Goal: Task Accomplishment & Management: Complete application form

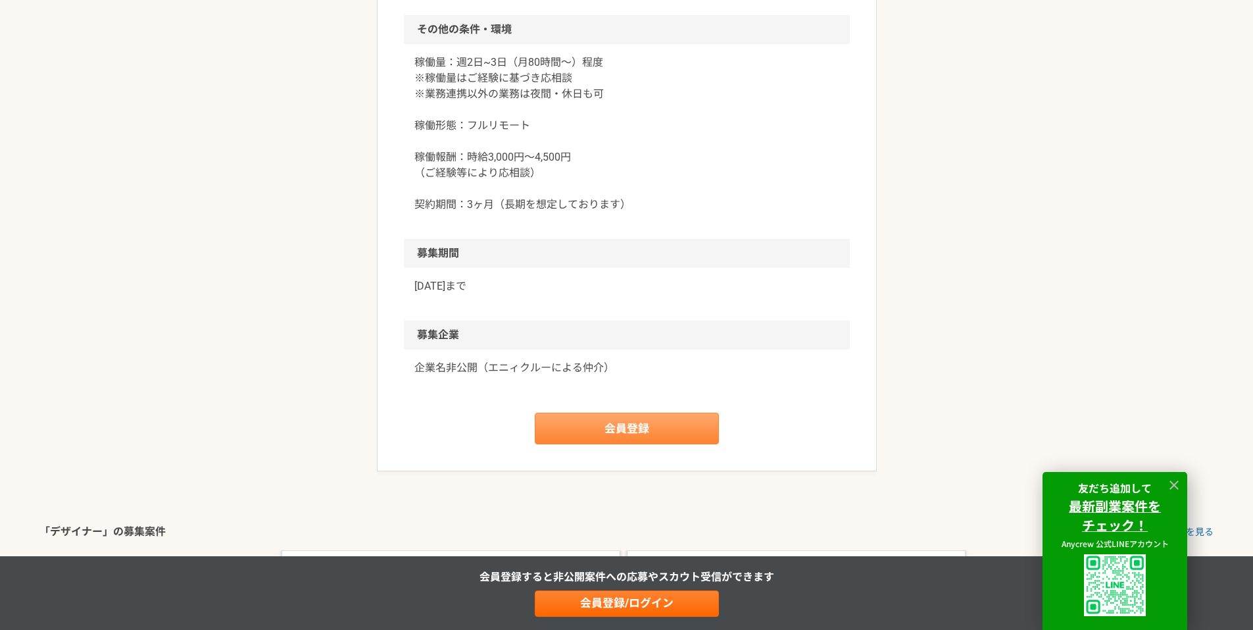
scroll to position [1381, 0]
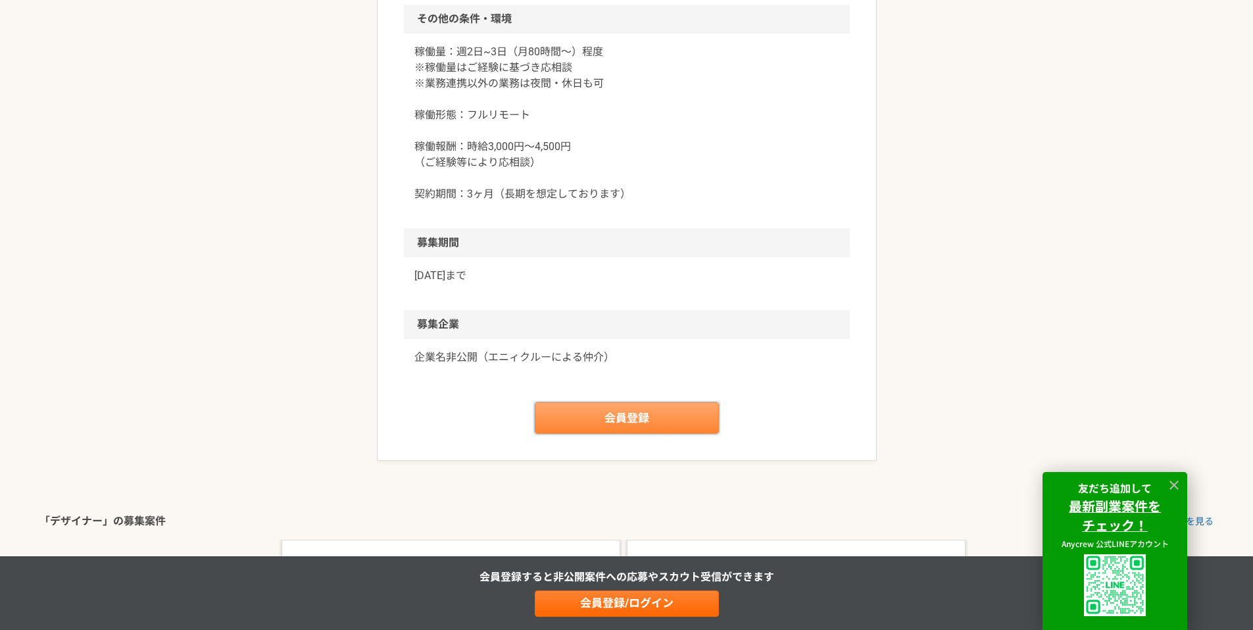
click at [597, 416] on link "会員登録" at bounding box center [627, 418] width 184 height 32
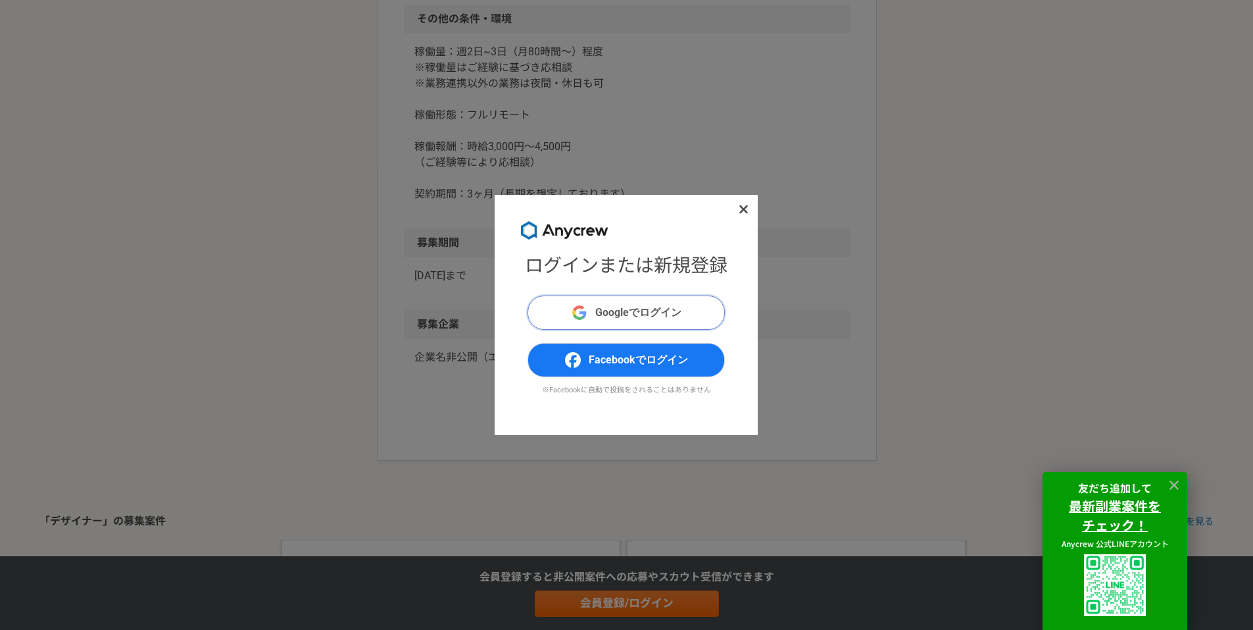
click at [628, 314] on span "Googleでログイン" at bounding box center [638, 313] width 86 height 16
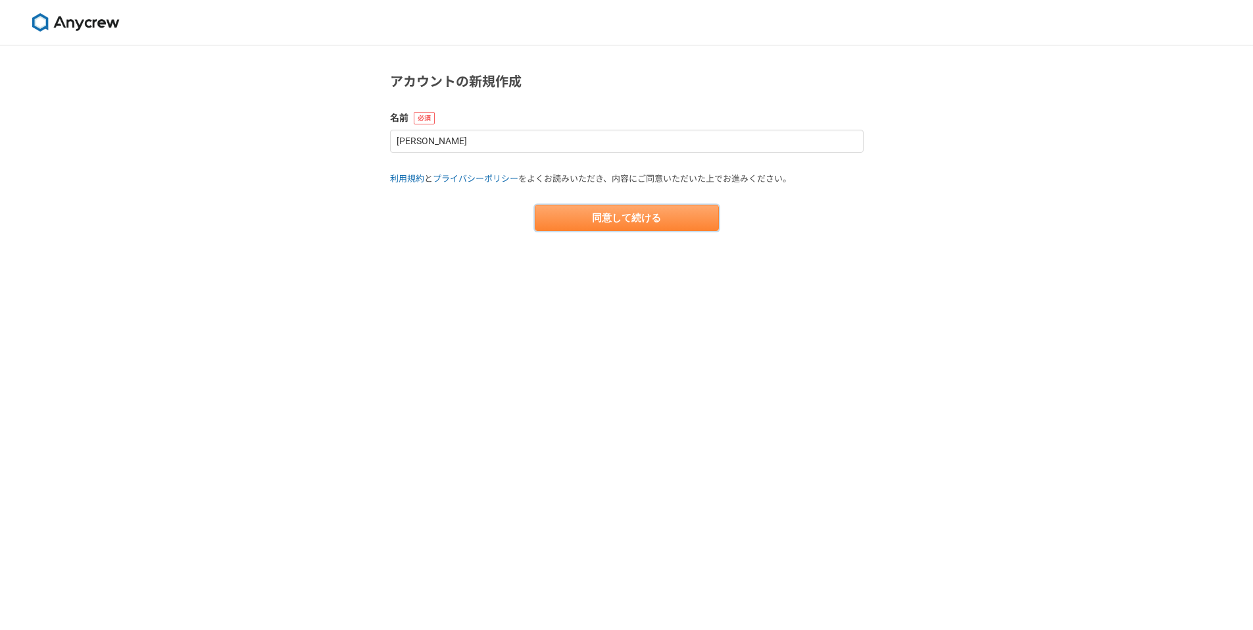
click at [550, 218] on button "同意して続ける" at bounding box center [627, 218] width 184 height 26
select select "13"
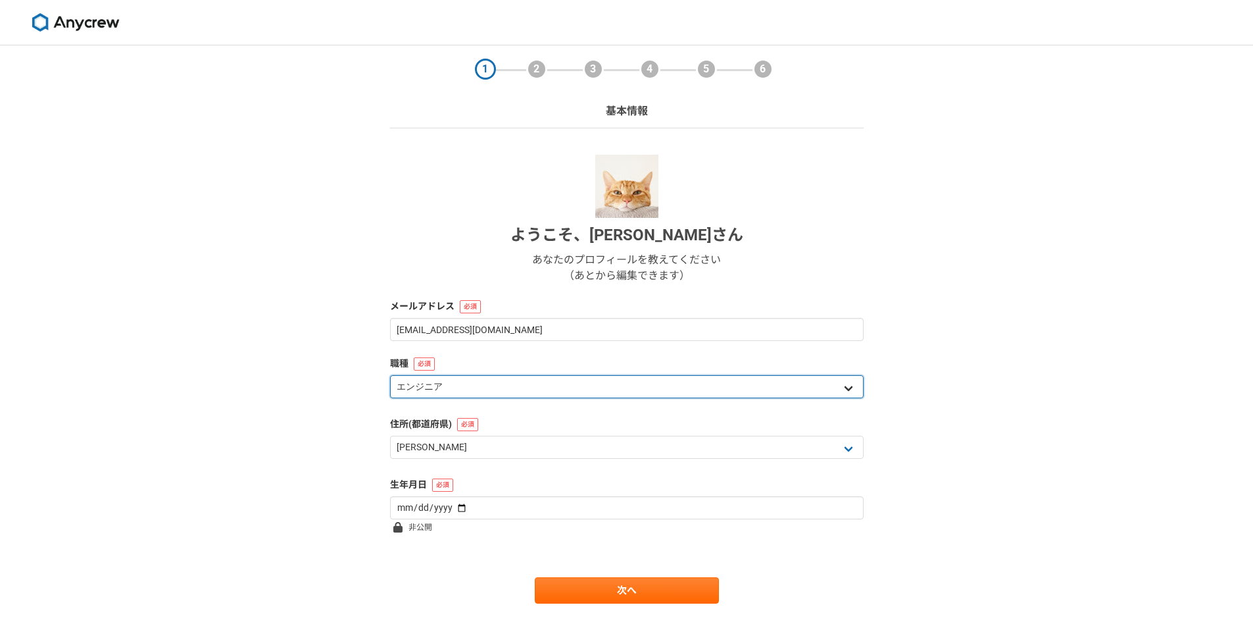
click at [714, 386] on select "エンジニア デザイナー ライター 営業 マーケティング 企画・事業開発 バックオフィス その他" at bounding box center [627, 386] width 474 height 23
select select "2"
click at [390, 375] on select "エンジニア デザイナー ライター 営業 マーケティング 企画・事業開発 バックオフィス その他" at bounding box center [627, 386] width 474 height 23
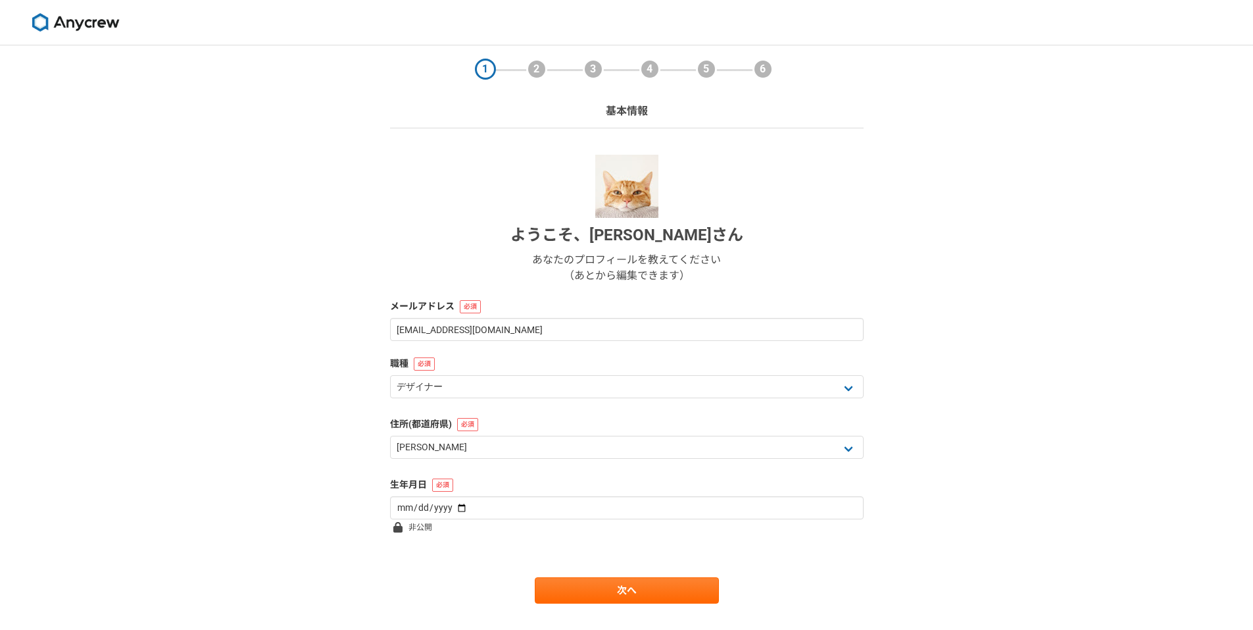
click at [349, 432] on div "1 2 3 4 5 6 基本情報 ようこそ、 Masato Kamiya さん あなたのプロフィールを教えてください （あとから編集できます） メールアドレス…" at bounding box center [626, 350] width 1253 height 610
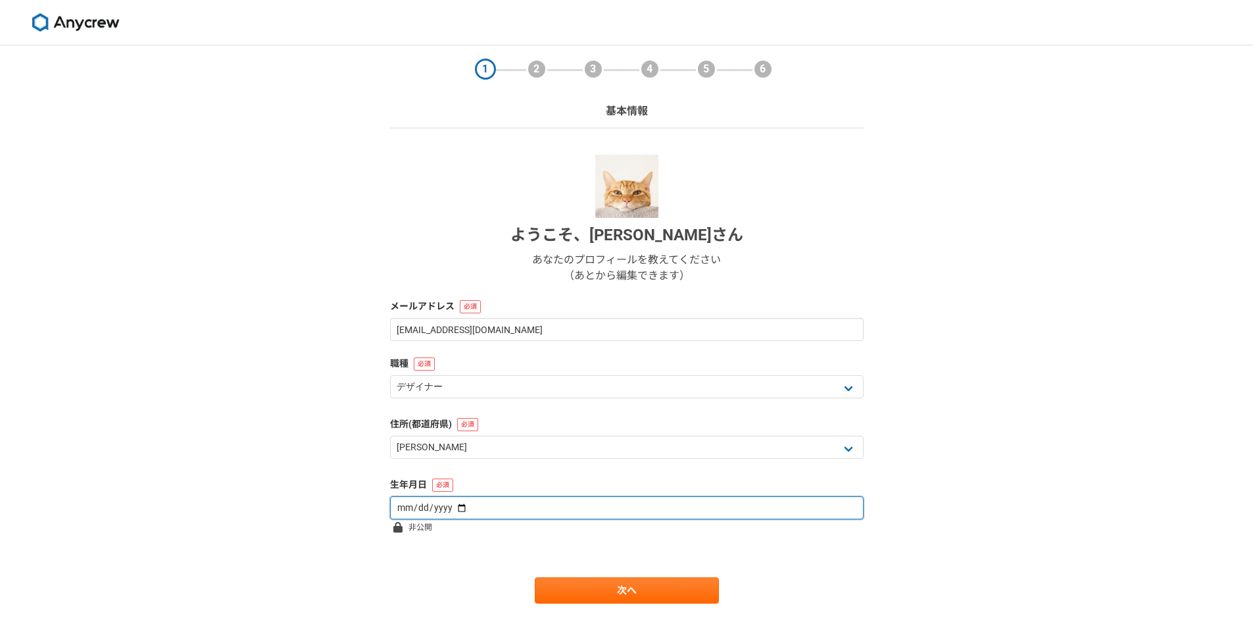
click at [484, 499] on input "date" at bounding box center [627, 507] width 474 height 23
click at [412, 509] on input "date" at bounding box center [627, 507] width 474 height 23
click at [403, 514] on input "date" at bounding box center [627, 507] width 474 height 23
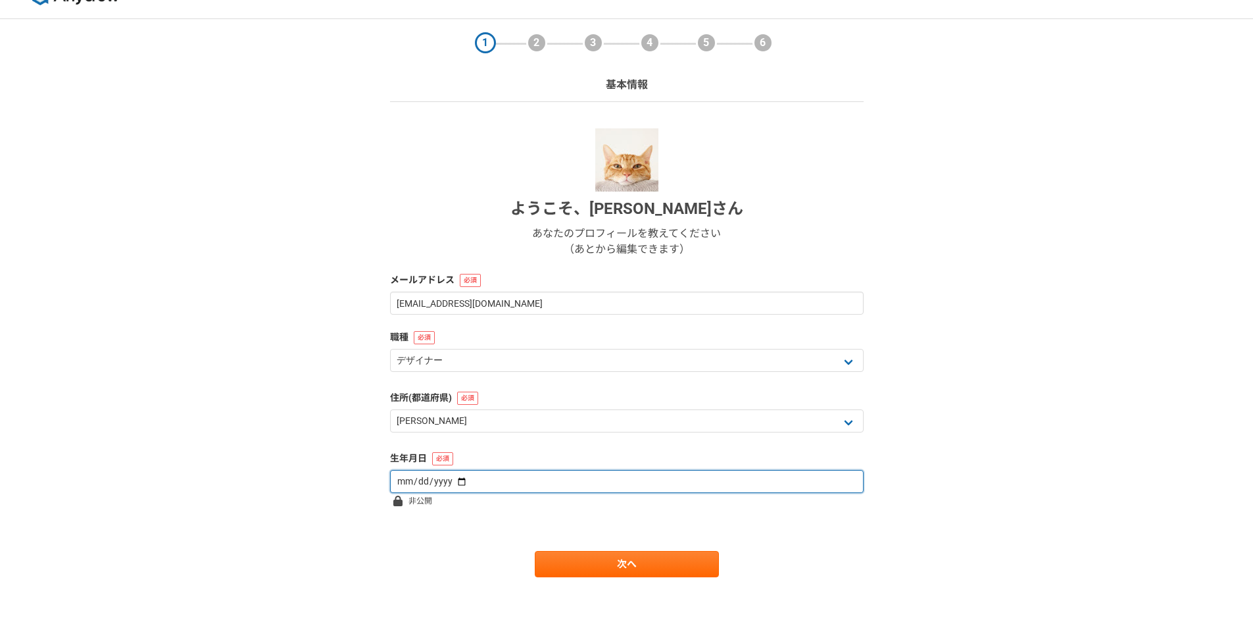
click at [451, 475] on input "date" at bounding box center [627, 481] width 474 height 23
click at [451, 481] on input "date" at bounding box center [627, 481] width 474 height 23
type input "1987-05-10"
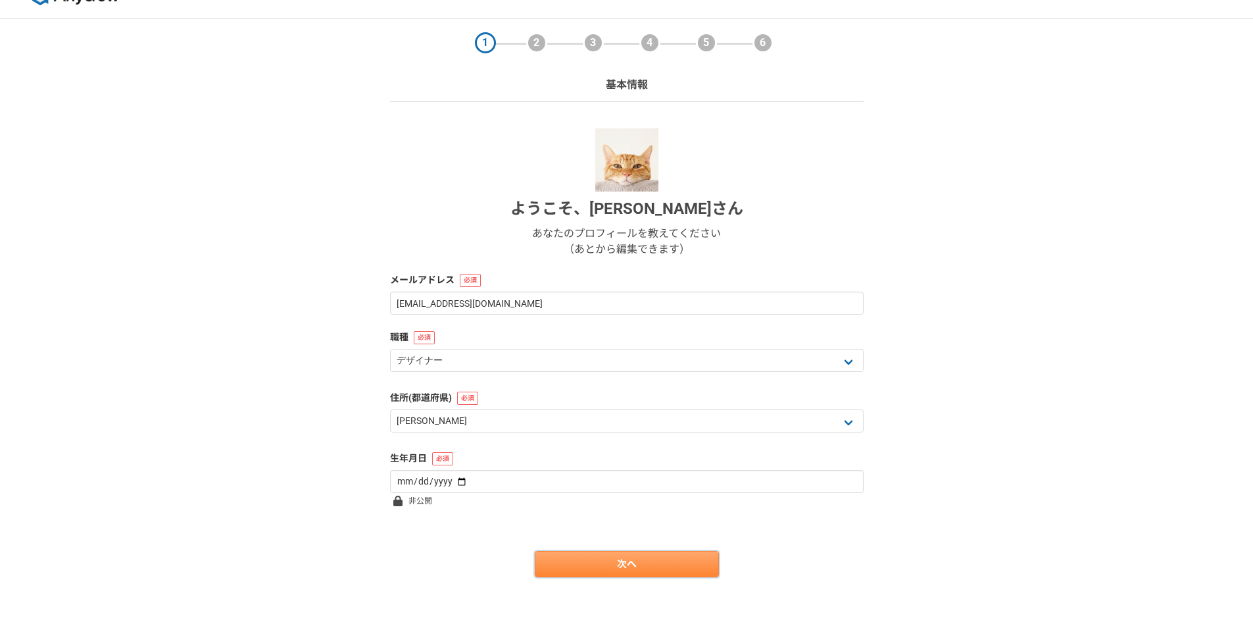
click at [599, 570] on link "次へ" at bounding box center [627, 564] width 184 height 26
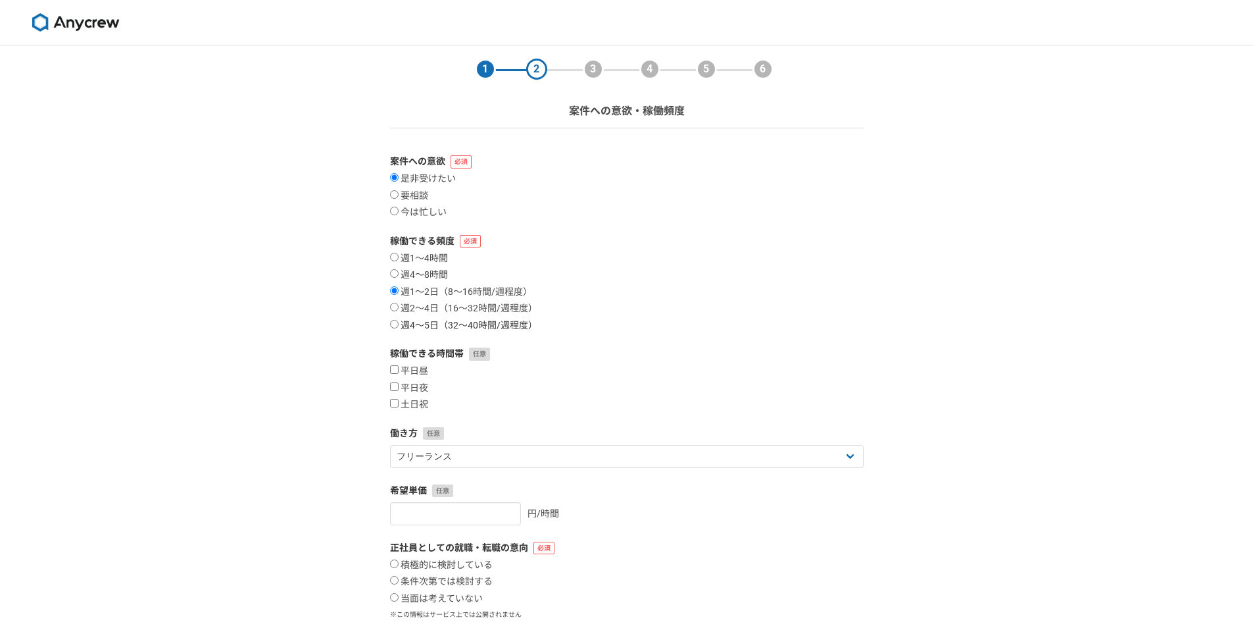
click at [395, 326] on input "週4〜5日（32〜40時間/週程度）" at bounding box center [394, 324] width 9 height 9
radio input "true"
click at [397, 307] on input "週2〜4日（16〜32時間/週程度）" at bounding box center [394, 307] width 9 height 9
radio input "true"
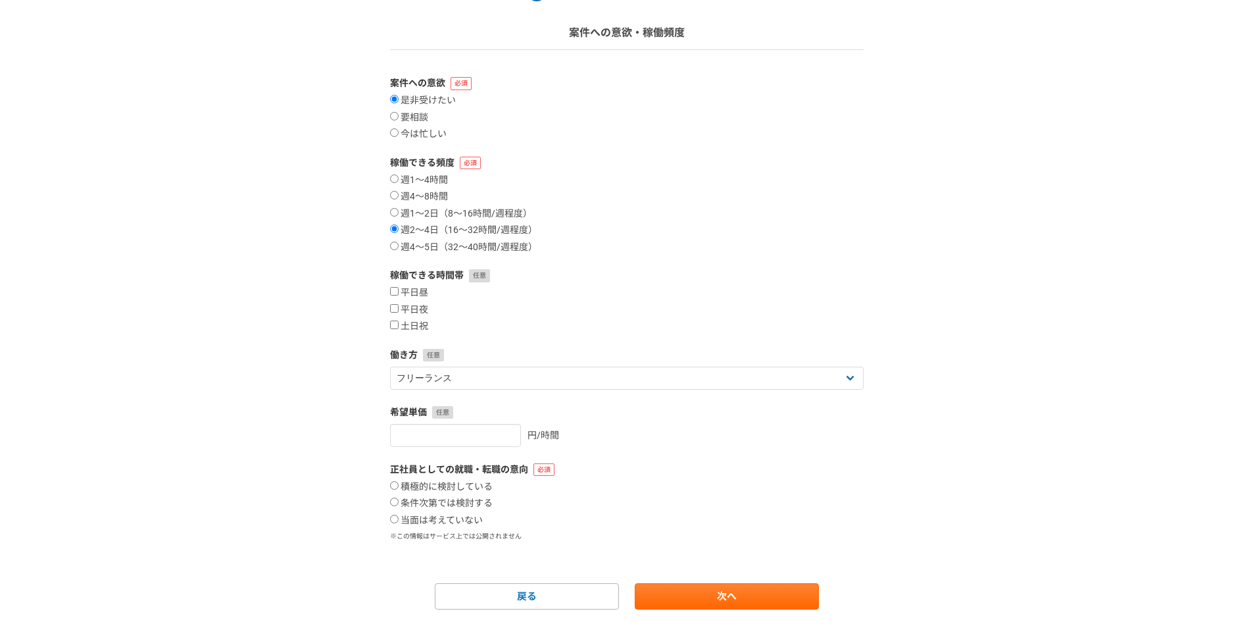
scroll to position [111, 0]
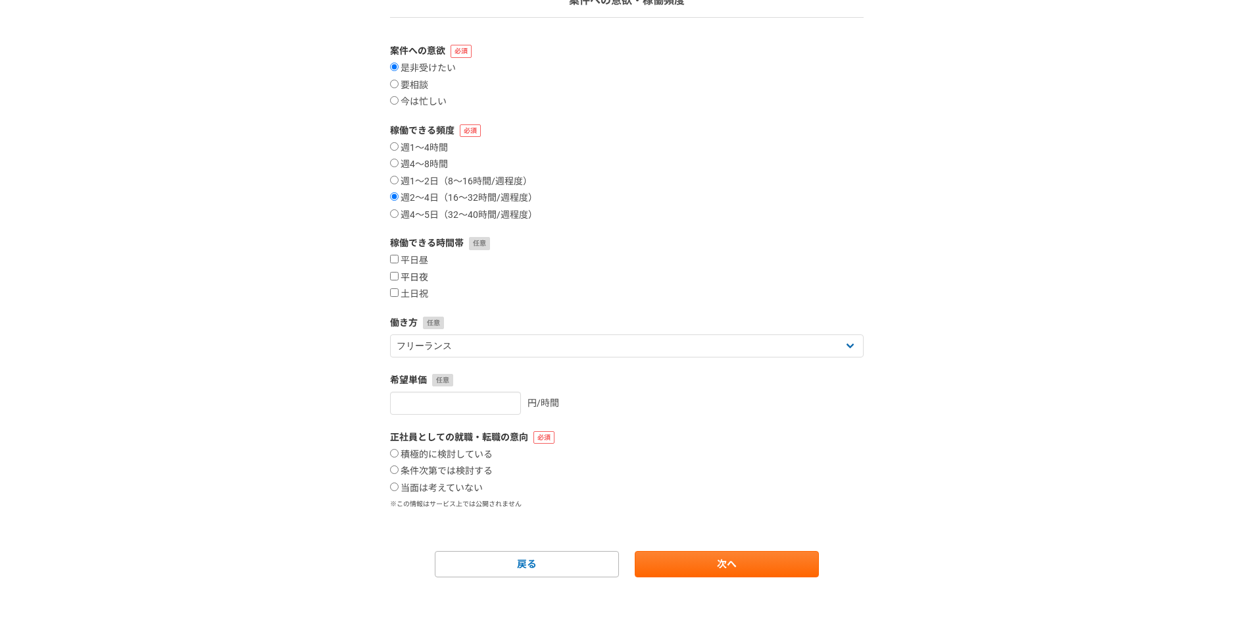
drag, startPoint x: 398, startPoint y: 258, endPoint x: 397, endPoint y: 271, distance: 13.2
click at [397, 258] on input "平日昼" at bounding box center [394, 259] width 9 height 9
checkbox input "true"
click at [397, 278] on input "平日夜" at bounding box center [394, 276] width 9 height 9
checkbox input "true"
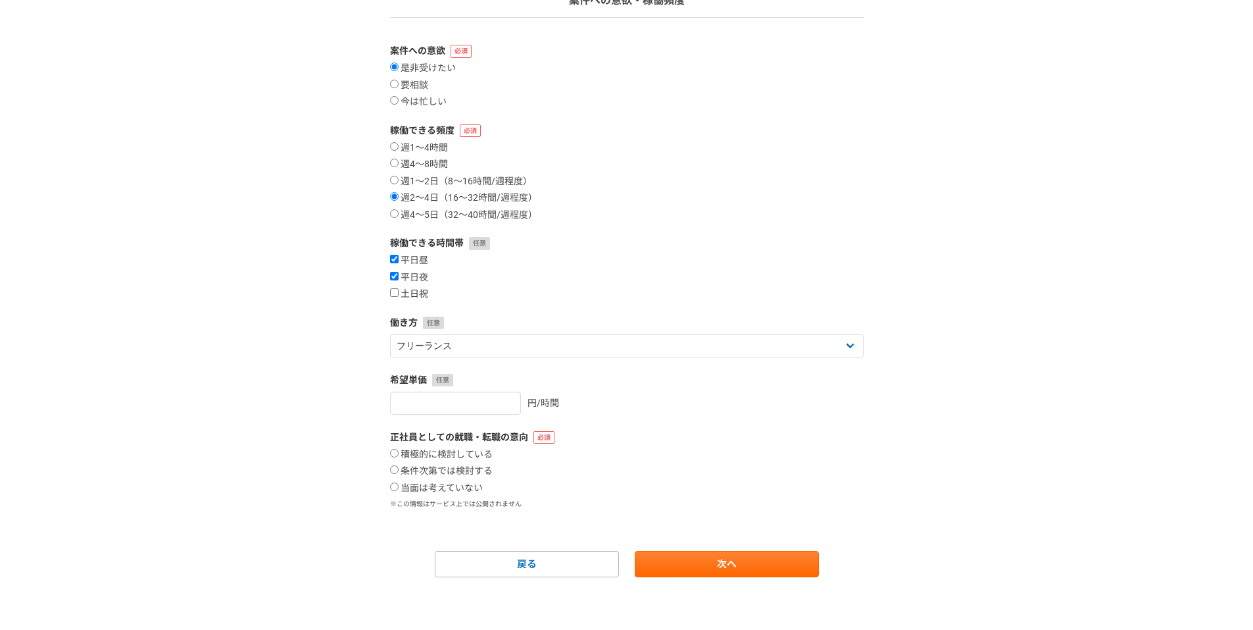
click at [397, 289] on input "土日祝" at bounding box center [394, 292] width 9 height 9
checkbox input "true"
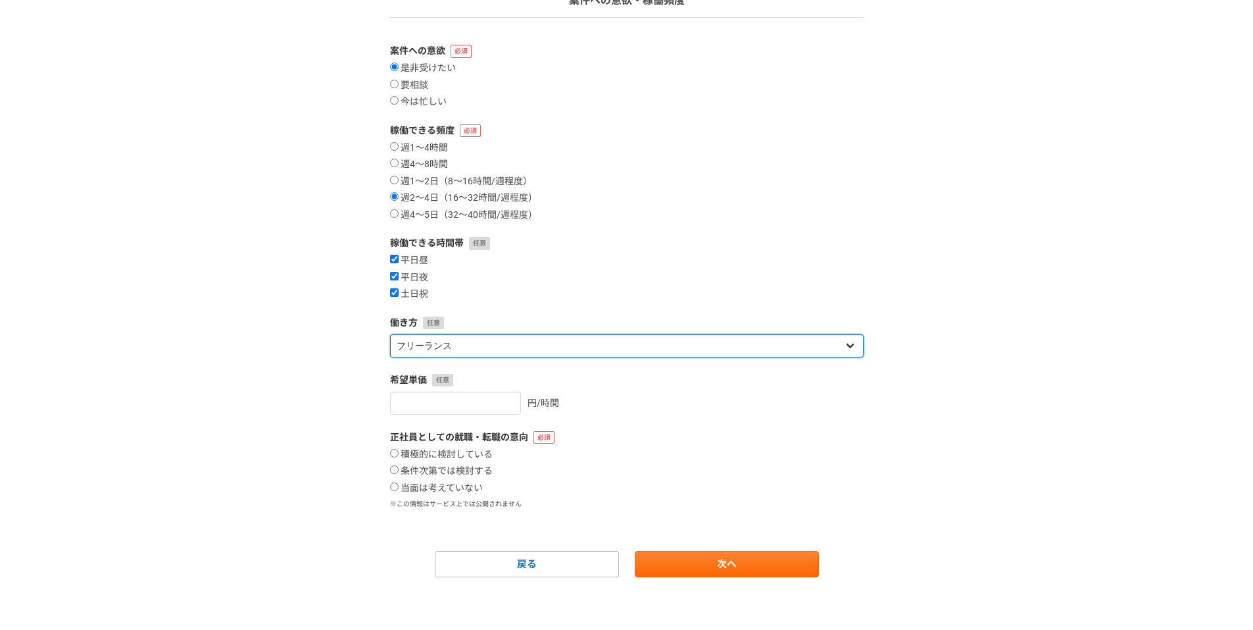
click at [572, 343] on select "フリーランス 副業 その他" at bounding box center [627, 345] width 474 height 23
select select "sidejob"
click at [390, 334] on select "フリーランス 副業 その他" at bounding box center [627, 345] width 474 height 23
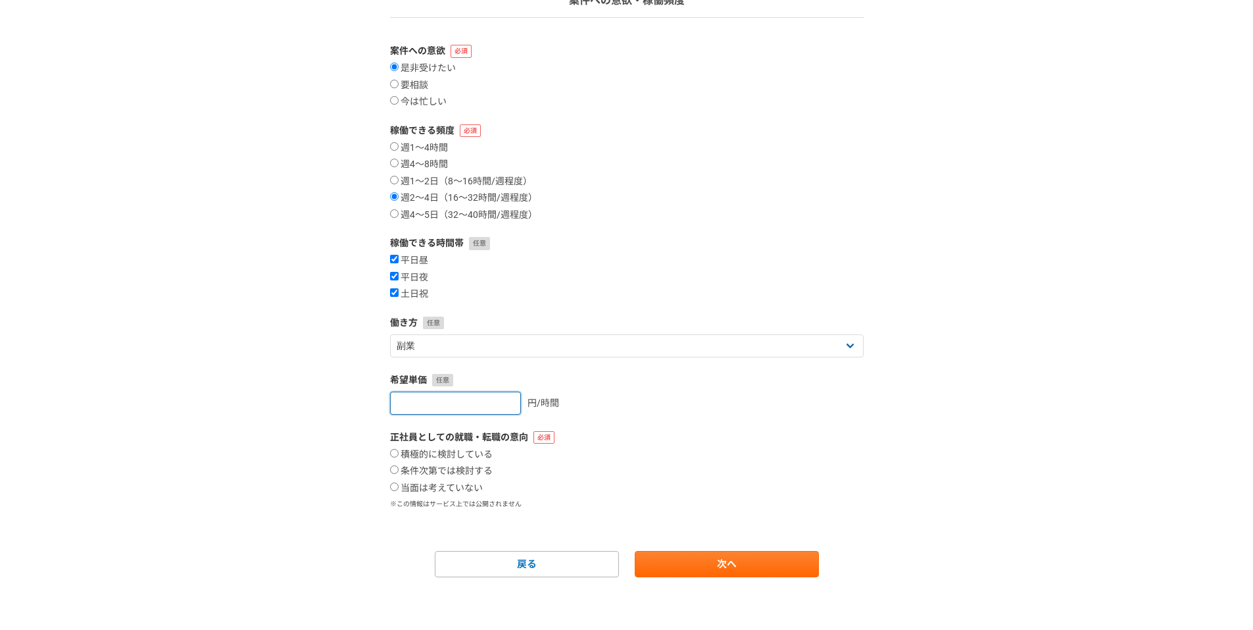
click at [420, 409] on input "number" at bounding box center [455, 402] width 131 height 23
type input "1600"
drag, startPoint x: 448, startPoint y: 398, endPoint x: 452, endPoint y: 405, distance: 7.7
click at [452, 405] on input "1600" at bounding box center [455, 402] width 131 height 23
click at [309, 417] on div "1 2 3 4 5 6 案件への意欲・稼働頻度 案件への意欲 是非受けたい 要相談 今は忙しい 稼働できる頻度 週1〜4時間 週4〜8時間 週1〜2日（8〜1…" at bounding box center [626, 282] width 1253 height 695
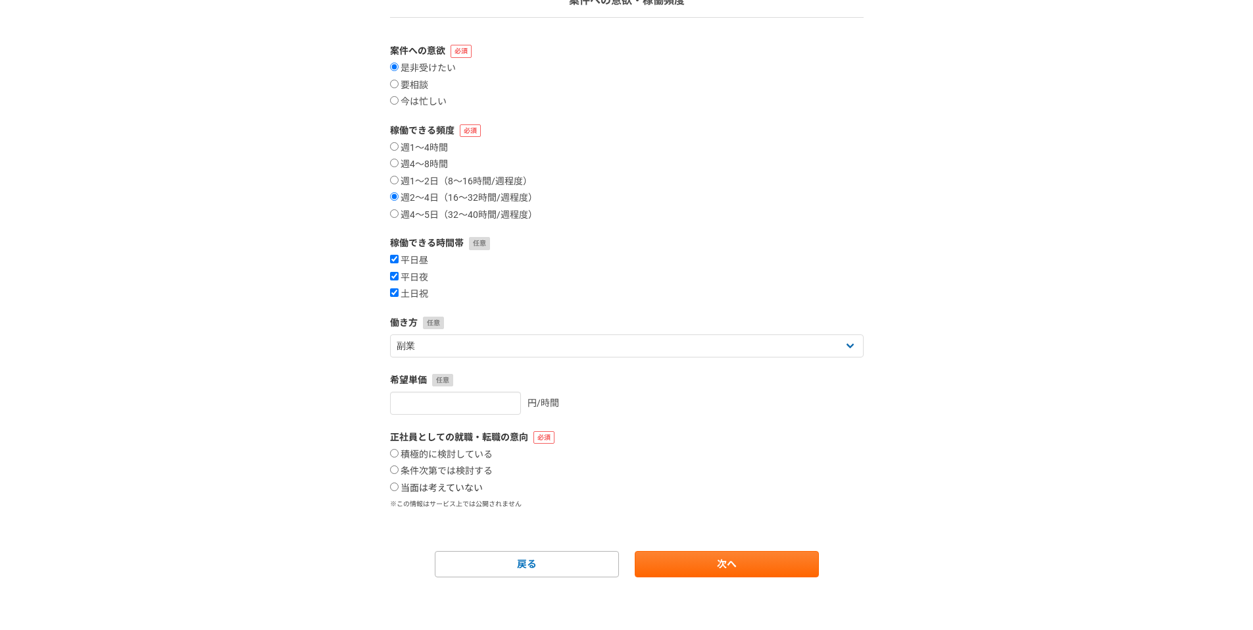
click at [399, 486] on label "当面は考えていない" at bounding box center [436, 488] width 93 height 12
click at [399, 486] on input "当面は考えていない" at bounding box center [394, 486] width 9 height 9
radio input "true"
click at [714, 547] on form "案件への意欲 是非受けたい 要相談 今は忙しい 稼働できる頻度 週1〜4時間 週4〜8時間 週1〜2日（8〜16時間/週程度） 週2〜4日（16〜32時間/週…" at bounding box center [627, 310] width 474 height 533
click at [701, 566] on link "次へ" at bounding box center [727, 564] width 184 height 26
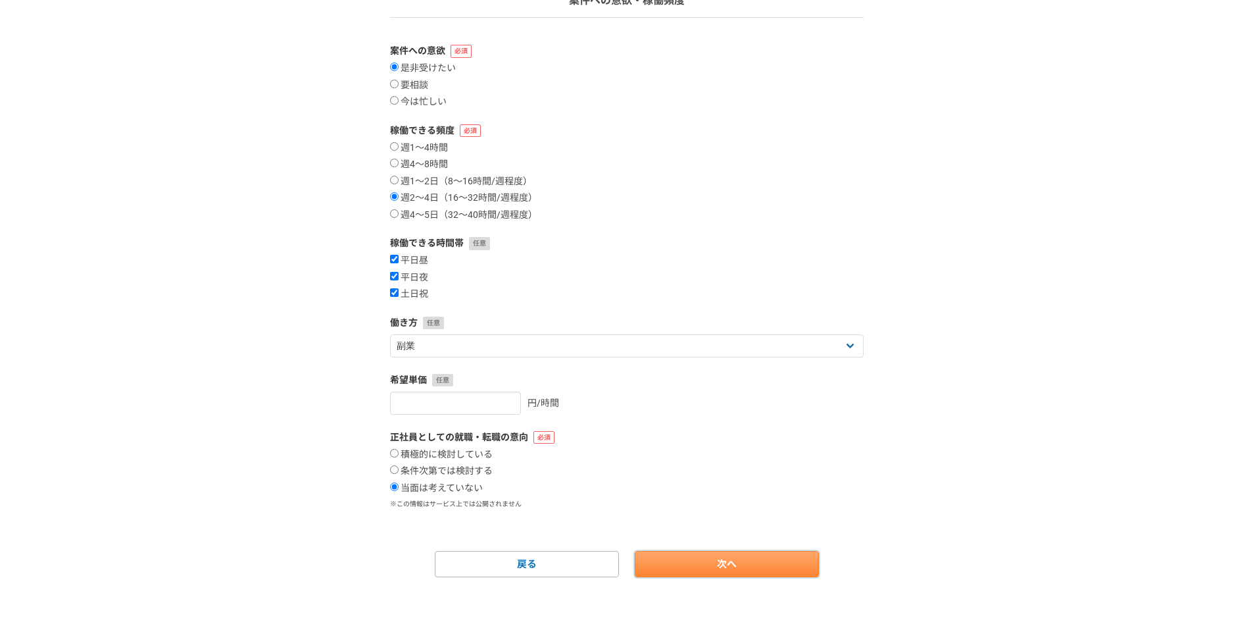
scroll to position [0, 0]
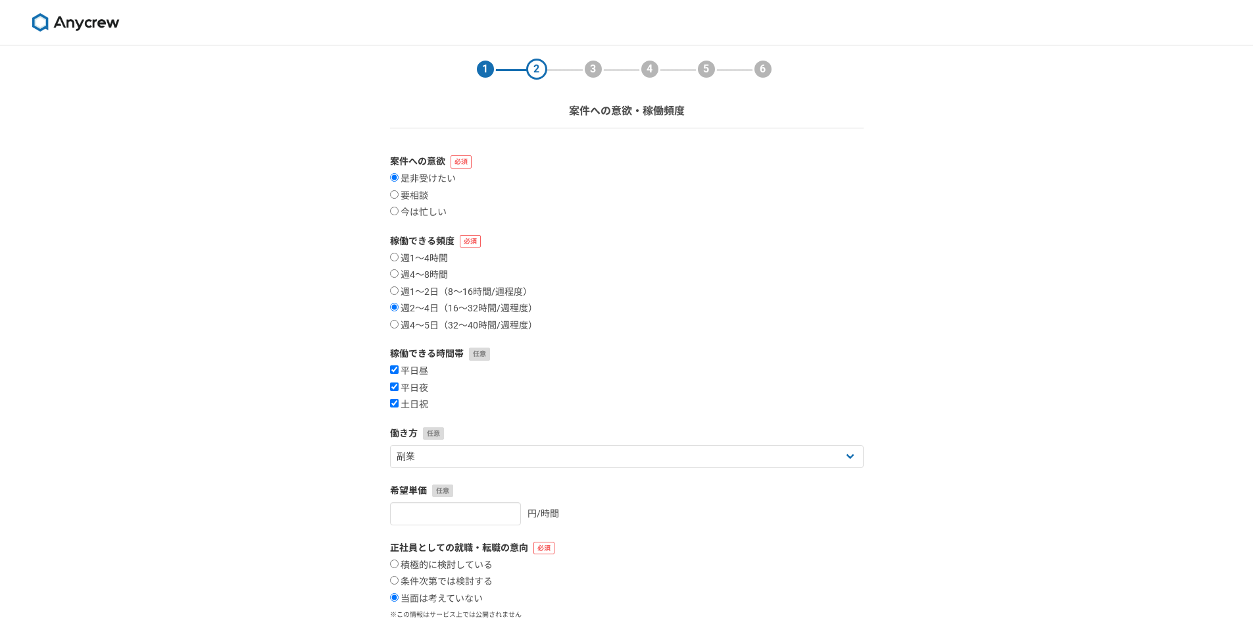
select select
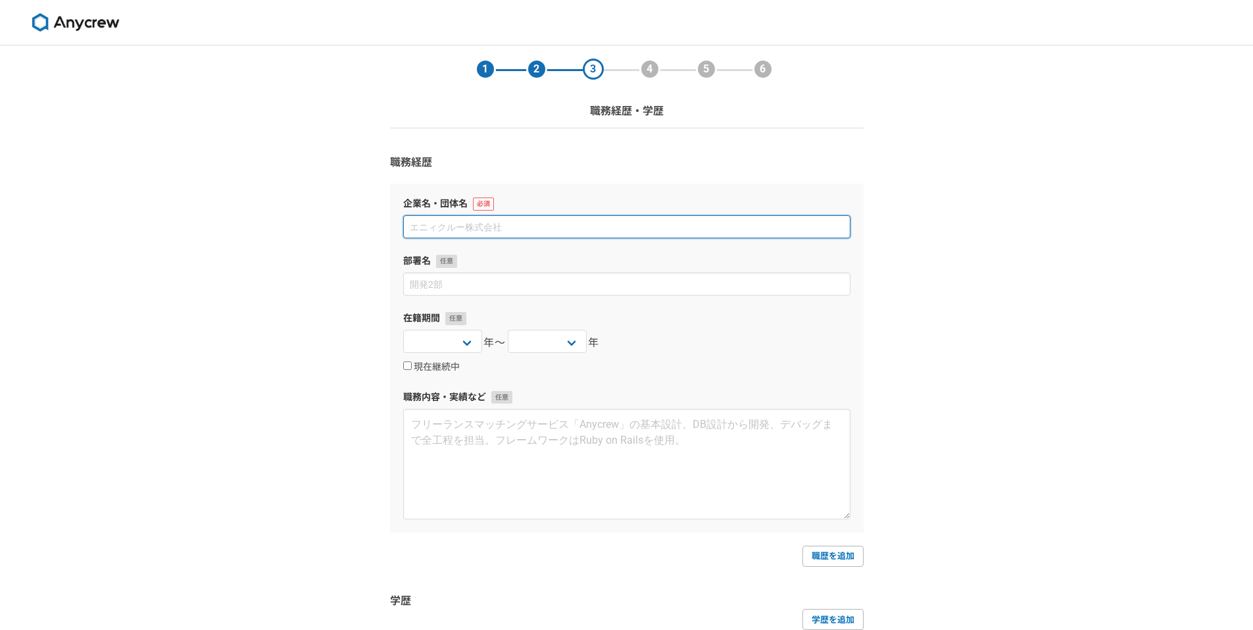
click at [474, 234] on input at bounding box center [626, 226] width 447 height 23
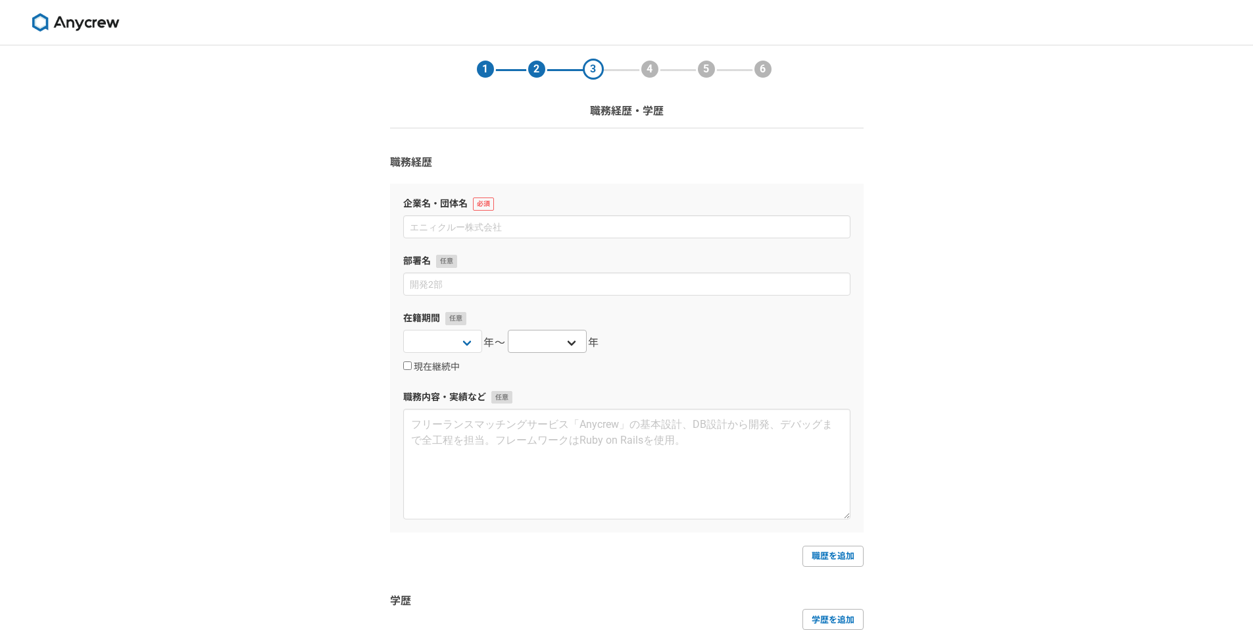
click at [554, 351] on div "2025 2024 2023 2022 2021 2020 2019 2018 2017 2016 2015 2014 2013 2012 2011 2010…" at bounding box center [547, 343] width 79 height 26
click at [555, 351] on select "2025 2024 2023 2022 2021 2020 2019 2018 2017 2016 2015 2014 2013 2012 2011 2010…" at bounding box center [547, 341] width 79 height 23
click at [582, 348] on select "2025 2024 2023 2022 2021 2020 2019 2018 2017 2016 2015 2014 2013 2012 2011 2010…" at bounding box center [547, 341] width 79 height 23
click at [801, 349] on div "2025 2024 2023 2022 2021 2020 2019 2018 2017 2016 2015 2014 2013 2012 2011 2010…" at bounding box center [626, 343] width 447 height 26
click at [414, 365] on label "現在継続中" at bounding box center [431, 367] width 57 height 12
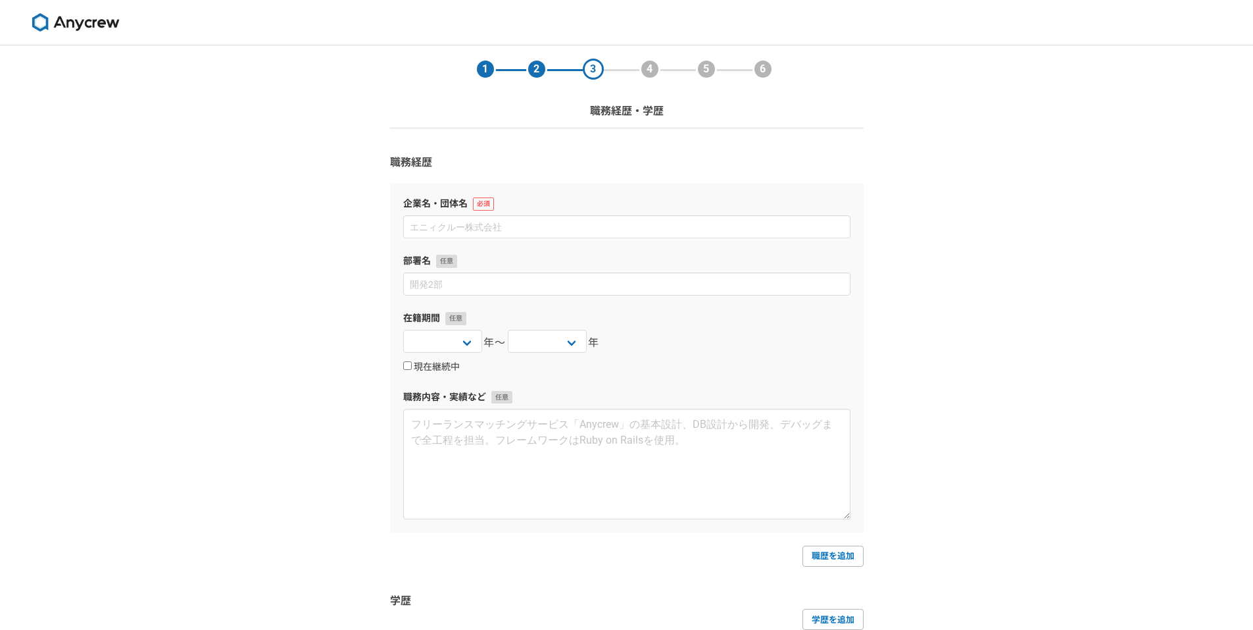
click at [412, 365] on input "現在継続中" at bounding box center [407, 365] width 9 height 9
checkbox input "true"
click at [449, 347] on select "2025 2024 2023 2022 2021 2020 2019 2018 2017 2016 2015 2014 2013 2012 2011 2010…" at bounding box center [442, 341] width 79 height 23
select select "2019"
click at [403, 330] on select "2025 2024 2023 2022 2021 2020 2019 2018 2017 2016 2015 2014 2013 2012 2011 2010…" at bounding box center [442, 341] width 79 height 23
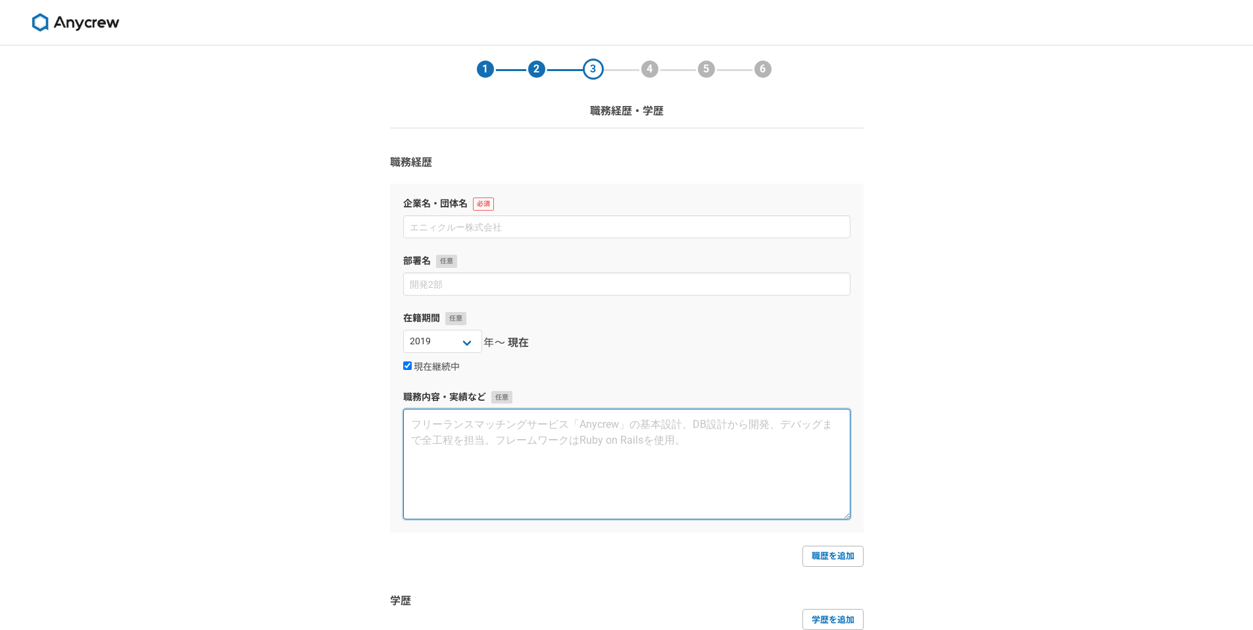
click at [512, 439] on textarea at bounding box center [626, 464] width 447 height 111
paste textarea "ディレクター兼デザインエンジニアとして、WEB媒体の企画立案からデザイン・コーディングまでを一貫して手掛けるとともに、デザイナー2名とエンジニア5名のチームを…"
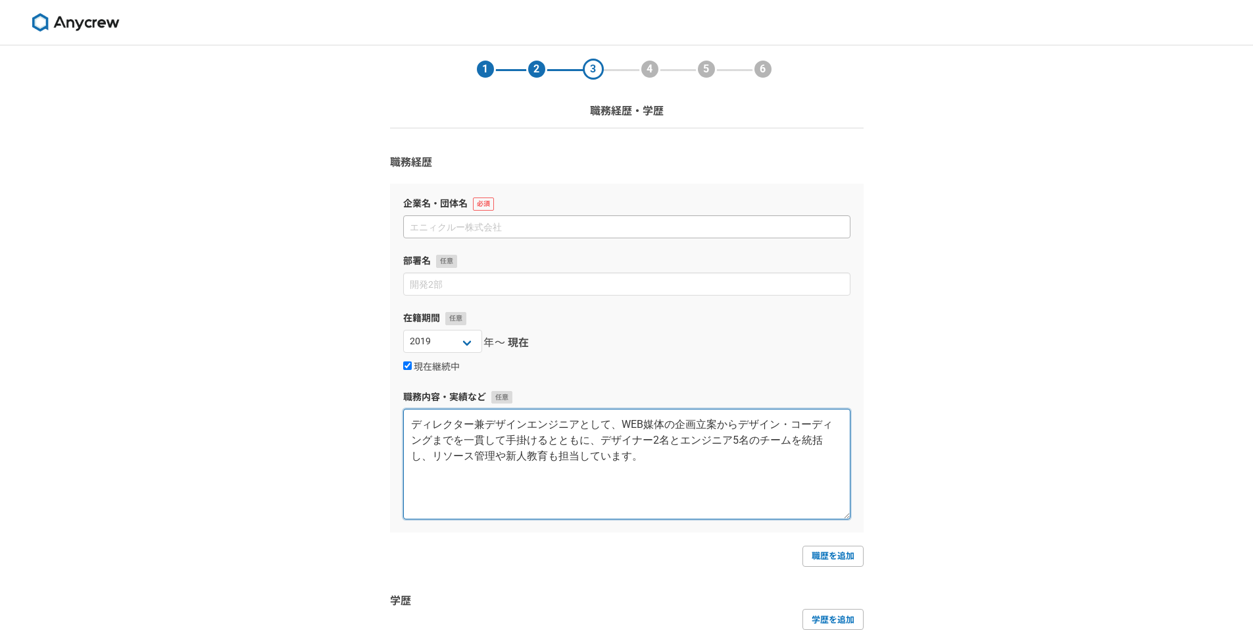
type textarea "ディレクター兼デザインエンジニアとして、WEB媒体の企画立案からデザイン・コーディングまでを一貫して手掛けるとともに、デザイナー2名とエンジニア5名のチームを…"
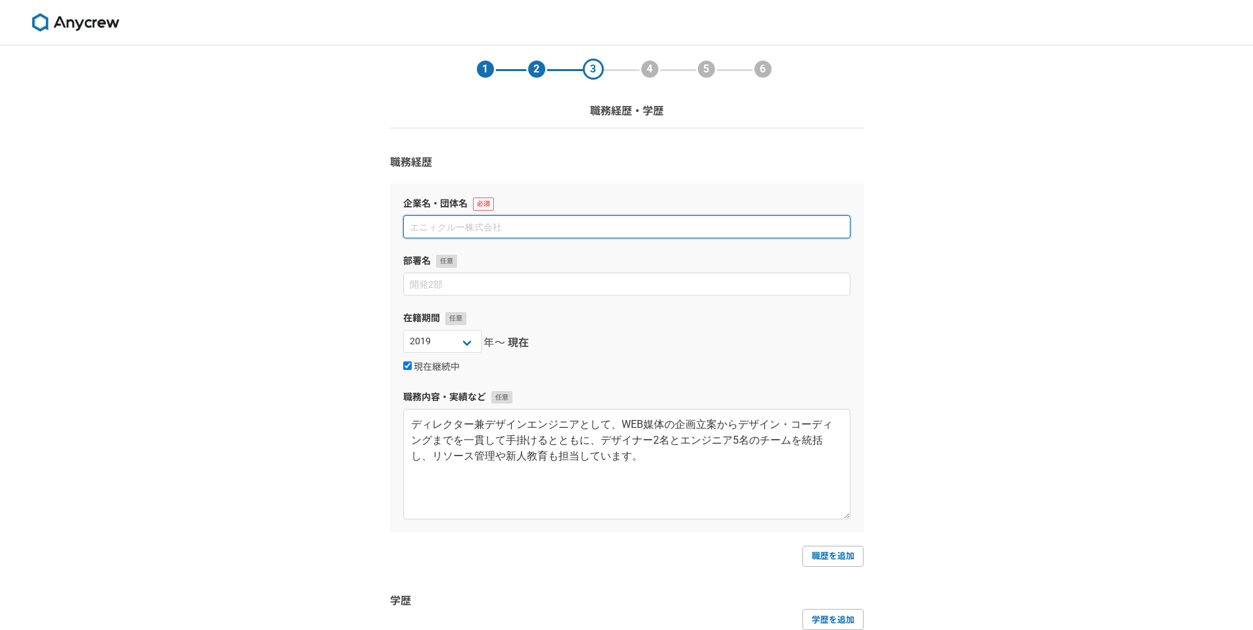
click at [451, 226] on input at bounding box center [626, 226] width 447 height 23
type input "株式会社CAICA DIGITAL"
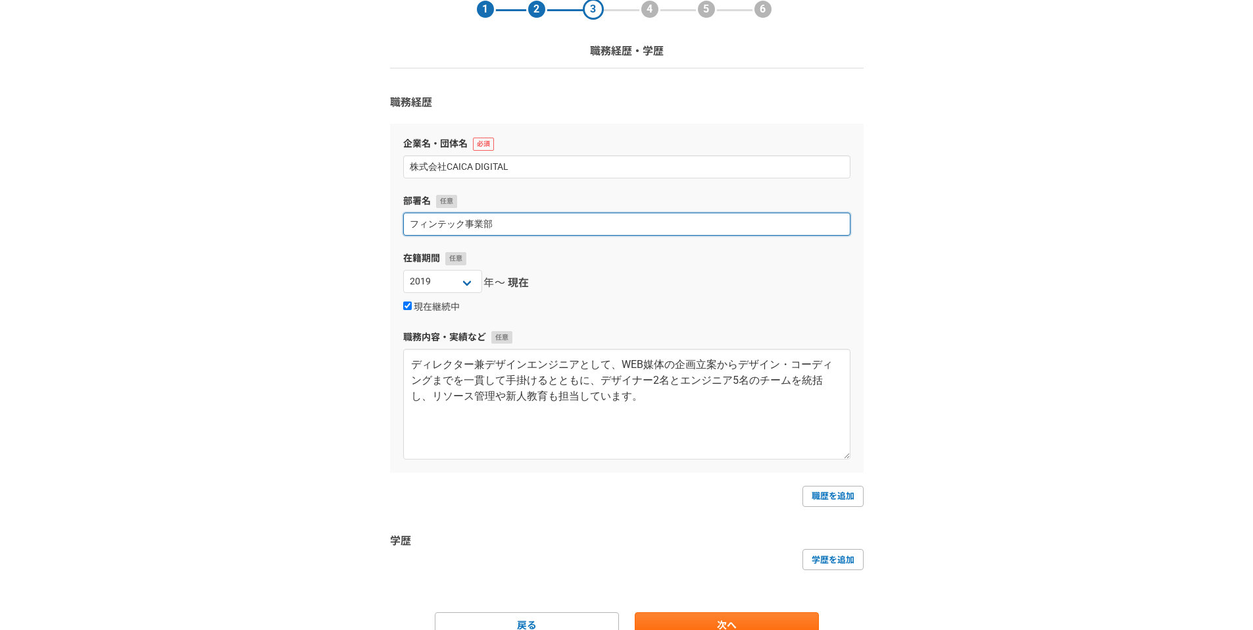
scroll to position [66, 0]
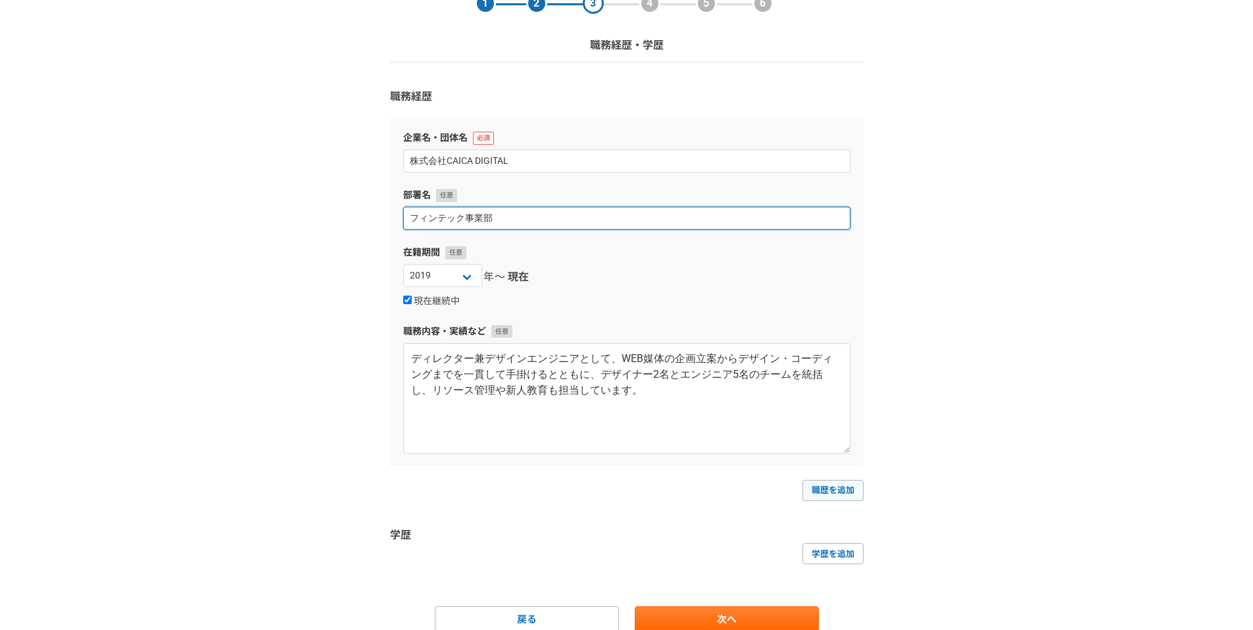
type input "フィンテック事業部"
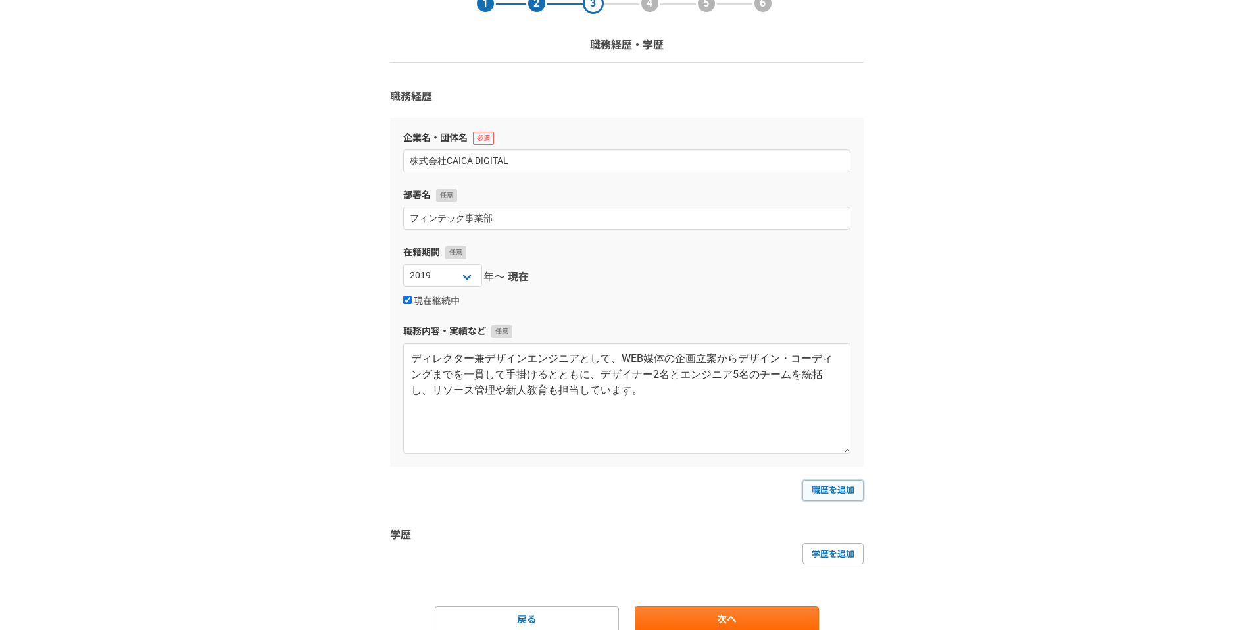
click at [828, 494] on link "職歴を追加" at bounding box center [833, 490] width 61 height 21
select select
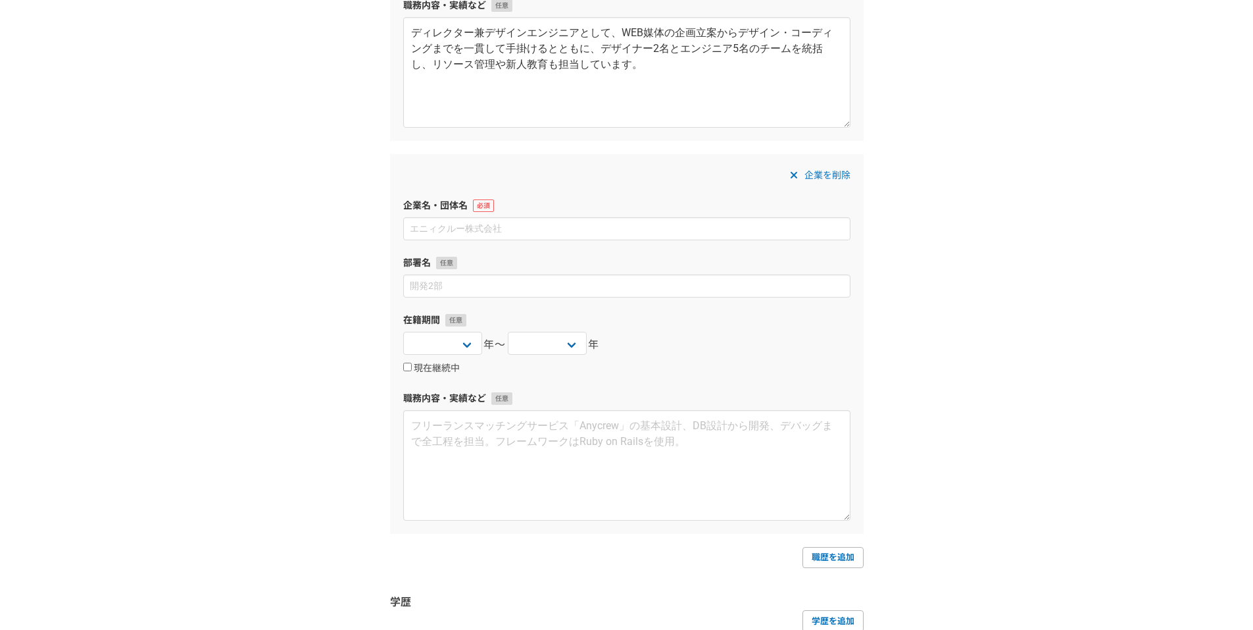
scroll to position [395, 0]
drag, startPoint x: 1139, startPoint y: 420, endPoint x: 841, endPoint y: 378, distance: 301.1
click at [1137, 420] on div "1 2 3 4 5 6 職務経歴・学歴 職務経歴 企業名・団体名 株式会社CAICA DIGITAL 部署名 フィンテック事業部 在籍期間 2025 2024…" at bounding box center [626, 200] width 1253 height 1099
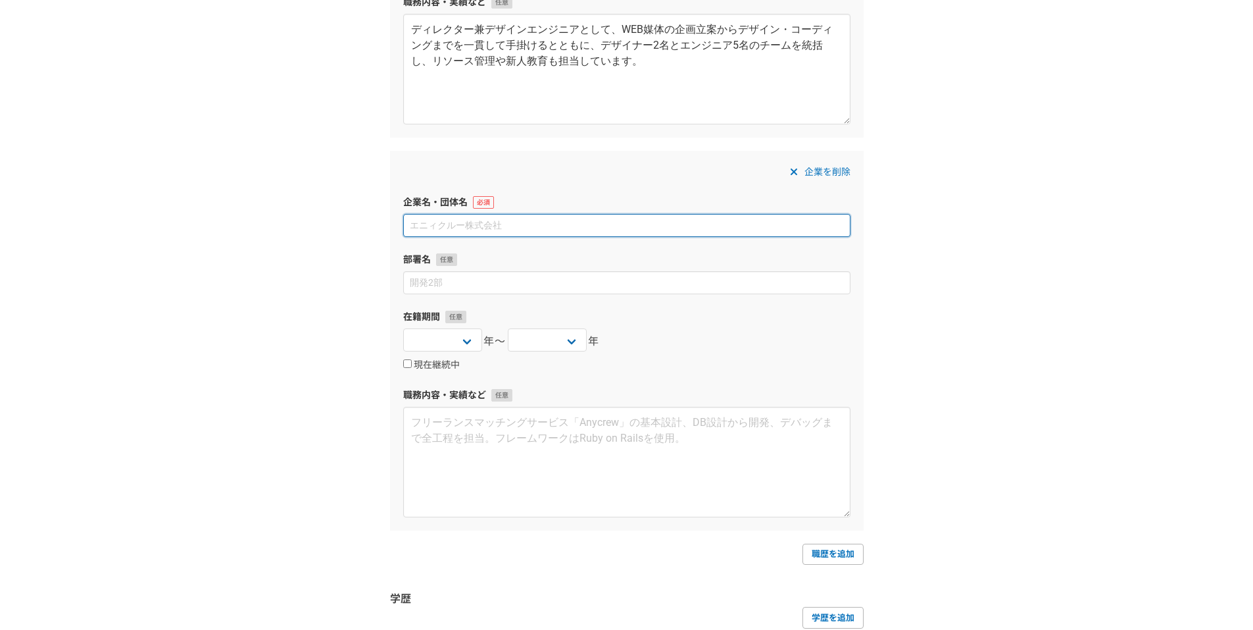
drag, startPoint x: 566, startPoint y: 222, endPoint x: 570, endPoint y: 215, distance: 7.7
click at [567, 221] on input at bounding box center [626, 225] width 447 height 23
type input "Ｓ"
type input "SHOWROOM 株式会社"
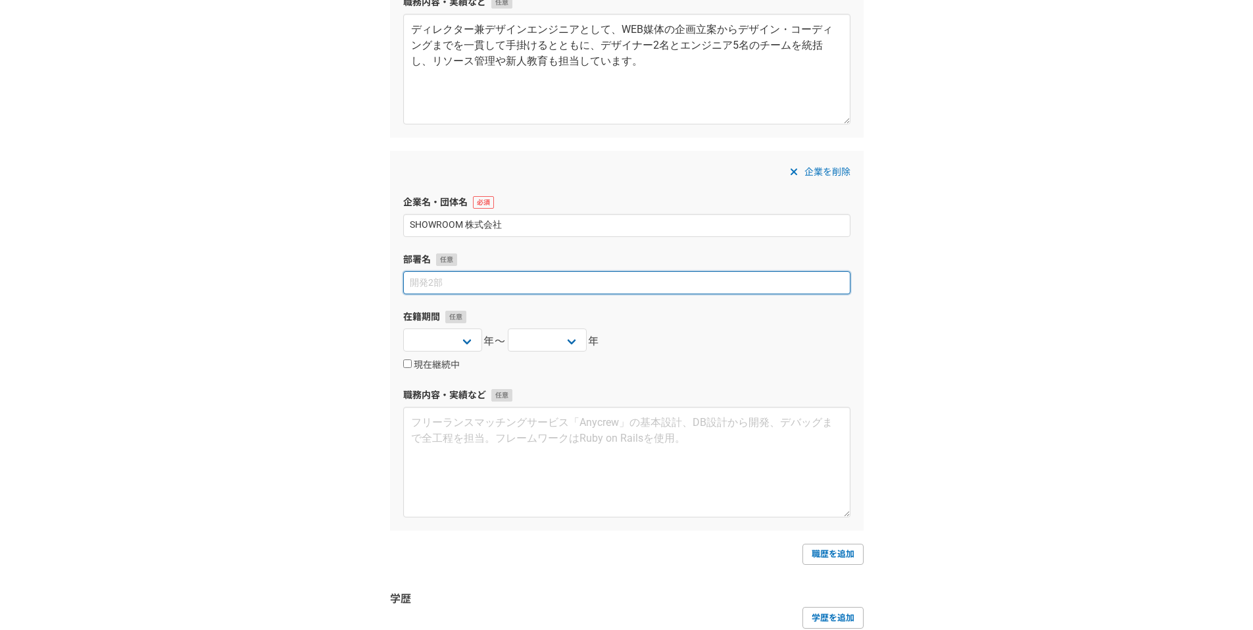
click at [472, 281] on input at bounding box center [626, 282] width 447 height 23
type input "Showroom xR Lab."
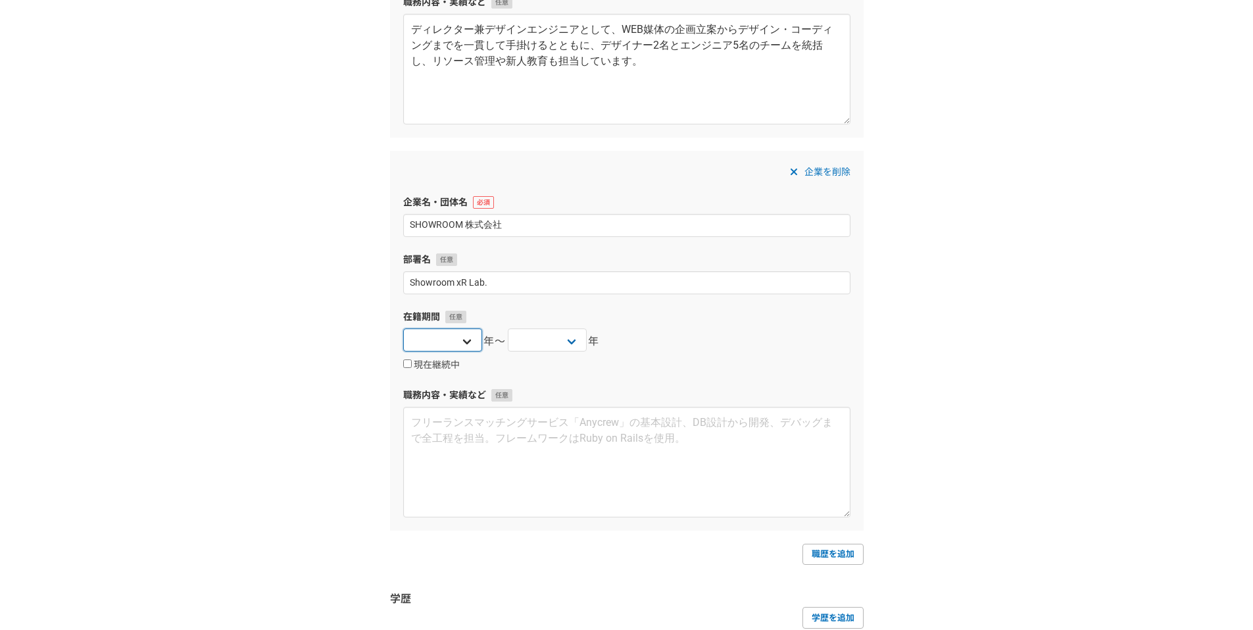
click at [460, 336] on select "2025 2024 2023 2022 2021 2020 2019 2018 2017 2016 2015 2014 2013 2012 2011 2010…" at bounding box center [442, 339] width 79 height 23
drag, startPoint x: 1108, startPoint y: 426, endPoint x: 980, endPoint y: 419, distance: 127.8
click at [1107, 426] on div "1 2 3 4 5 6 職務経歴・学歴 職務経歴 企業名・団体名 株式会社CAICA DIGITAL 部署名 フィンテック事業部 在籍期間 2025 2024…" at bounding box center [626, 200] width 1253 height 1099
click at [457, 339] on select "2025 2024 2023 2022 2021 2020 2019 2018 2017 2016 2015 2014 2013 2012 2011 2010…" at bounding box center [442, 339] width 79 height 23
select select "2018"
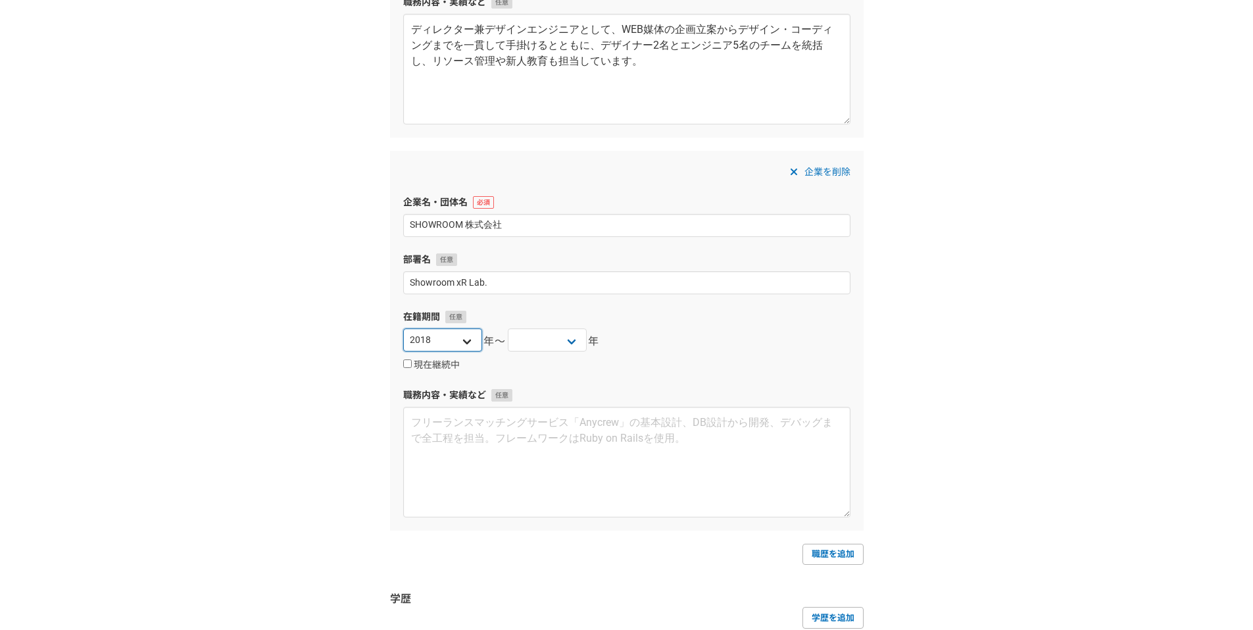
click at [403, 328] on select "2025 2024 2023 2022 2021 2020 2019 2018 2017 2016 2015 2014 2013 2012 2011 2010…" at bounding box center [442, 339] width 79 height 23
click at [542, 333] on select "2025 2024 2023 2022 2021 2020 2019 2018 2017 2016 2015 2014 2013 2012 2011 2010…" at bounding box center [547, 339] width 79 height 23
select select "2019"
click at [508, 328] on select "2025 2024 2023 2022 2021 2020 2019 2018 2017 2016 2015 2014 2013 2012 2011 2010…" at bounding box center [547, 339] width 79 height 23
click at [930, 310] on div "1 2 3 4 5 6 職務経歴・学歴 職務経歴 企業名・団体名 株式会社CAICA DIGITAL 部署名 フィンテック事業部 在籍期間 2025 2024…" at bounding box center [626, 200] width 1253 height 1099
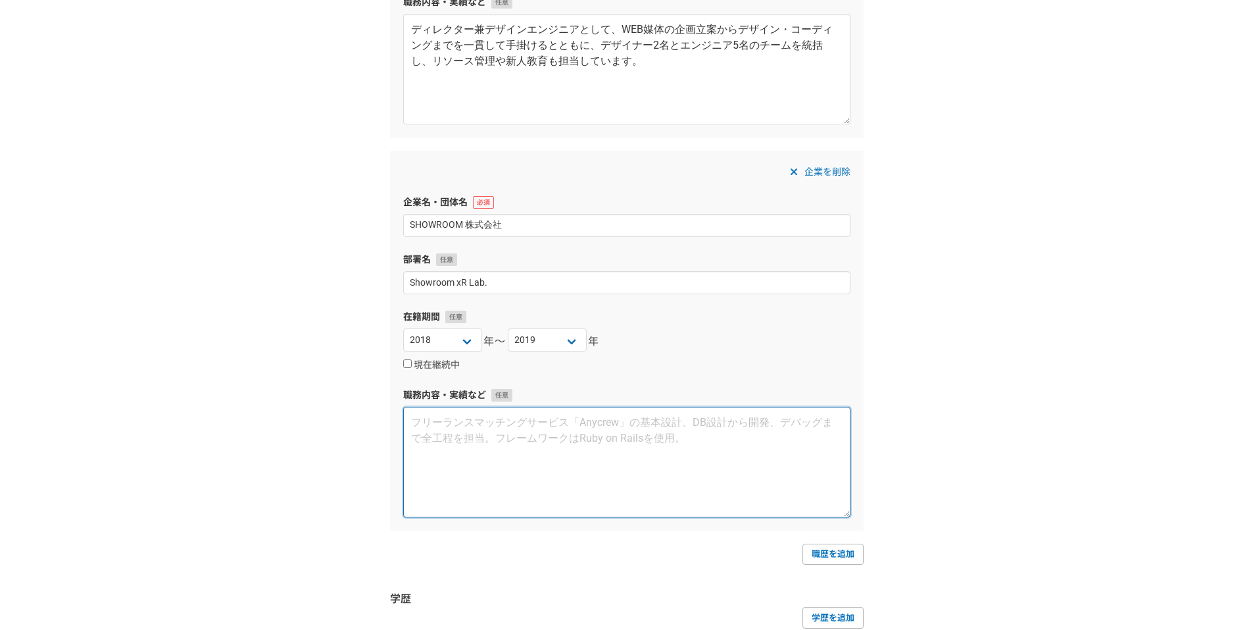
click at [489, 428] on textarea at bounding box center [626, 462] width 447 height 111
paste textarea "VRライブ空間プラットフォーム「SHOWSTAGE」において、VR空間や操作用インターフェースのデザイン、効果音などを含むUI/UX全般を担当し、リリース当日…"
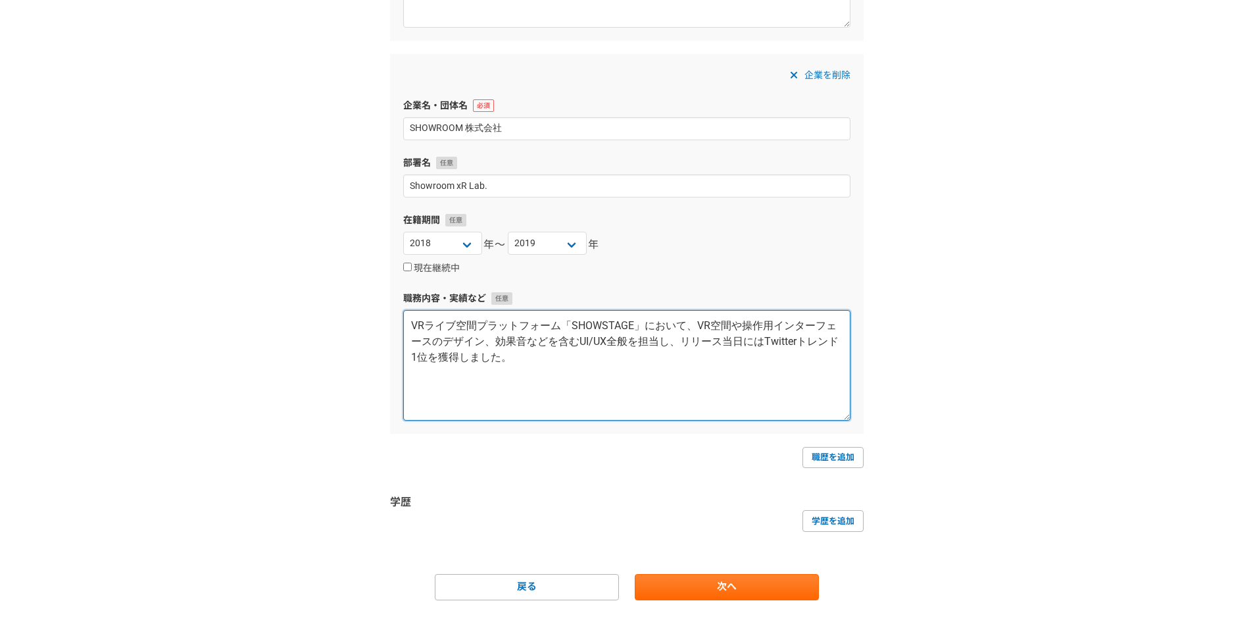
scroll to position [514, 0]
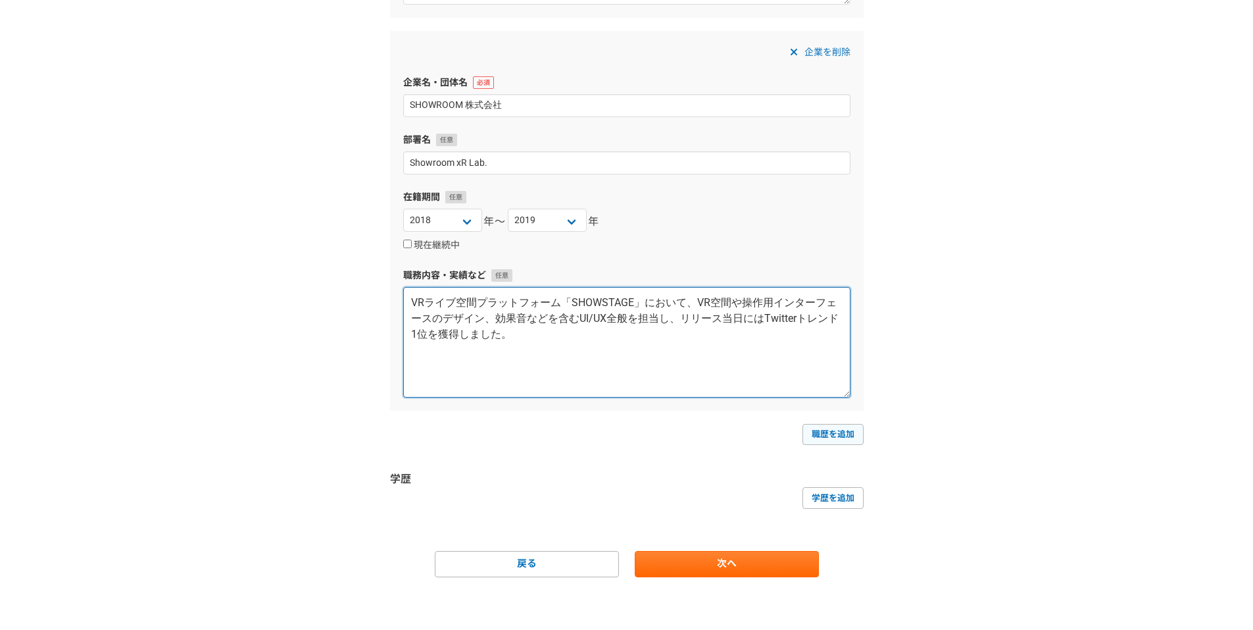
type textarea "VRライブ空間プラットフォーム「SHOWSTAGE」において、VR空間や操作用インターフェースのデザイン、効果音などを含むUI/UX全般を担当し、リリース当日…"
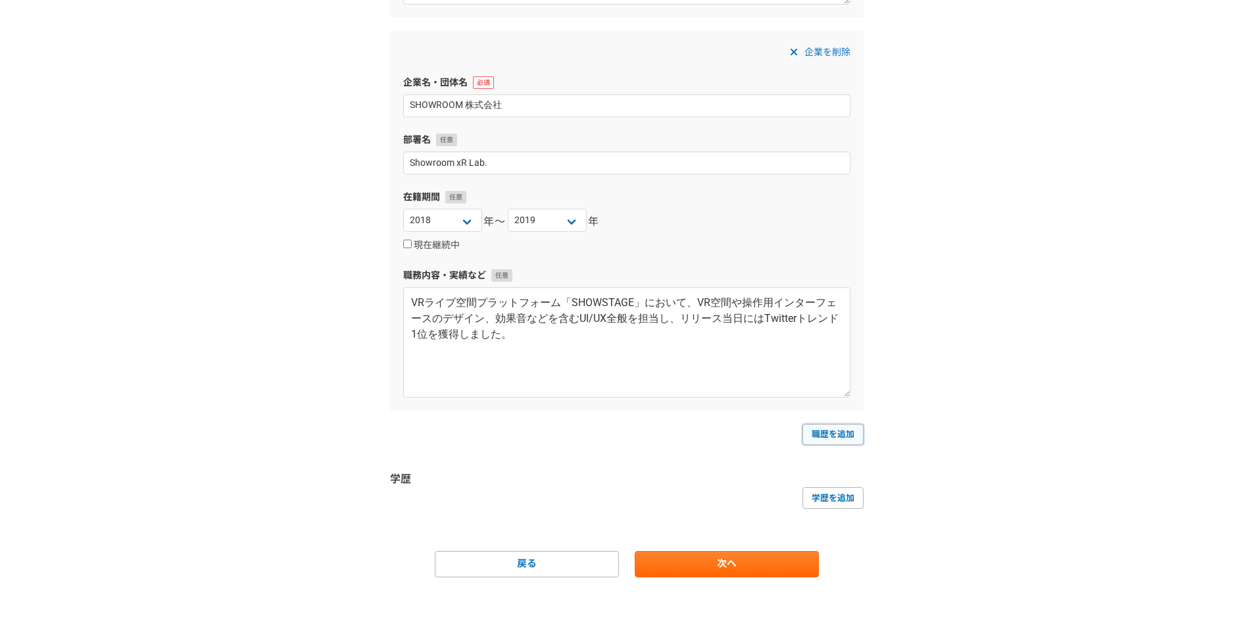
click at [834, 429] on link "職歴を追加" at bounding box center [833, 434] width 61 height 21
select select
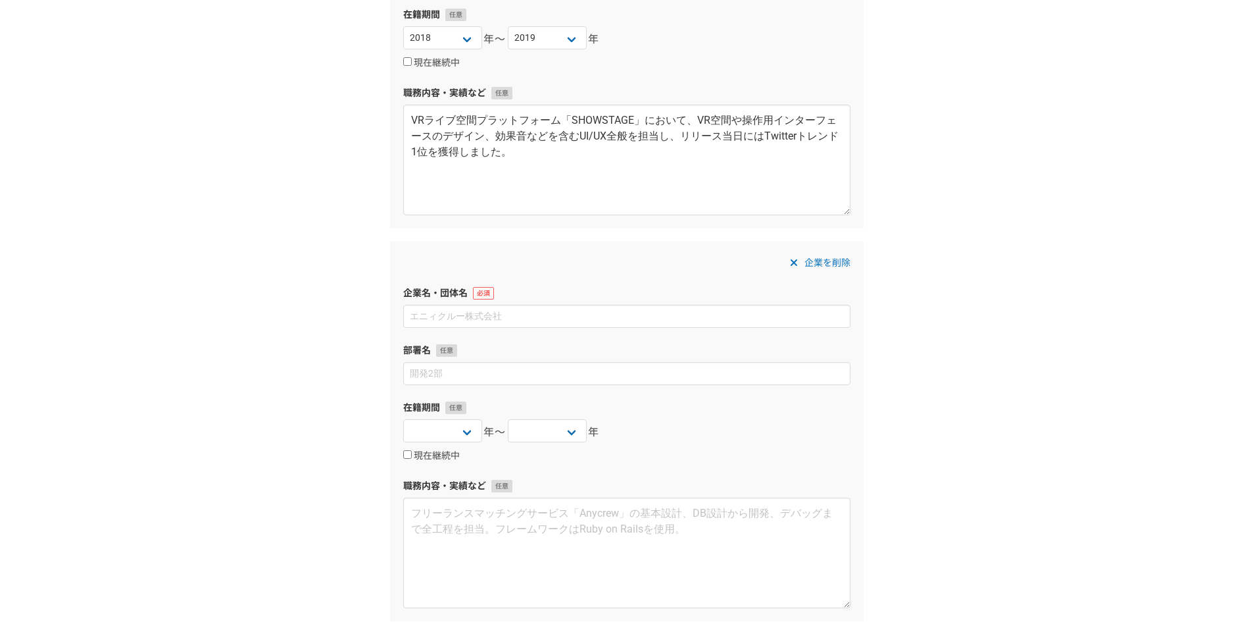
scroll to position [778, 0]
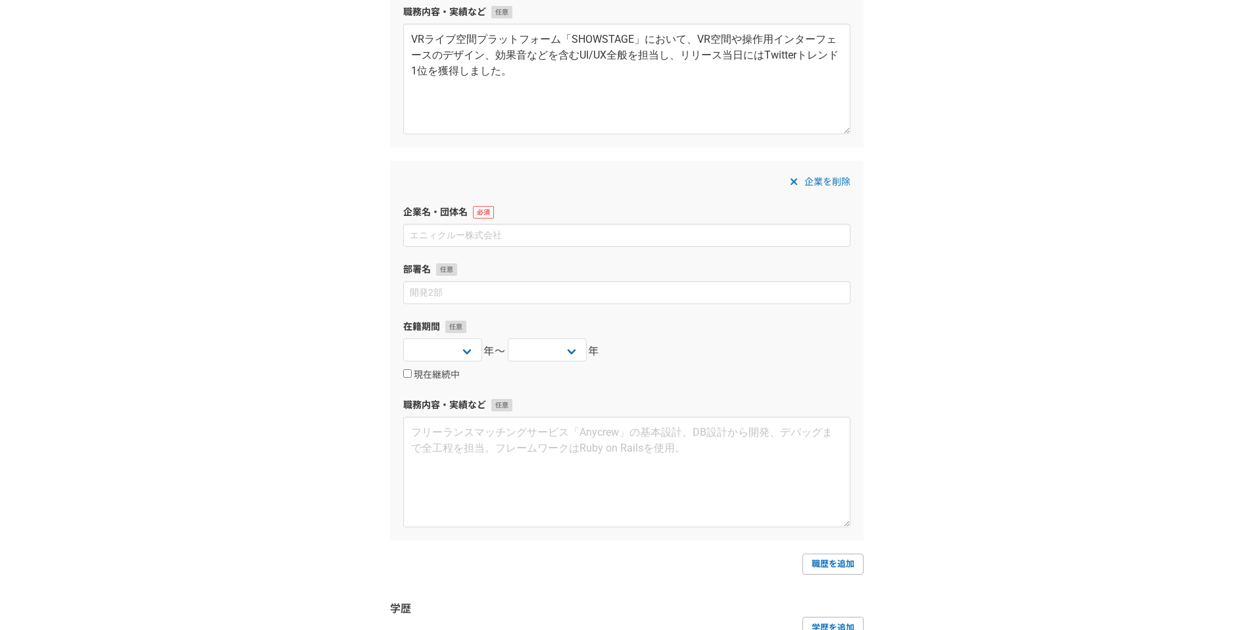
click at [1186, 353] on div "1 2 3 4 5 6 職務経歴・学歴 職務経歴 企業名・団体名 株式会社CAICA DIGITAL 部署名 フィンテック事業部 在籍期間 2025 2024…" at bounding box center [626, 13] width 1253 height 1491
click at [448, 341] on select "2025 2024 2023 2022 2021 2020 2019 2018 2017 2016 2015 2014 2013 2012 2011 2010…" at bounding box center [442, 349] width 79 height 23
select select "2015"
click at [403, 338] on select "2025 2024 2023 2022 2021 2020 2019 2018 2017 2016 2015 2014 2013 2012 2011 2010…" at bounding box center [442, 349] width 79 height 23
click at [565, 354] on select "2025 2024 2023 2022 2021 2020 2019 2018 2017 2016 2015 2014 2013 2012 2011 2010…" at bounding box center [547, 349] width 79 height 23
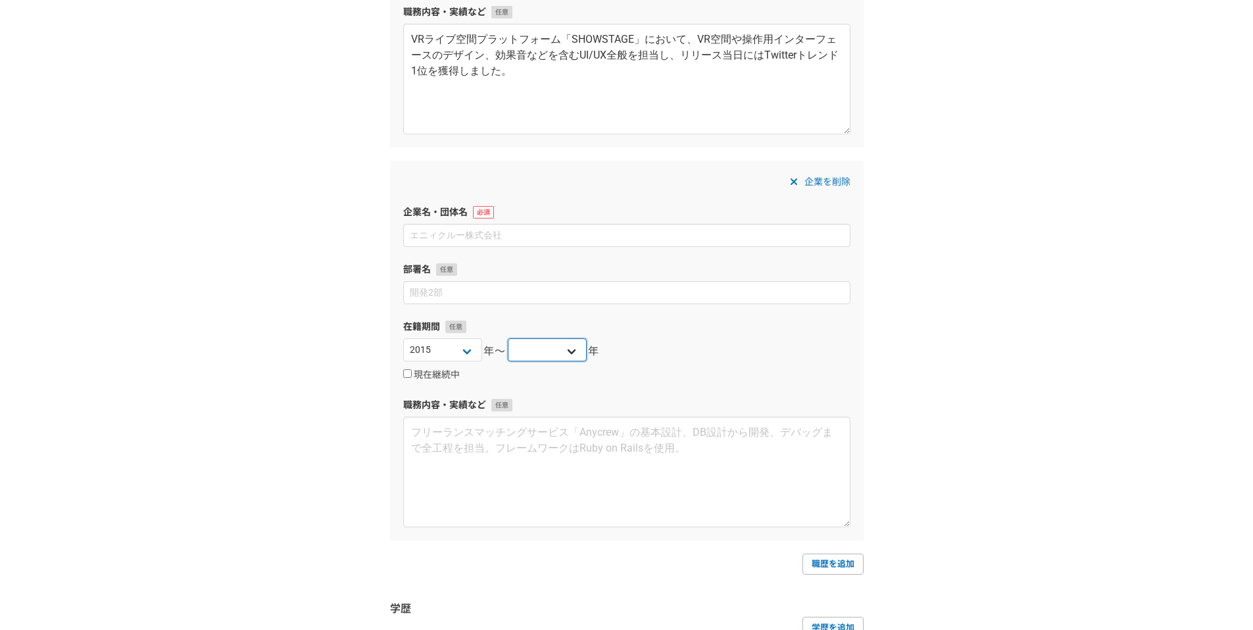
select select "2018"
click at [508, 338] on select "2025 2024 2023 2022 2021 2020 2019 2018 2017 2016 2015 2014 2013 2012 2011 2010…" at bounding box center [547, 349] width 79 height 23
click at [470, 241] on input at bounding box center [626, 235] width 447 height 23
paste input "株式会社トーチライト"
type input "株式会社トーチライト"
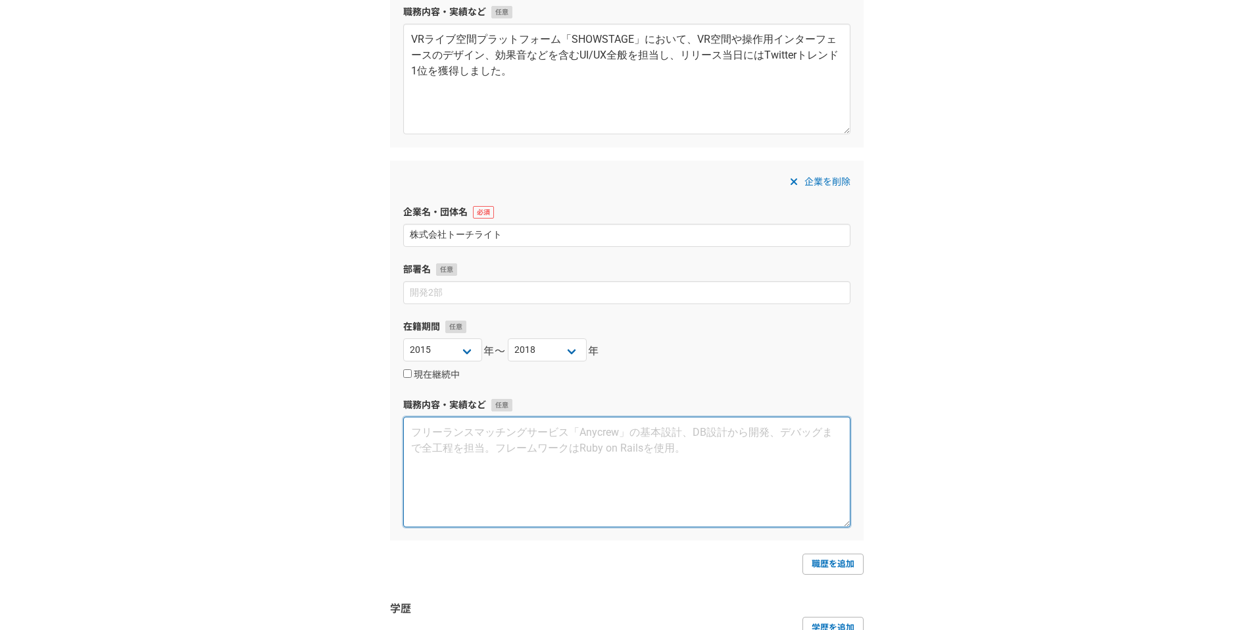
click at [465, 461] on textarea at bounding box center [626, 471] width 447 height 111
paste textarea "月間100点以上のクリエイティブデザインを制作し、クライアントと広告運用者を繋ぐディレクションを担当。 広告配信プラットフォーム「Sherpa」において、ユー…"
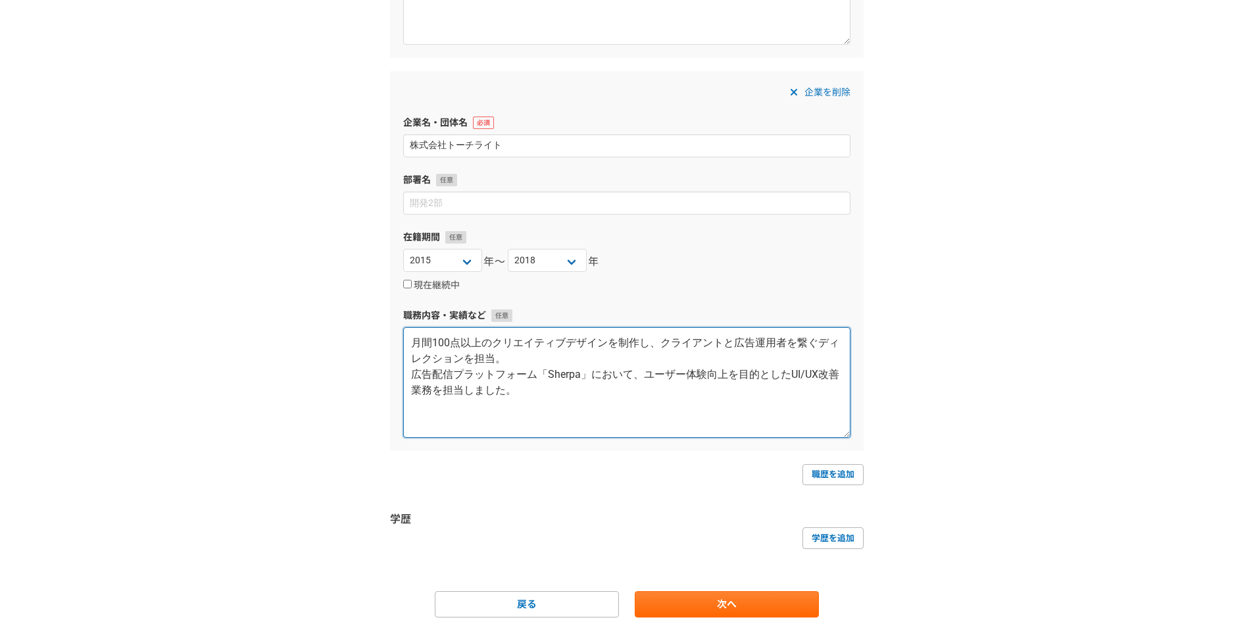
scroll to position [907, 0]
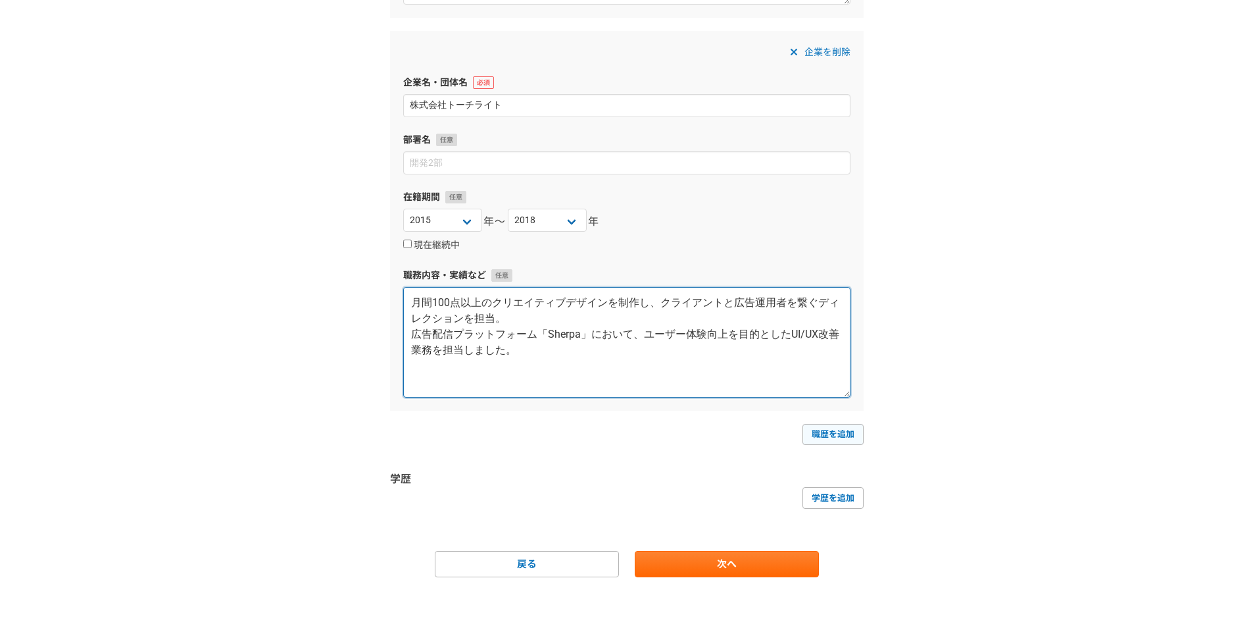
type textarea "月間100点以上のクリエイティブデザインを制作し、クライアントと広告運用者を繋ぐディレクションを担当。 広告配信プラットフォーム「Sherpa」において、ユー…"
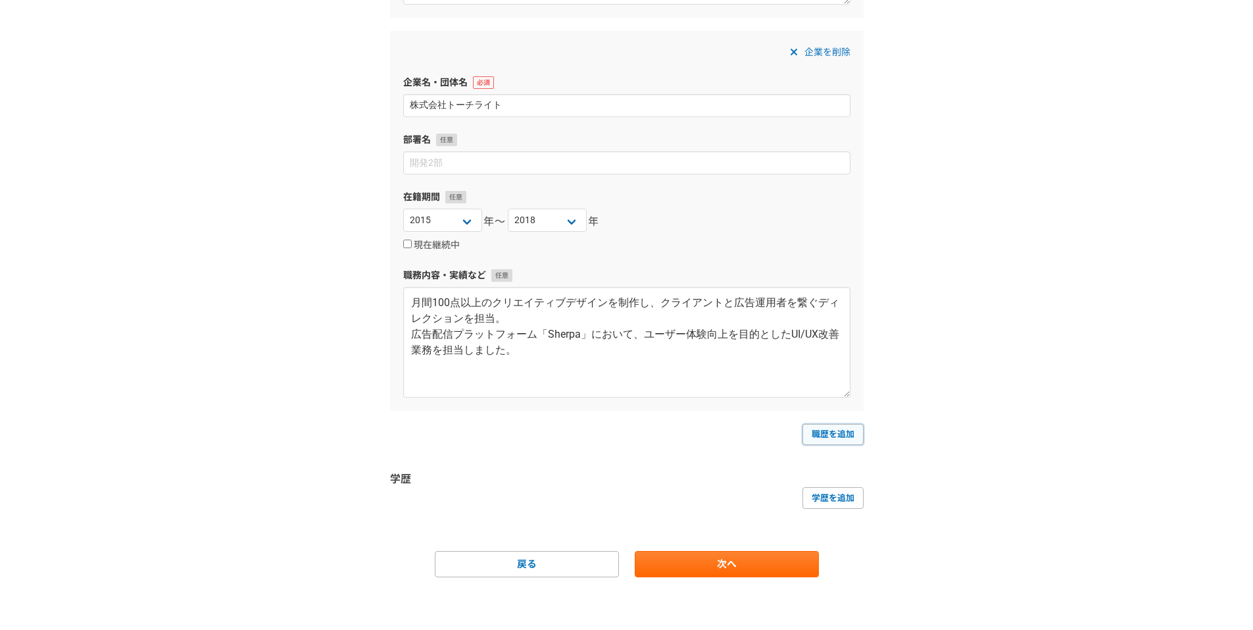
click at [851, 434] on link "職歴を追加" at bounding box center [833, 434] width 61 height 21
select select
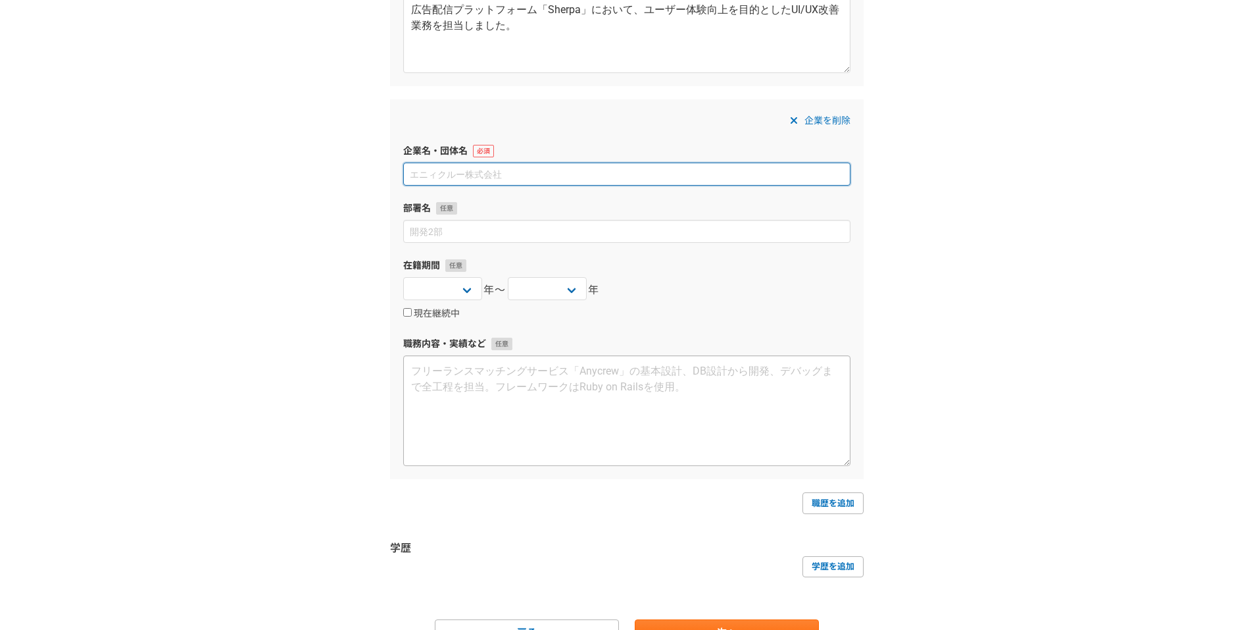
scroll to position [1236, 0]
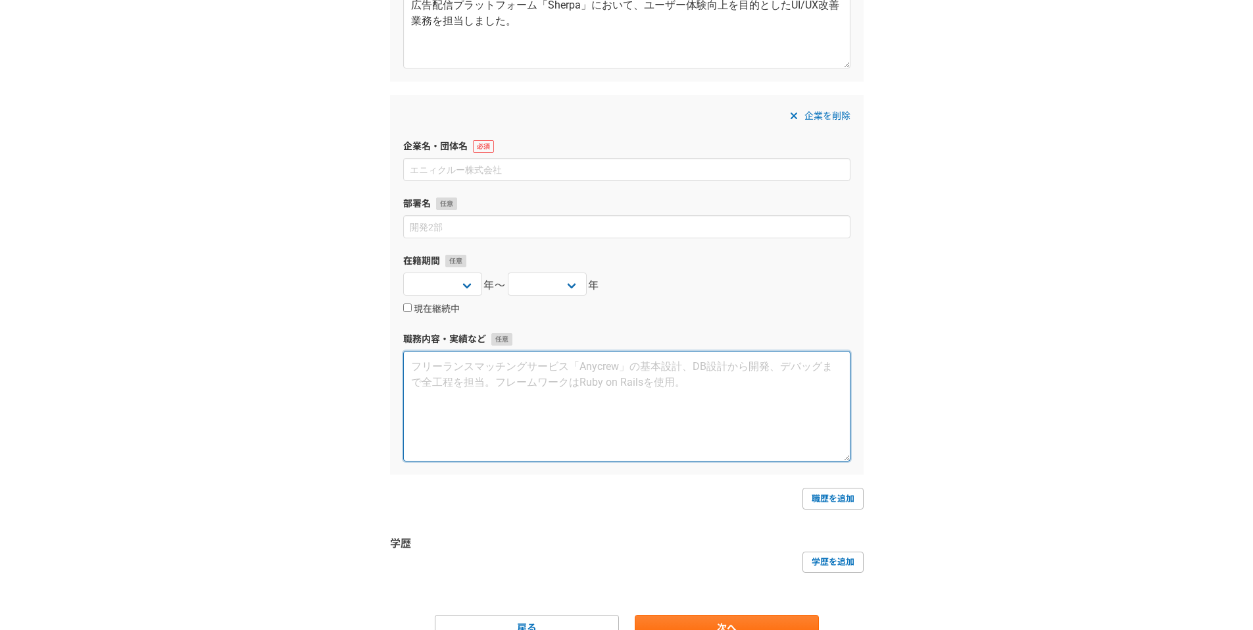
click at [497, 410] on textarea at bounding box center [626, 406] width 447 height 111
paste textarea "デザインからフロントエンド開発・実装までを一貫して担当し、制作実績としては「赤城乳業 ガリガリ君」公式サイト、「キムチの深山」公式サイトなどを手掛けました。"
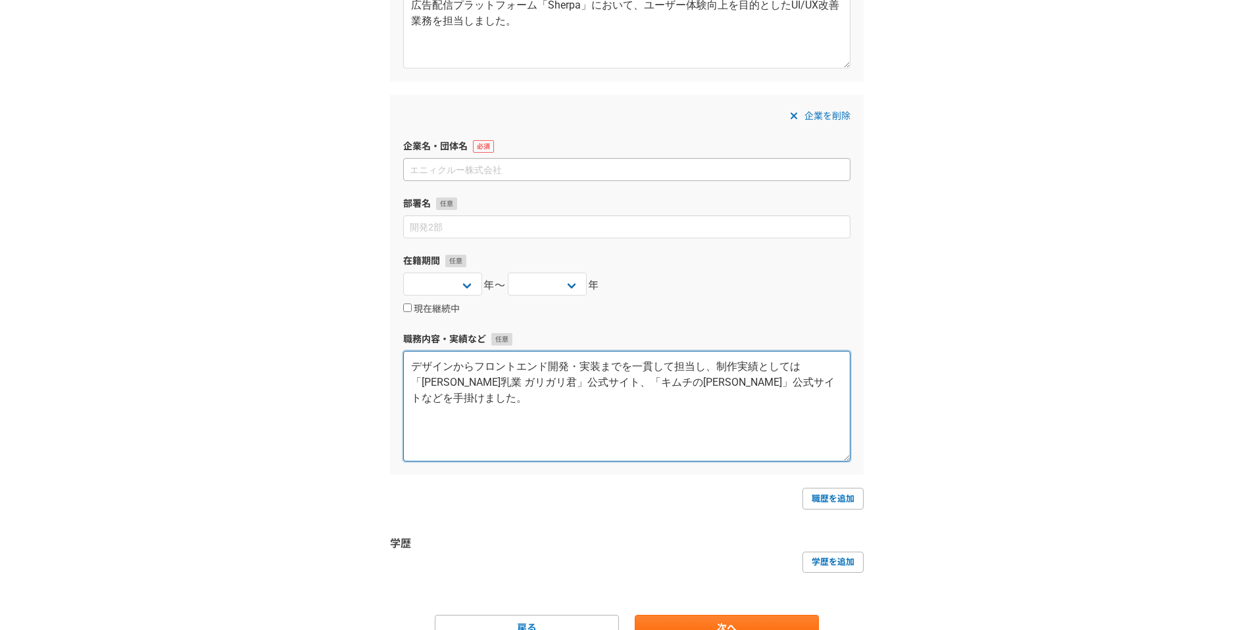
type textarea "デザインからフロントエンド開発・実装までを一貫して担当し、制作実績としては「赤城乳業 ガリガリ君」公式サイト、「キムチの深山」公式サイトなどを手掛けました。"
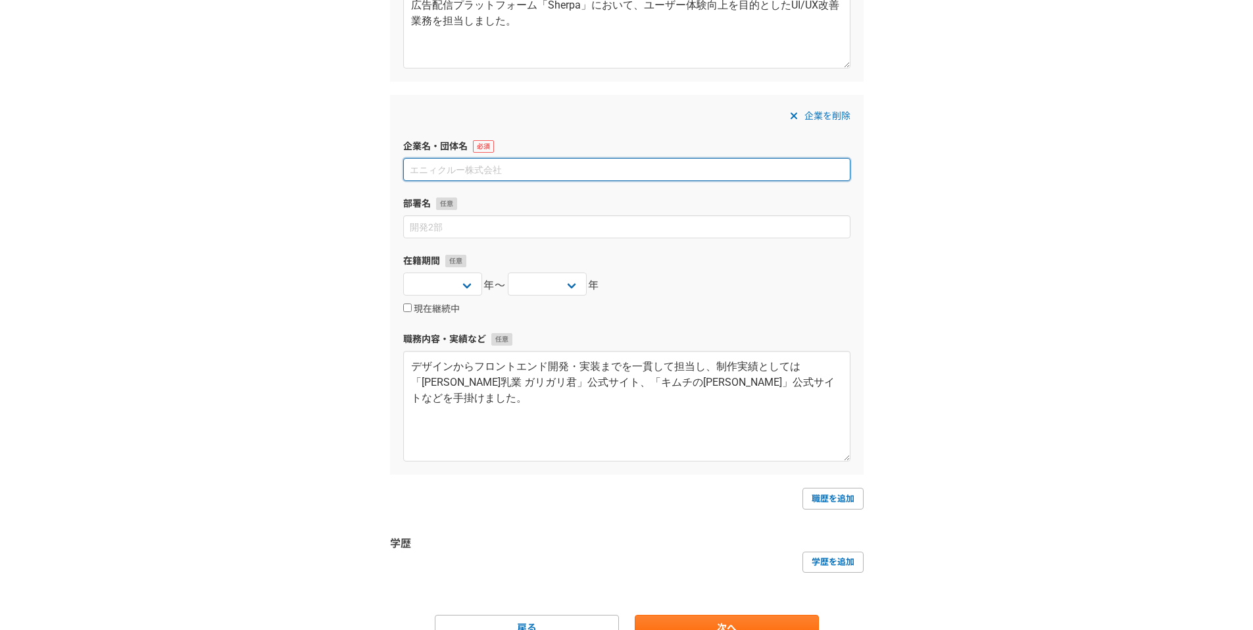
click at [478, 173] on input at bounding box center [626, 169] width 447 height 23
type input "株式会社アーズ"
click at [467, 289] on select "2025 2024 2023 2022 2021 2020 2019 2018 2017 2016 2015 2014 2013 2012 2011 2010…" at bounding box center [442, 283] width 79 height 23
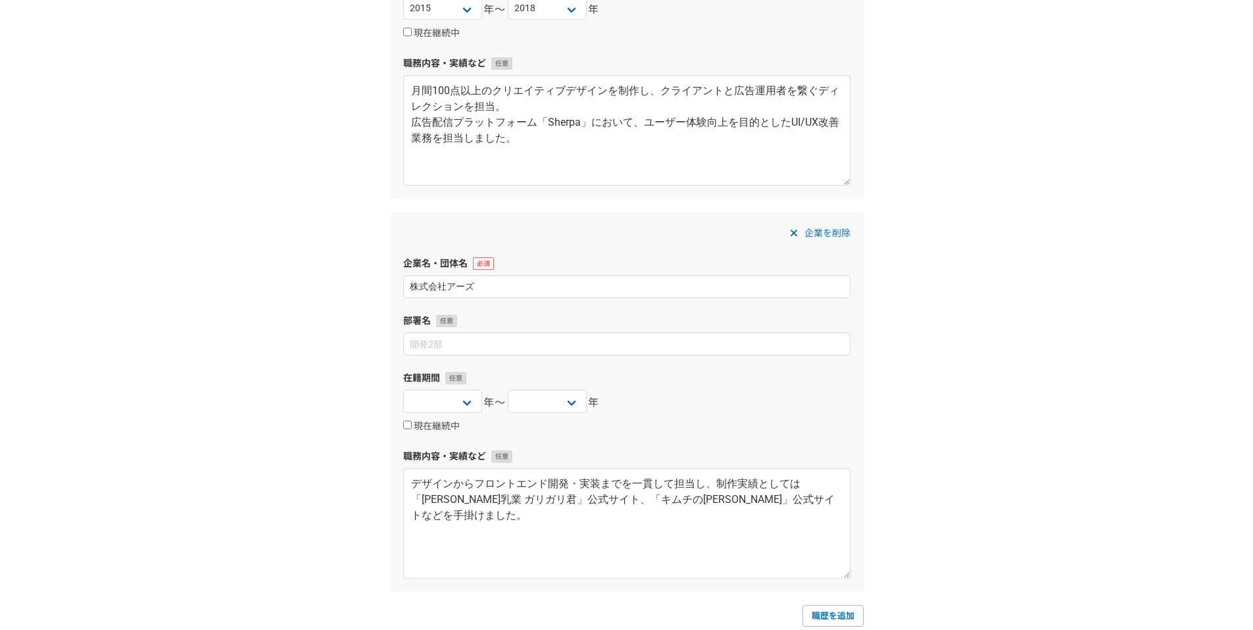
scroll to position [1170, 0]
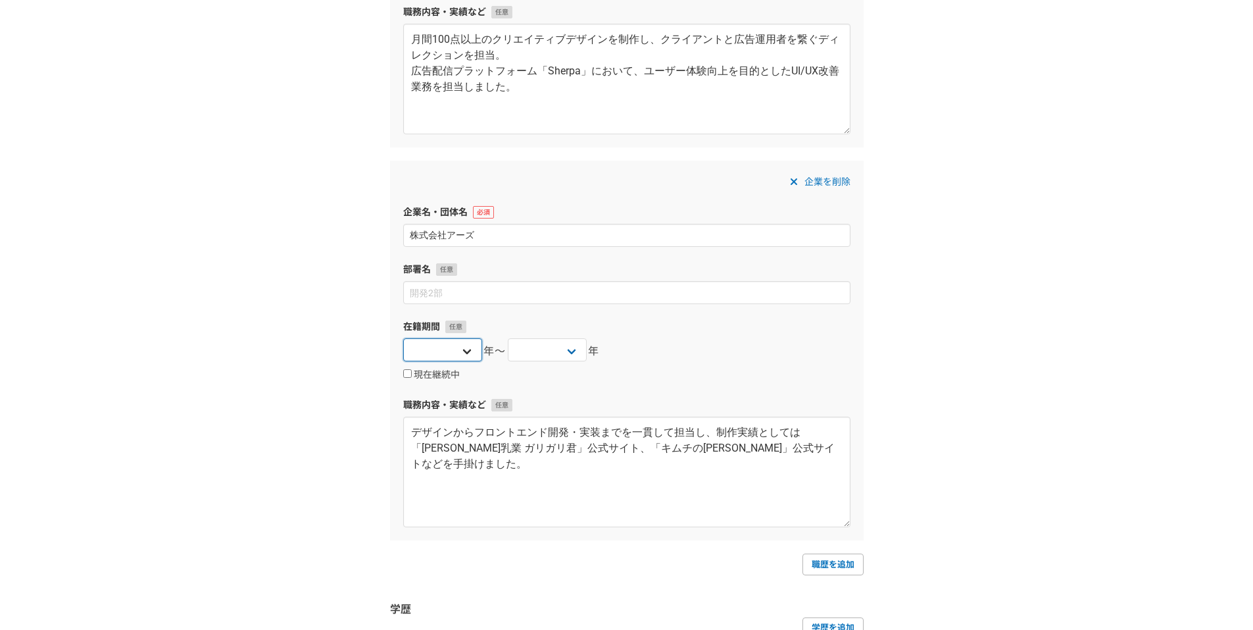
click at [479, 343] on select "2025 2024 2023 2022 2021 2020 2019 2018 2017 2016 2015 2014 2013 2012 2011 2010…" at bounding box center [442, 349] width 79 height 23
select select "2012"
click at [403, 338] on select "2025 2024 2023 2022 2021 2020 2019 2018 2017 2016 2015 2014 2013 2012 2011 2010…" at bounding box center [442, 349] width 79 height 23
click at [559, 353] on select "2025 2024 2023 2022 2021 2020 2019 2018 2017 2016 2015 2014 2013 2012 2011 2010…" at bounding box center [547, 349] width 79 height 23
select select "2013"
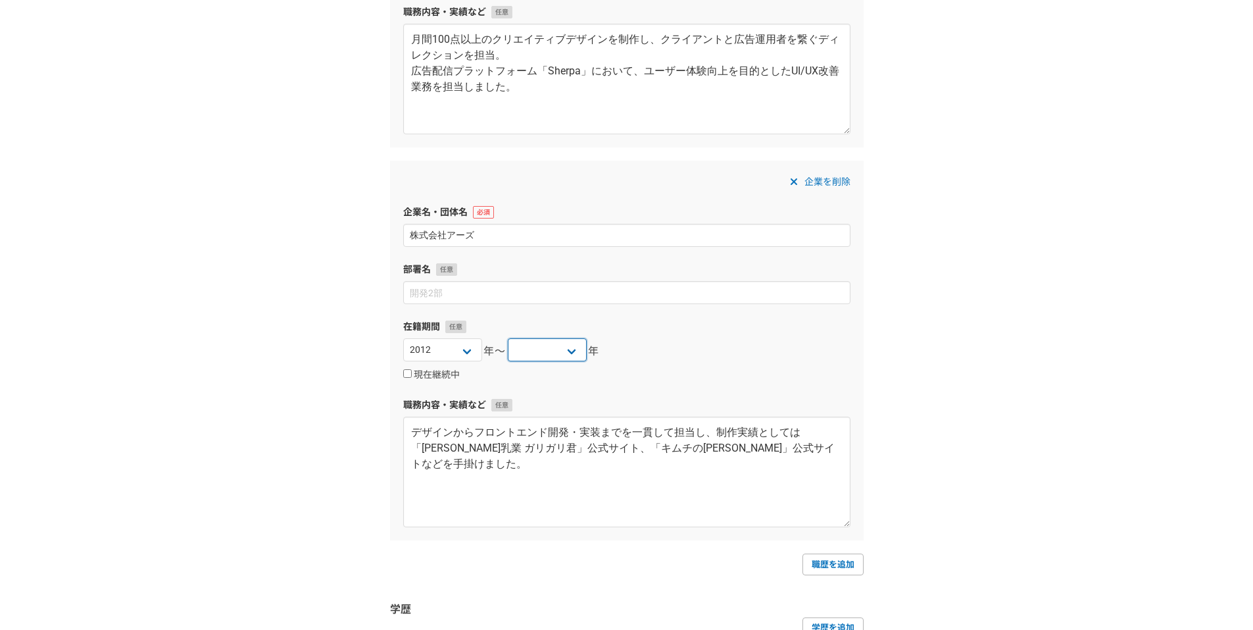
click at [508, 338] on select "2025 2024 2023 2022 2021 2020 2019 2018 2017 2016 2015 2014 2013 2012 2011 2010…" at bounding box center [547, 349] width 79 height 23
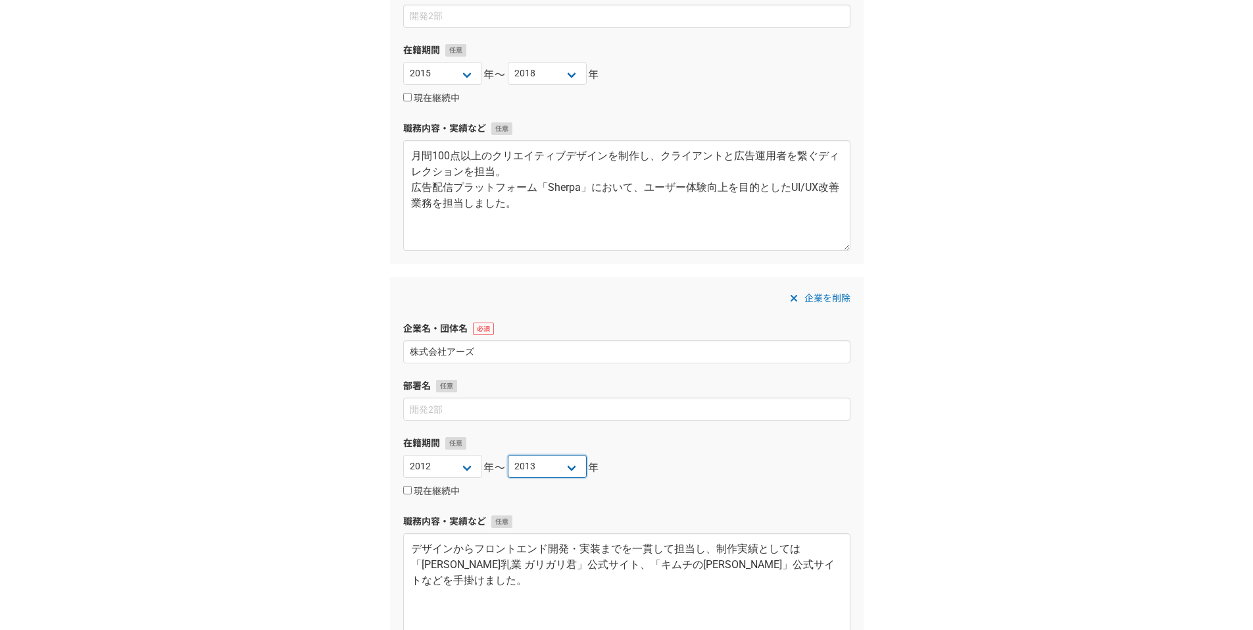
scroll to position [1039, 0]
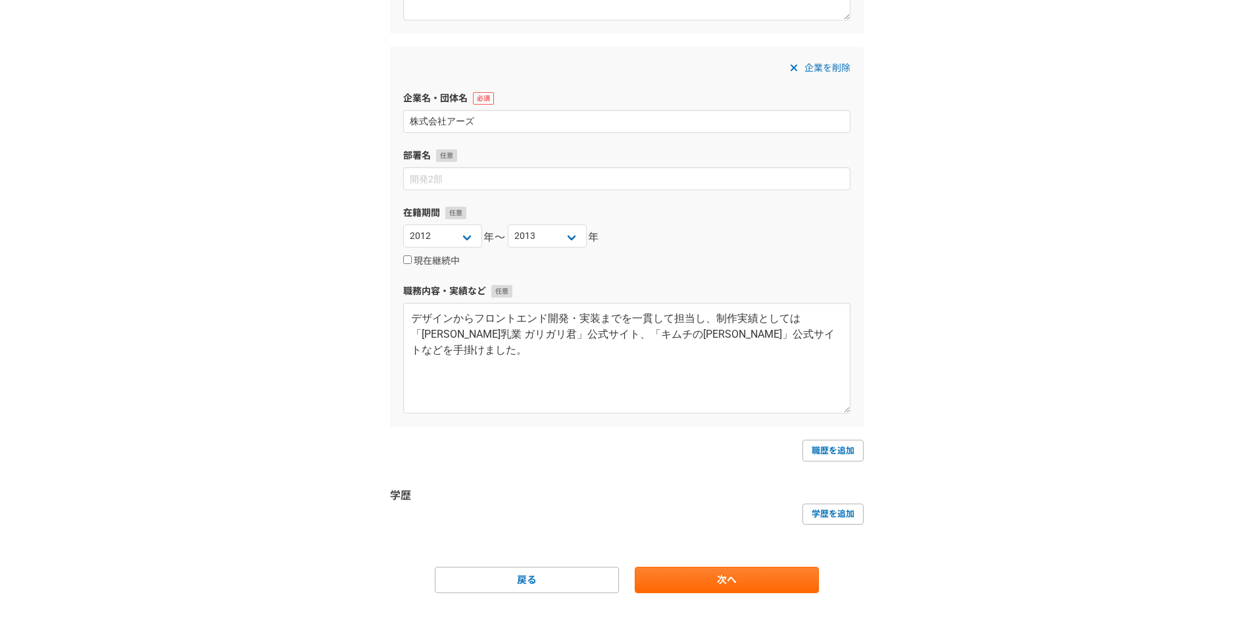
scroll to position [1300, 0]
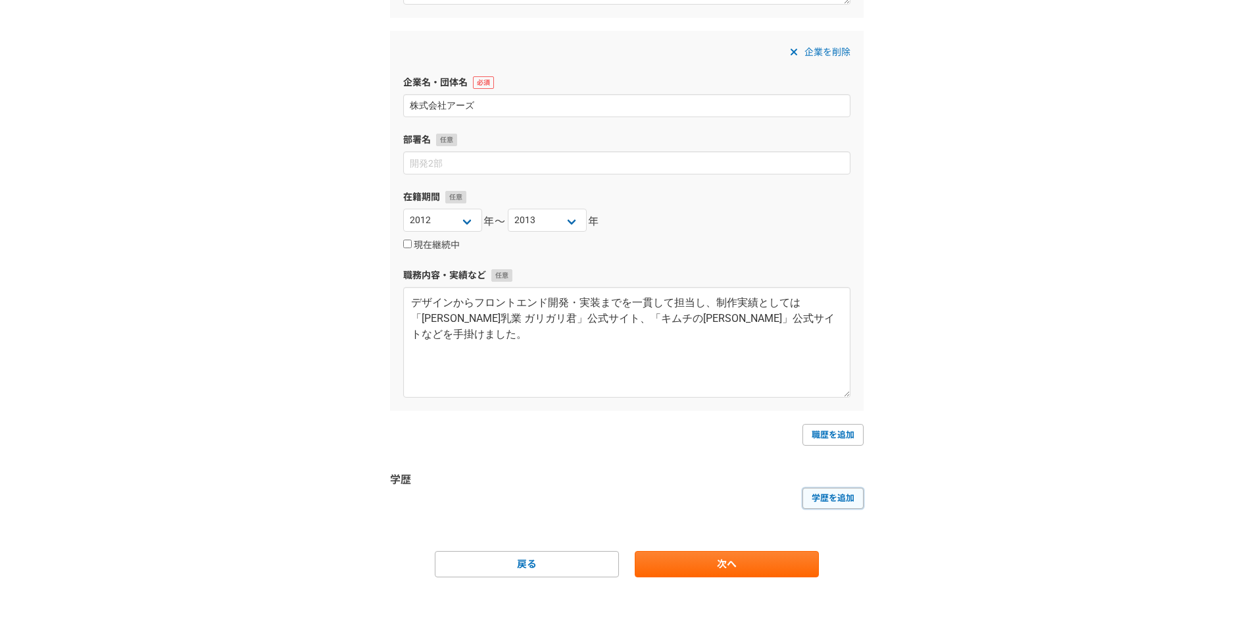
click at [803, 501] on link "学歴を追加" at bounding box center [833, 497] width 61 height 21
select select
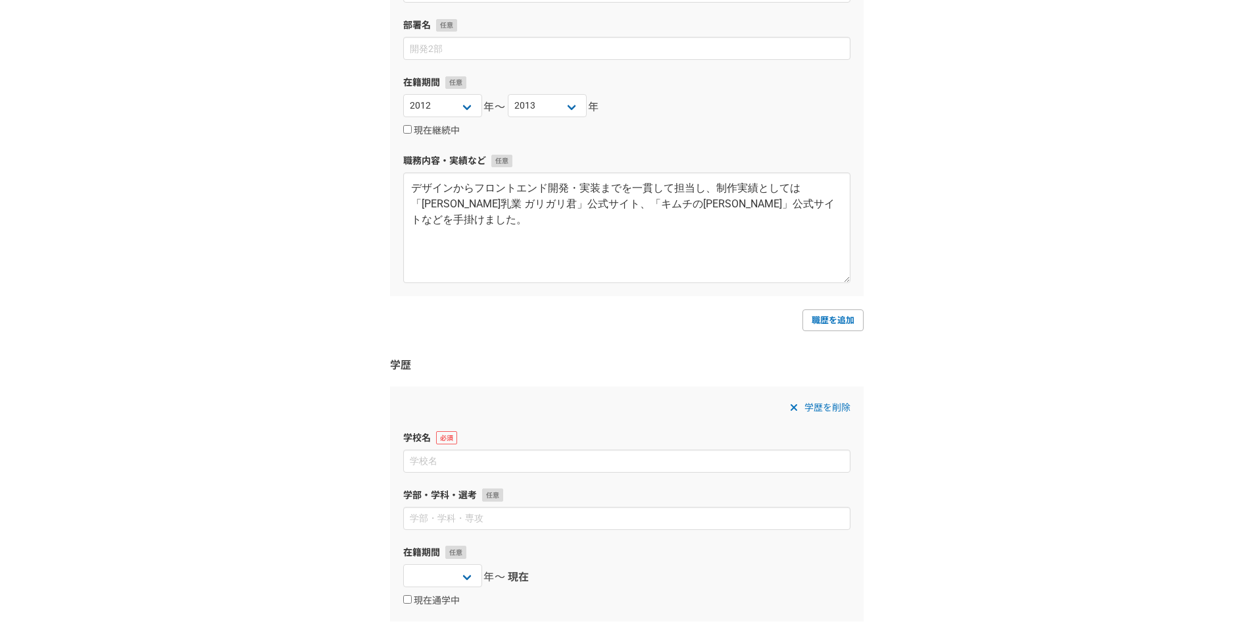
scroll to position [1561, 0]
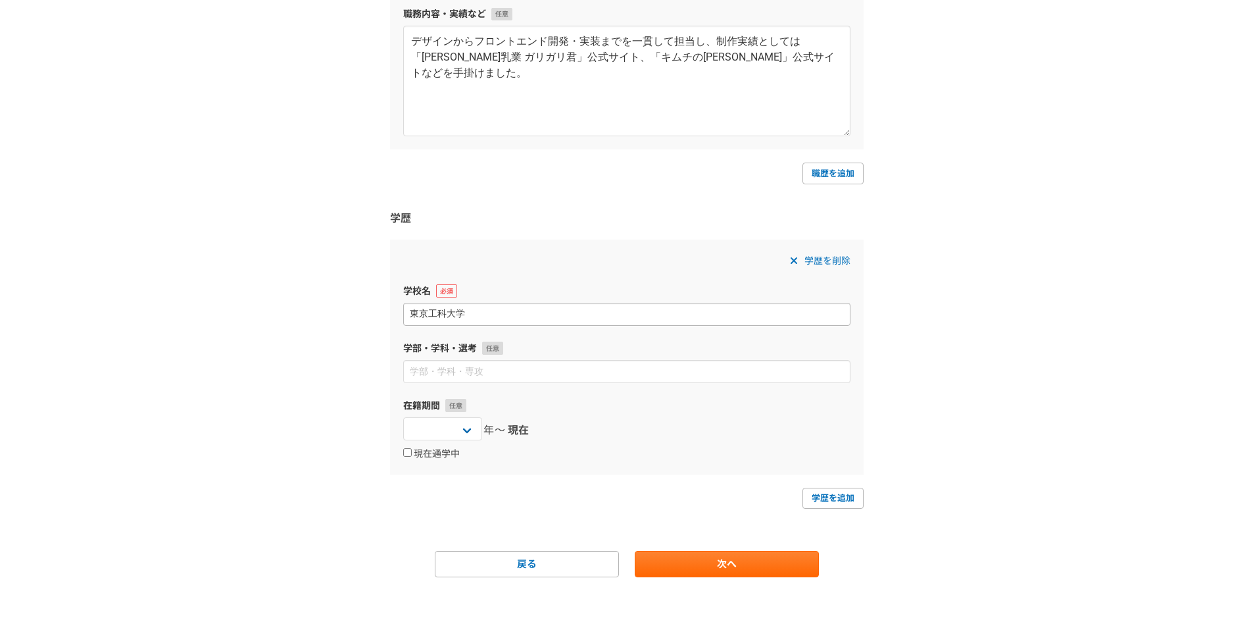
type input "東京工科大学"
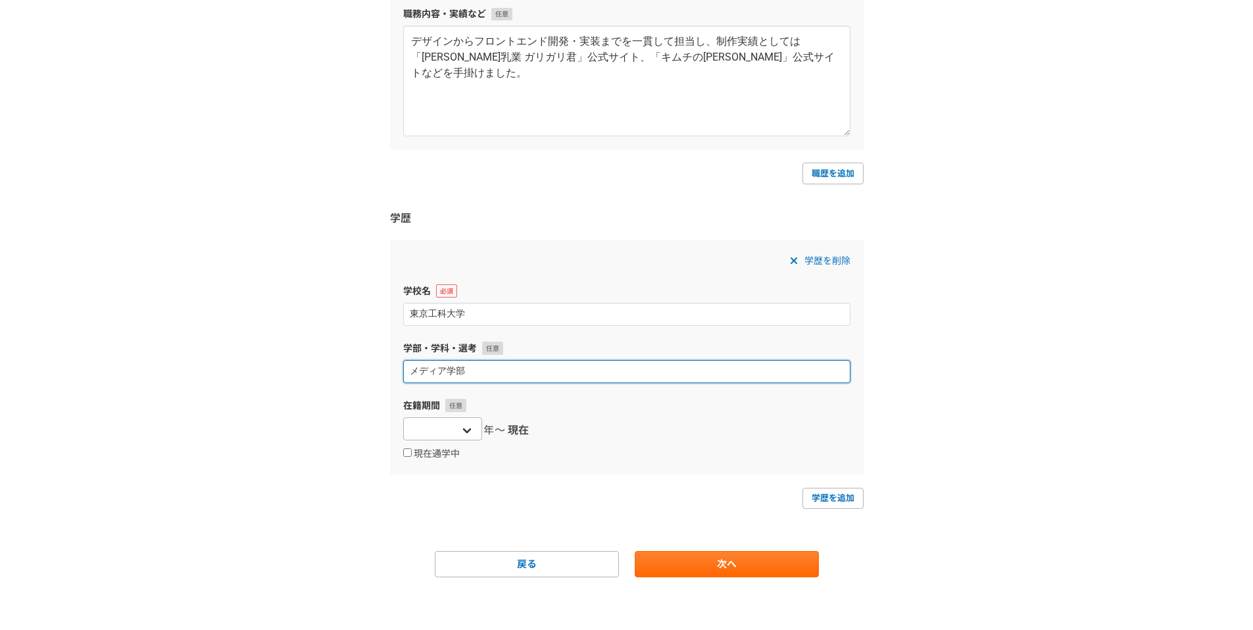
type input "メディア学部"
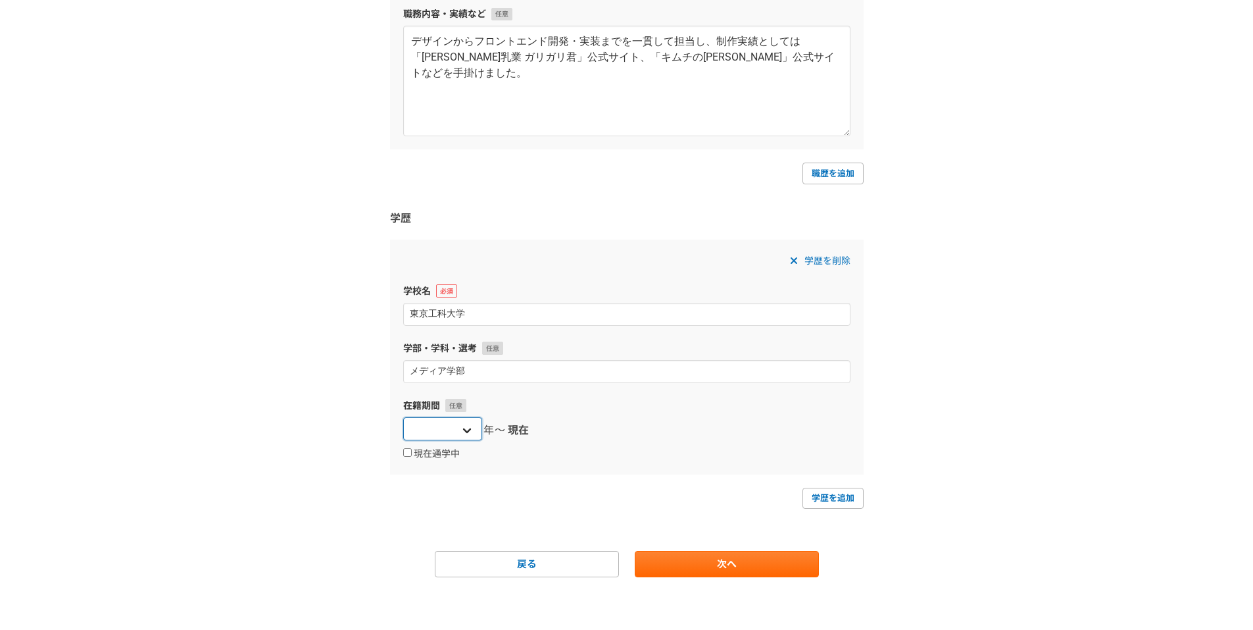
click at [473, 432] on select "2025 2024 2023 2022 2021 2020 2019 2018 2017 2016 2015 2014 2013 2012 2011 2010…" at bounding box center [442, 428] width 79 height 23
click at [604, 437] on div "2025 2024 2023 2022 2021 2020 2019 2018 2017 2016 2015 2014 2013 2012 2011 2010…" at bounding box center [626, 430] width 447 height 26
click at [455, 435] on select "2025 2024 2023 2022 2021 2020 2019 2018 2017 2016 2015 2014 2013 2012 2011 2010…" at bounding box center [442, 428] width 79 height 23
drag, startPoint x: 623, startPoint y: 412, endPoint x: 648, endPoint y: 404, distance: 26.4
click at [643, 404] on div "在籍期間 2025 2024 2023 2022 2021 2020 2019 2018 2017 2016 2015 2014 2013 2012 2011…" at bounding box center [626, 430] width 447 height 62
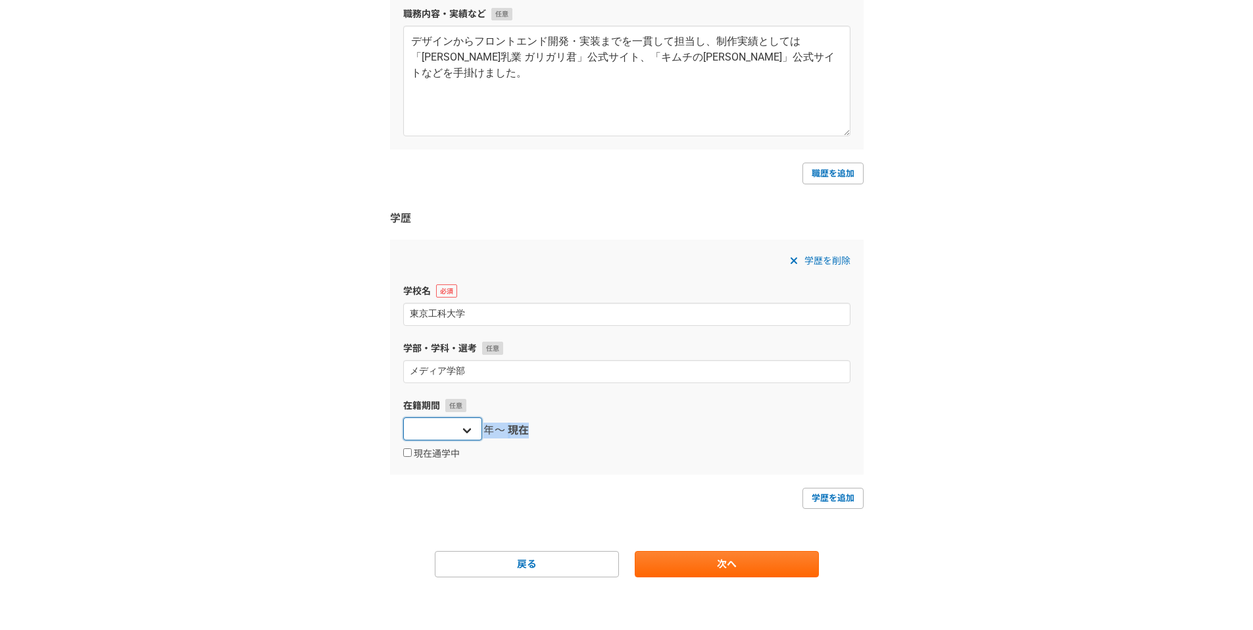
click at [464, 433] on select "2025 2024 2023 2022 2021 2020 2019 2018 2017 2016 2015 2014 2013 2012 2011 2010…" at bounding box center [442, 428] width 79 height 23
click at [403, 417] on select "2025 2024 2023 2022 2021 2020 2019 2018 2017 2016 2015 2014 2013 2012 2011 2010…" at bounding box center [442, 428] width 79 height 23
click at [620, 422] on div "2025 2024 2023 2022 2021 2020 2019 2018 2017 2016 2015 2014 2013 2012 2011 2010…" at bounding box center [626, 430] width 447 height 26
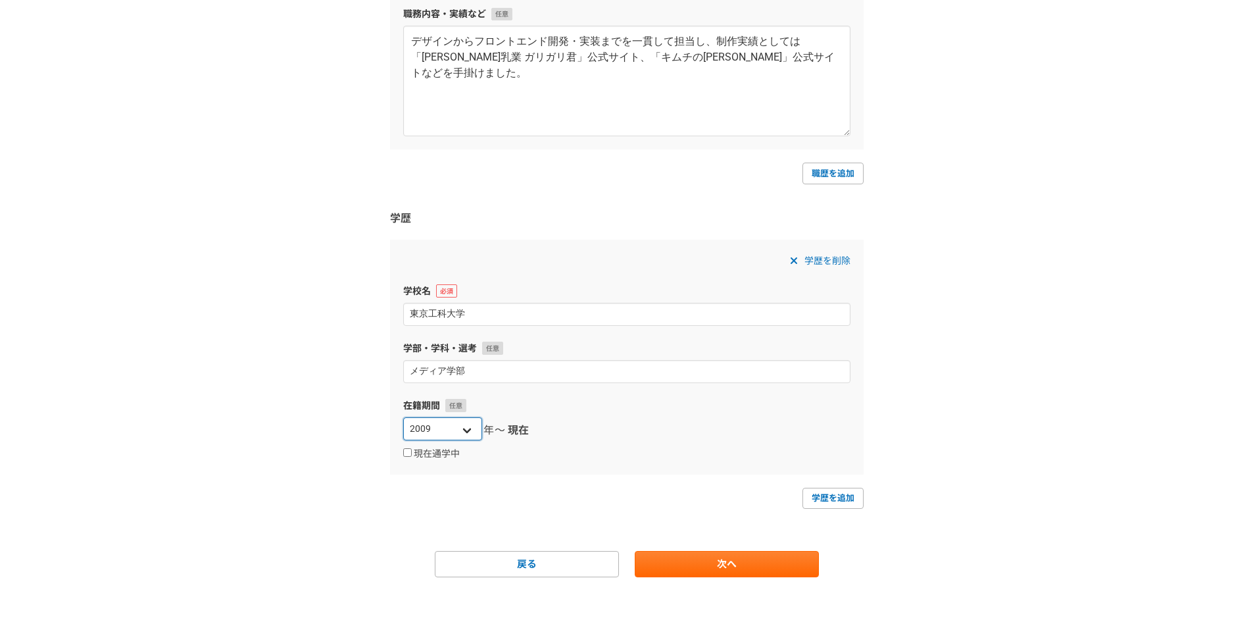
click at [431, 429] on select "2025 2024 2023 2022 2021 2020 2019 2018 2017 2016 2015 2014 2013 2012 2011 2010…" at bounding box center [442, 428] width 79 height 23
select select "2007"
click at [403, 417] on select "2025 2024 2023 2022 2021 2020 2019 2018 2017 2016 2015 2014 2013 2012 2011 2010…" at bounding box center [442, 428] width 79 height 23
click at [413, 456] on label "現在通学中" at bounding box center [431, 454] width 57 height 12
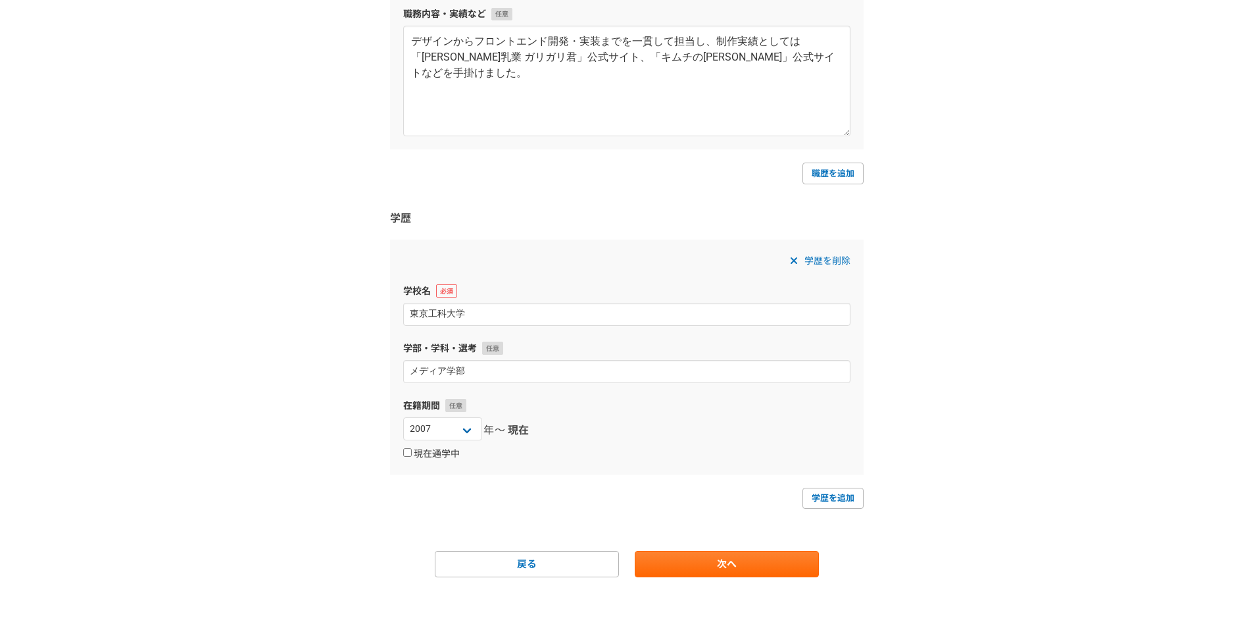
click at [412, 456] on input "現在通学中" at bounding box center [407, 452] width 9 height 9
checkbox input "true"
select select
click at [410, 456] on input "現在通学中" at bounding box center [407, 452] width 9 height 9
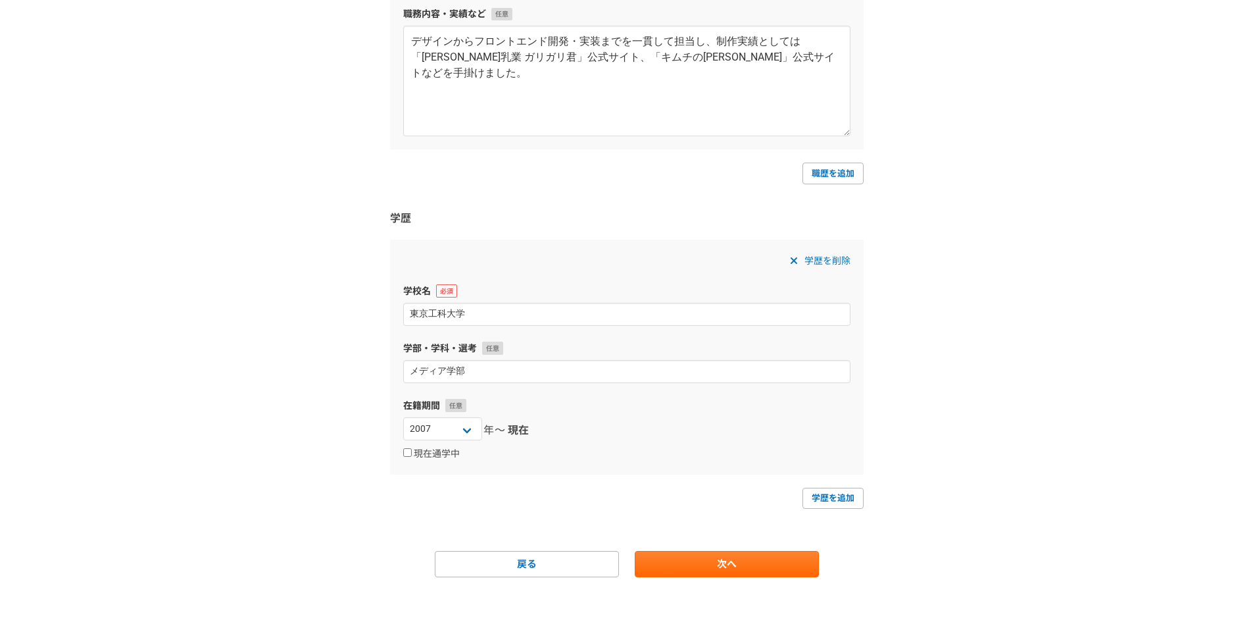
drag, startPoint x: 410, startPoint y: 456, endPoint x: 495, endPoint y: 484, distance: 89.2
click at [435, 457] on label "現在通学中" at bounding box center [431, 454] width 57 height 12
click at [412, 457] on input "現在通学中" at bounding box center [407, 452] width 9 height 9
checkbox input "true"
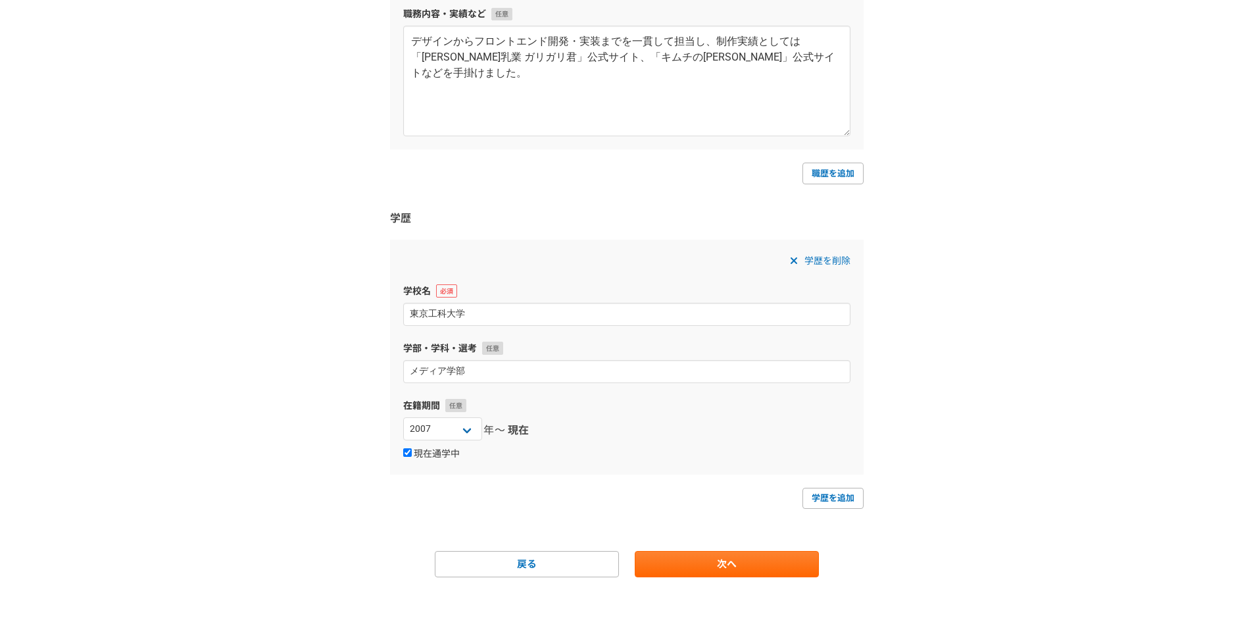
select select
click at [521, 419] on select "2025 2024 2023 2022 2021 2020 2019 2018 2017 2016 2015 2014 2013 2012 2011 2010…" at bounding box center [547, 428] width 79 height 23
select select "2012"
click at [508, 417] on select "2025 2024 2023 2022 2021 2020 2019 2018 2017 2016 2015 2014 2013 2012 2011 2010…" at bounding box center [547, 428] width 79 height 23
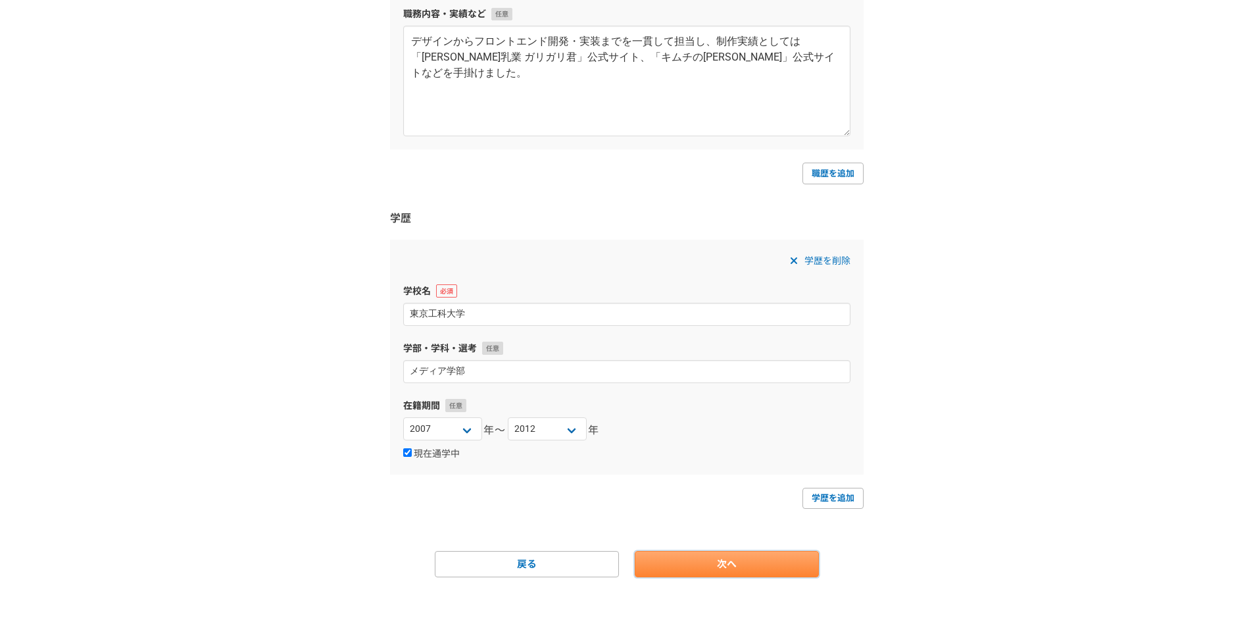
click at [730, 566] on link "次へ" at bounding box center [727, 564] width 184 height 26
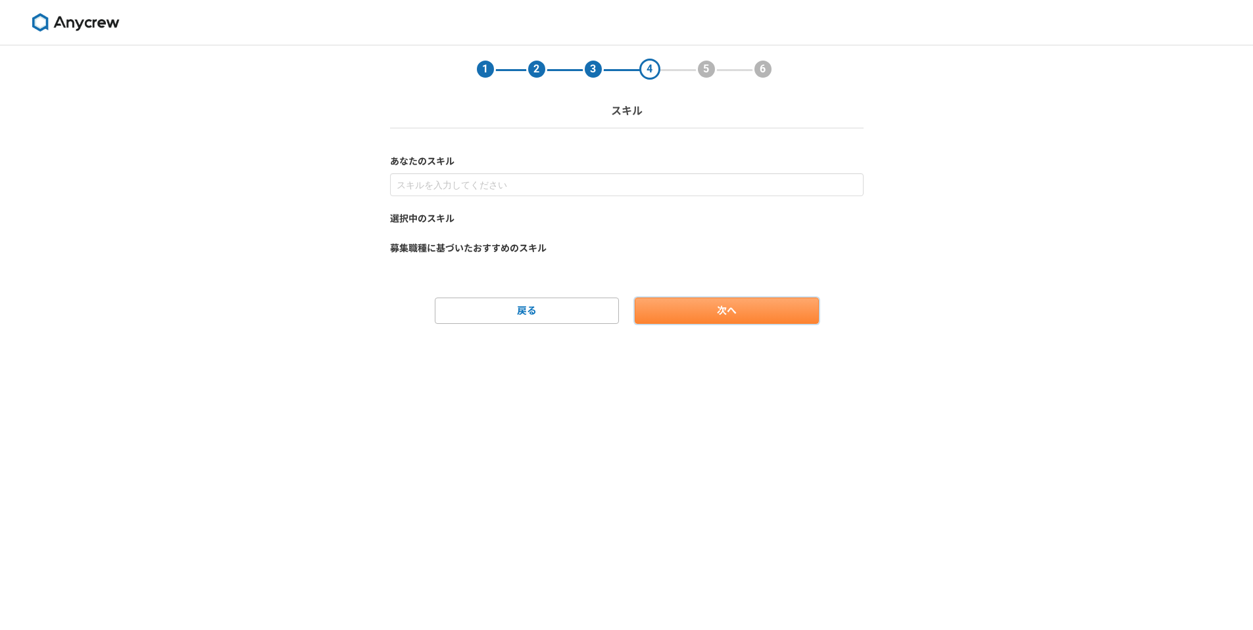
scroll to position [0, 0]
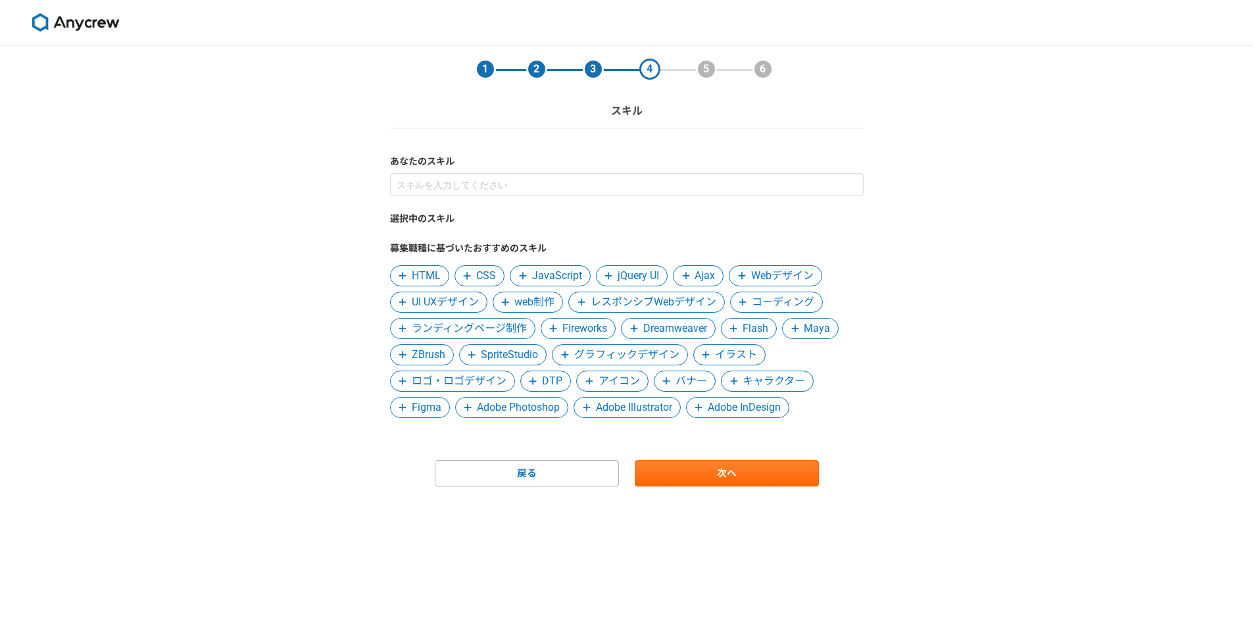
click at [403, 277] on icon at bounding box center [402, 275] width 7 height 7
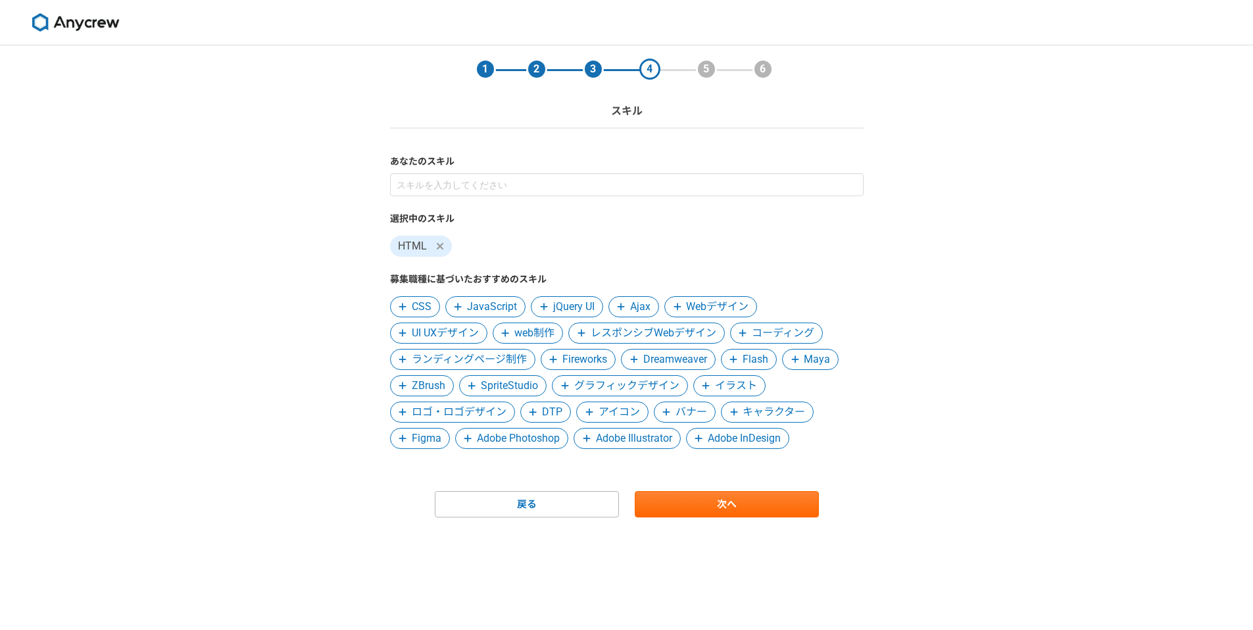
click at [402, 310] on icon at bounding box center [403, 306] width 8 height 9
click at [403, 305] on icon at bounding box center [403, 306] width 8 height 9
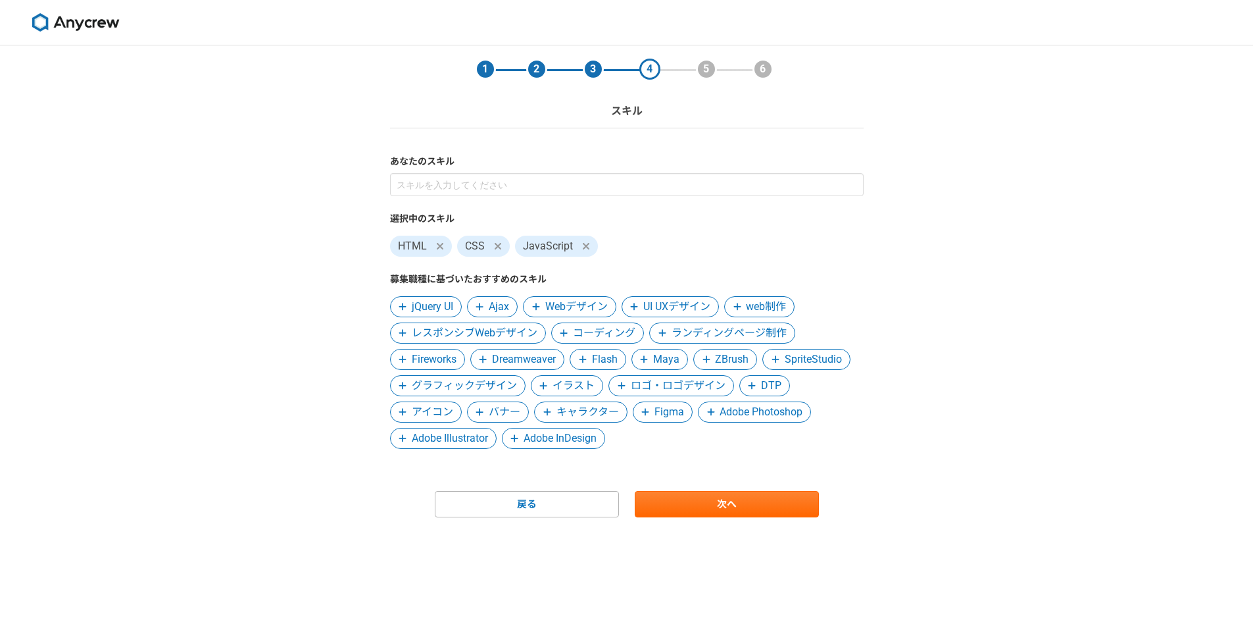
click at [537, 306] on icon at bounding box center [535, 306] width 7 height 7
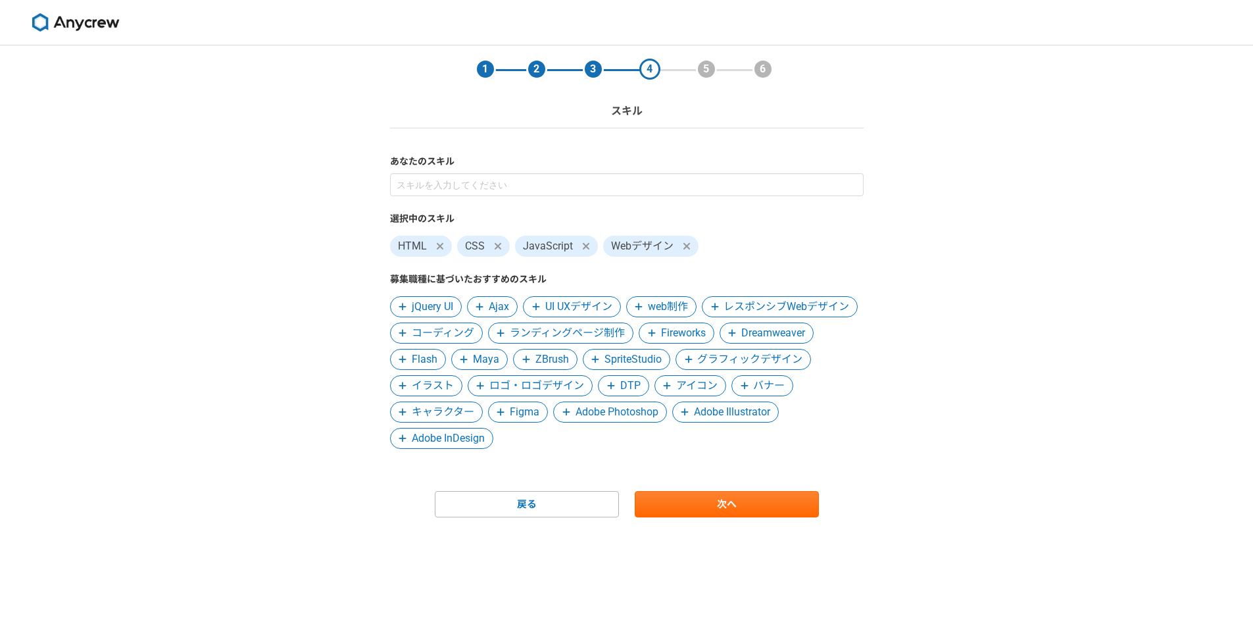
click at [536, 309] on icon at bounding box center [535, 306] width 7 height 7
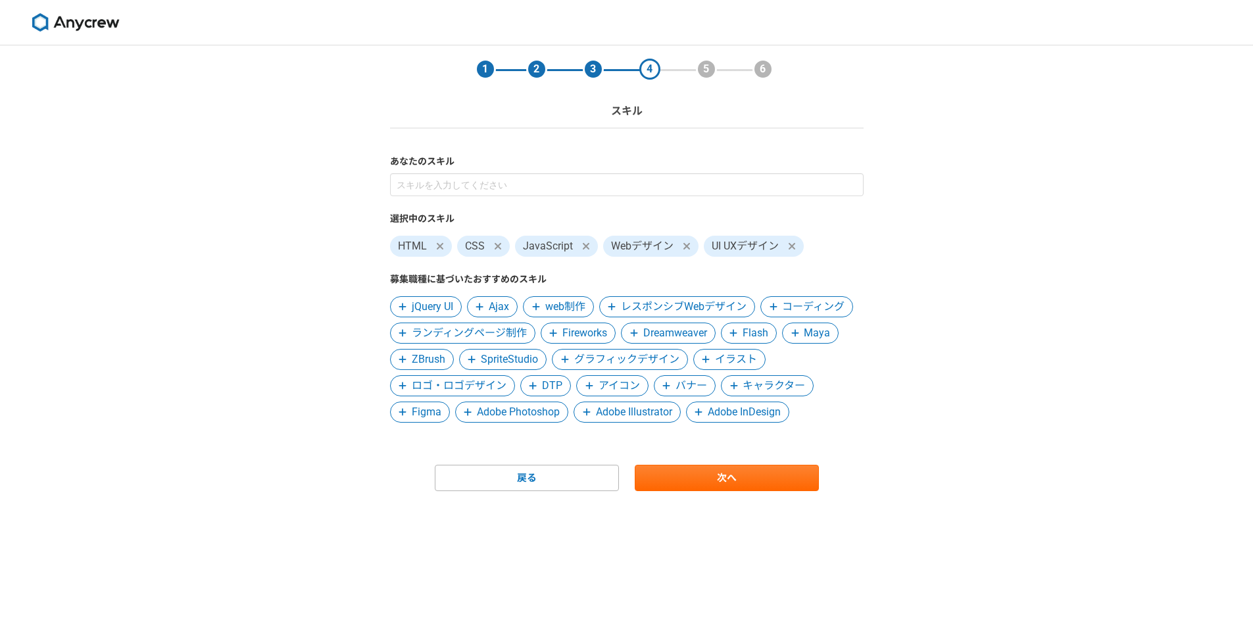
click at [538, 306] on icon at bounding box center [536, 306] width 8 height 9
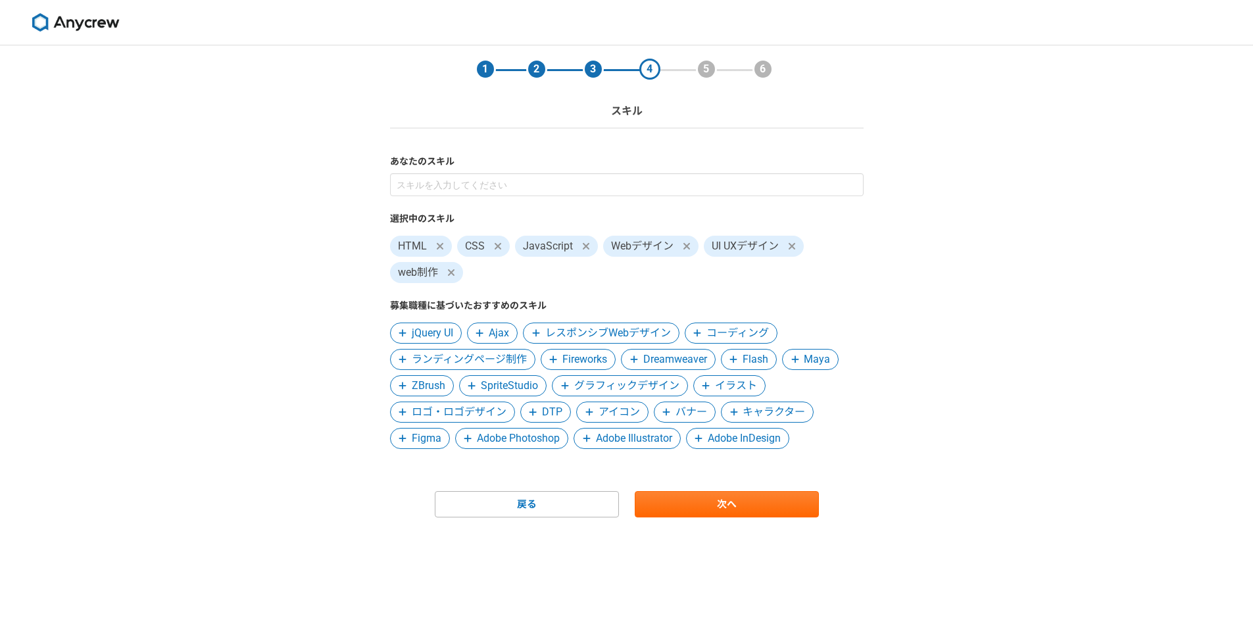
click at [535, 336] on icon at bounding box center [536, 332] width 8 height 9
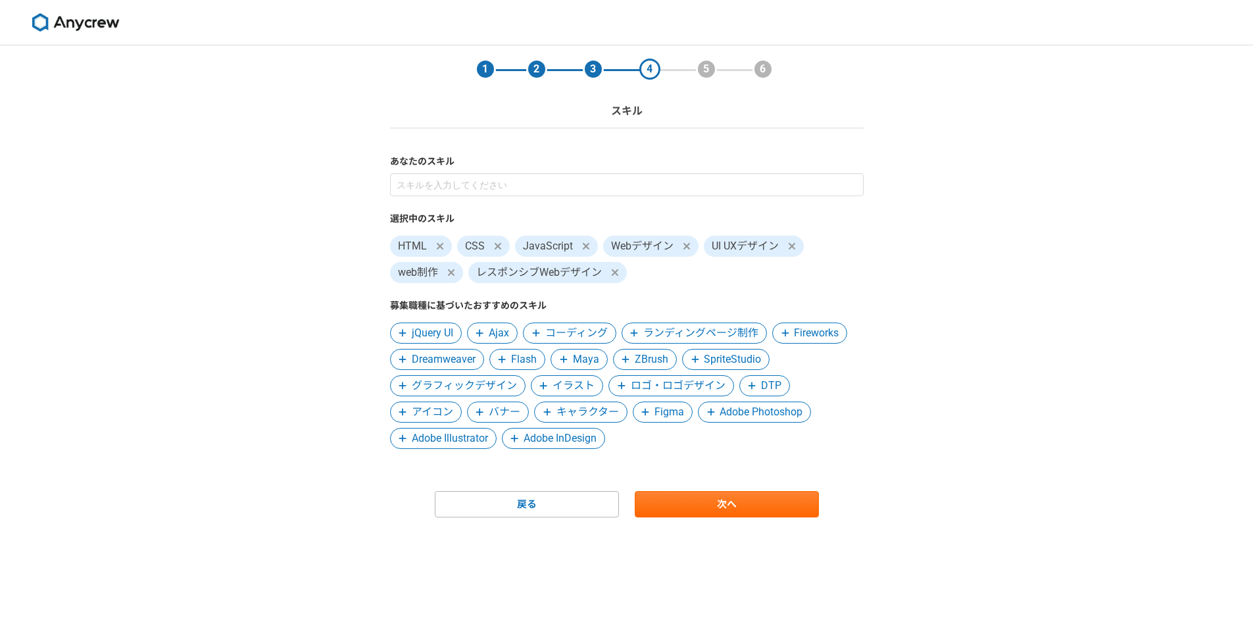
click at [537, 331] on icon at bounding box center [536, 332] width 8 height 9
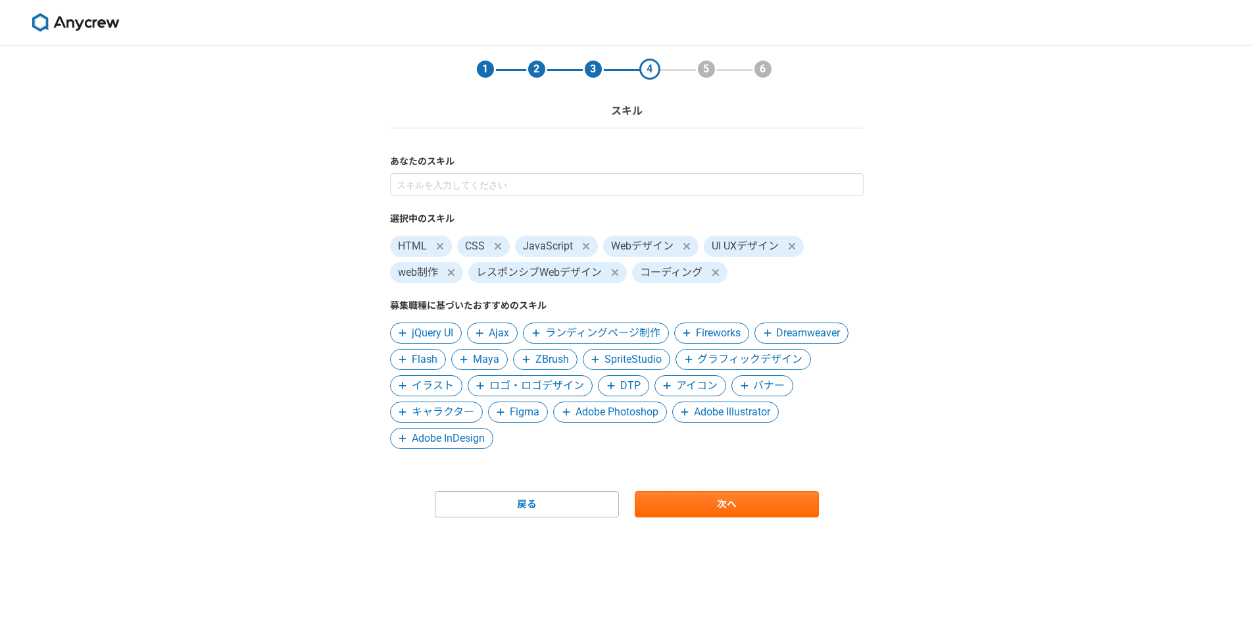
click at [540, 332] on icon at bounding box center [536, 332] width 8 height 9
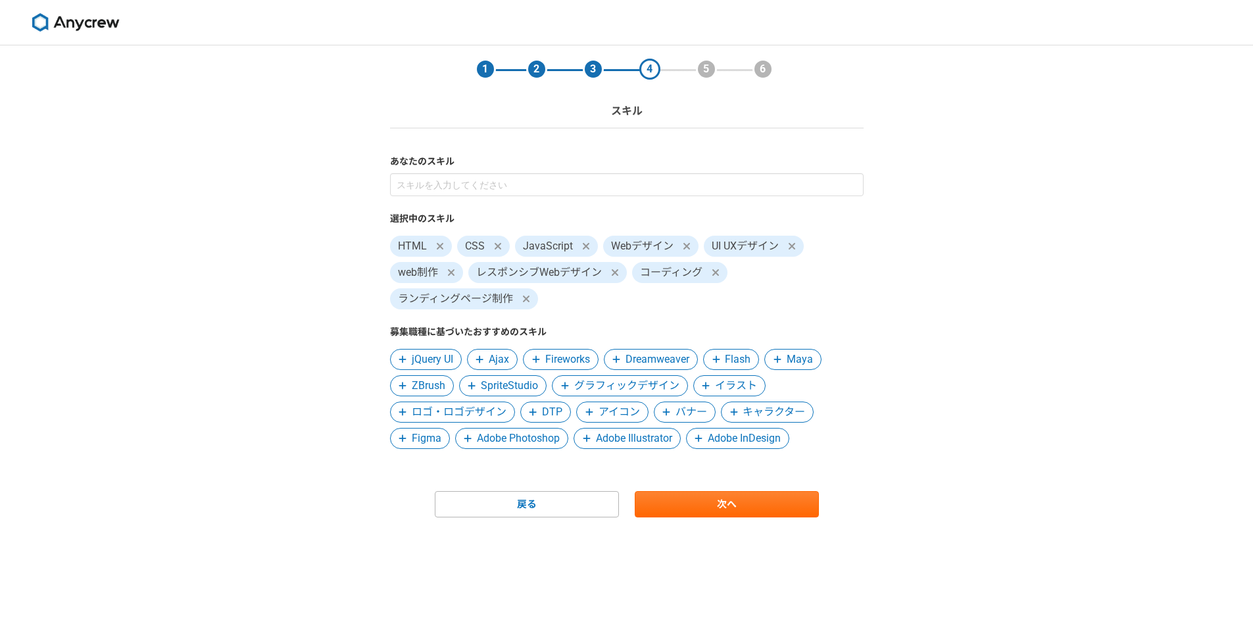
click at [610, 358] on span at bounding box center [617, 359] width 16 height 16
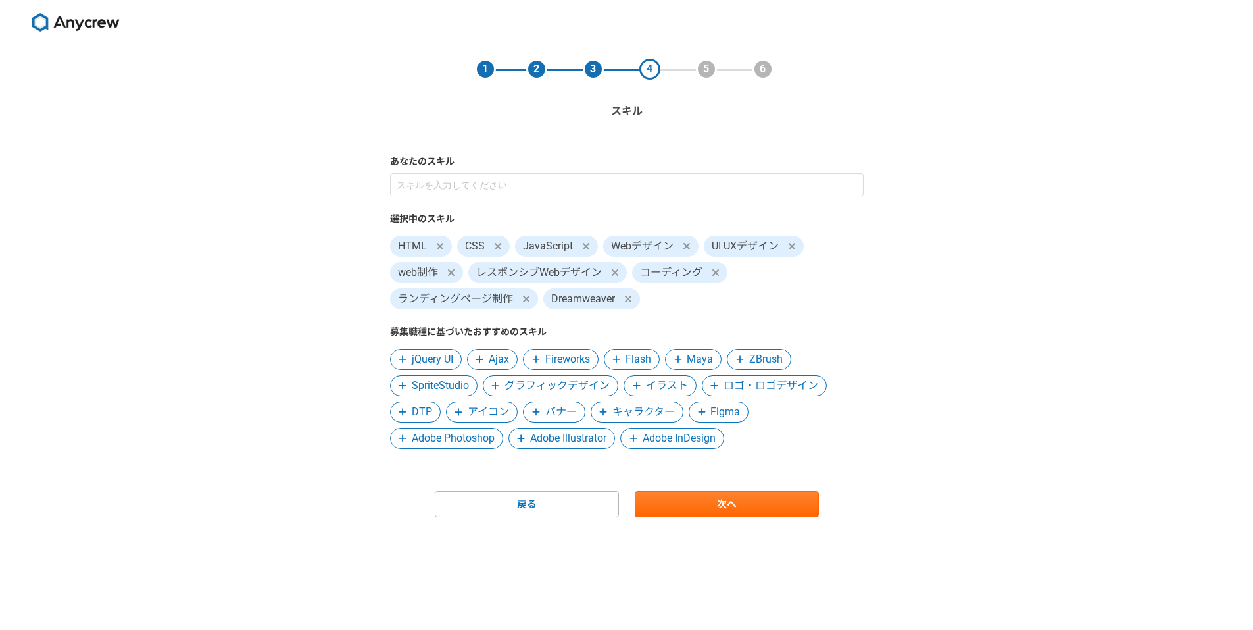
click at [497, 386] on icon at bounding box center [495, 385] width 8 height 9
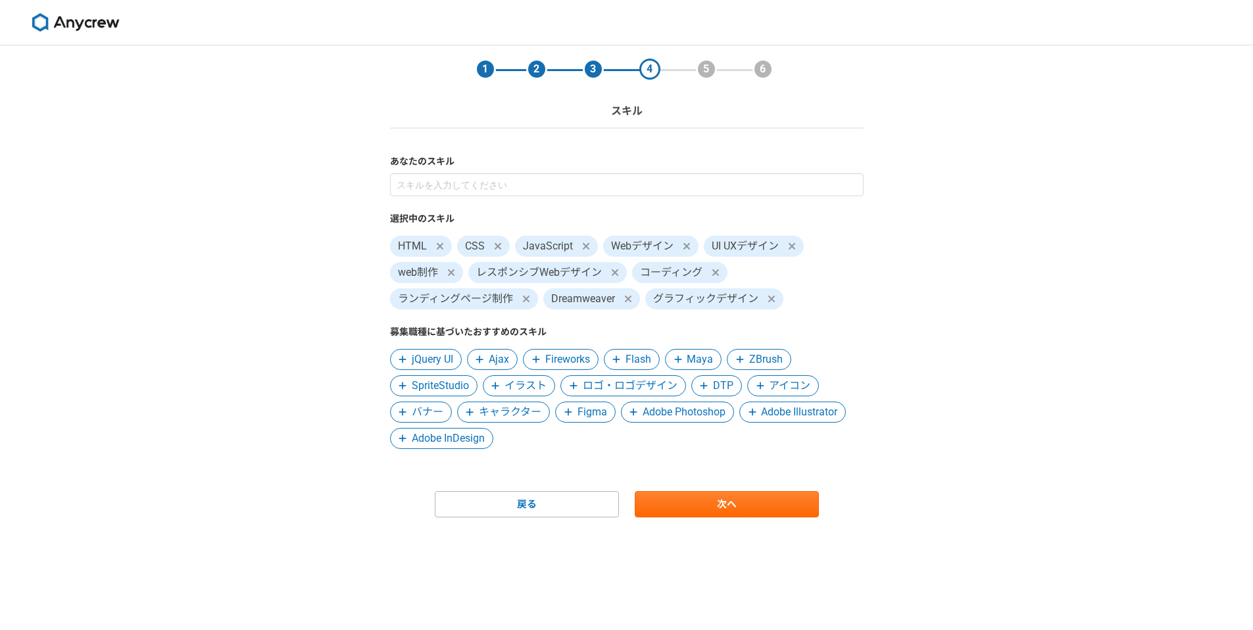
click at [567, 387] on span at bounding box center [574, 386] width 16 height 16
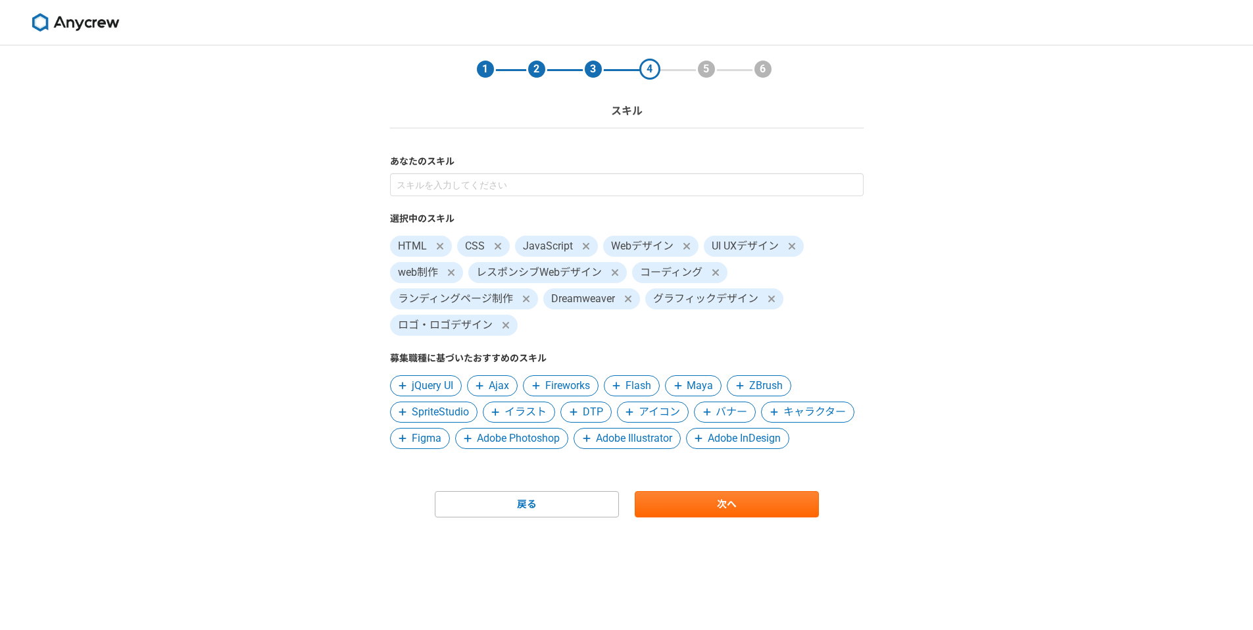
click at [574, 412] on icon at bounding box center [573, 412] width 7 height 7
click at [572, 410] on icon at bounding box center [574, 411] width 8 height 9
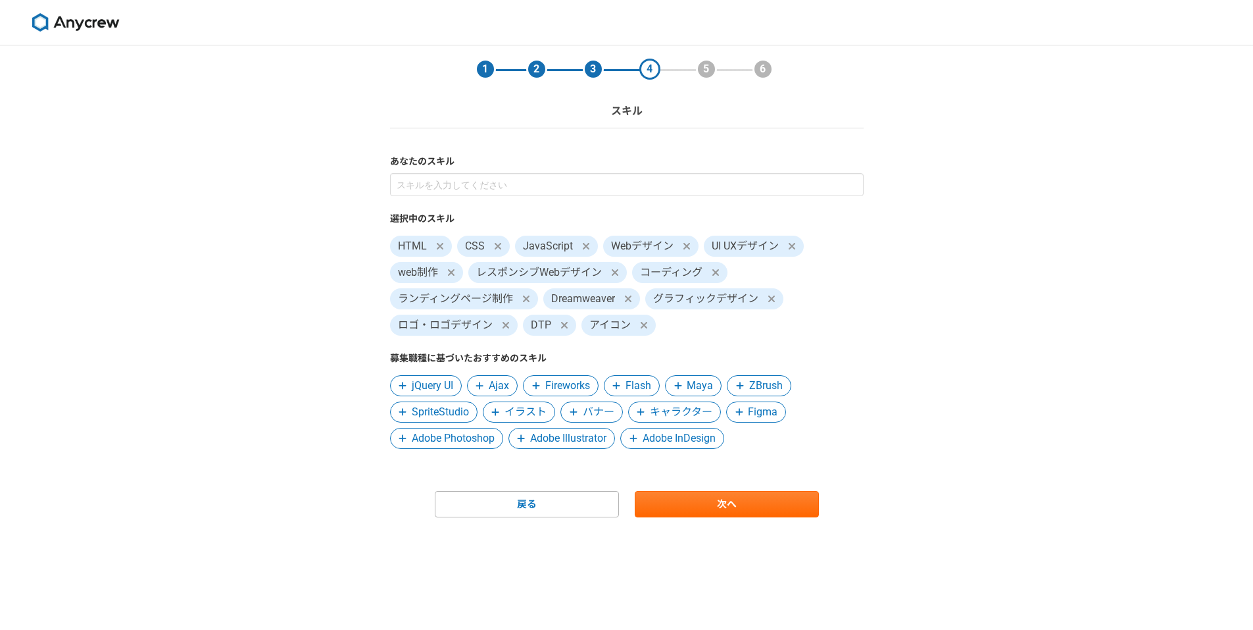
click at [571, 412] on icon at bounding box center [573, 412] width 7 height 7
click at [672, 412] on icon at bounding box center [671, 412] width 7 height 7
click at [670, 414] on icon at bounding box center [672, 411] width 8 height 9
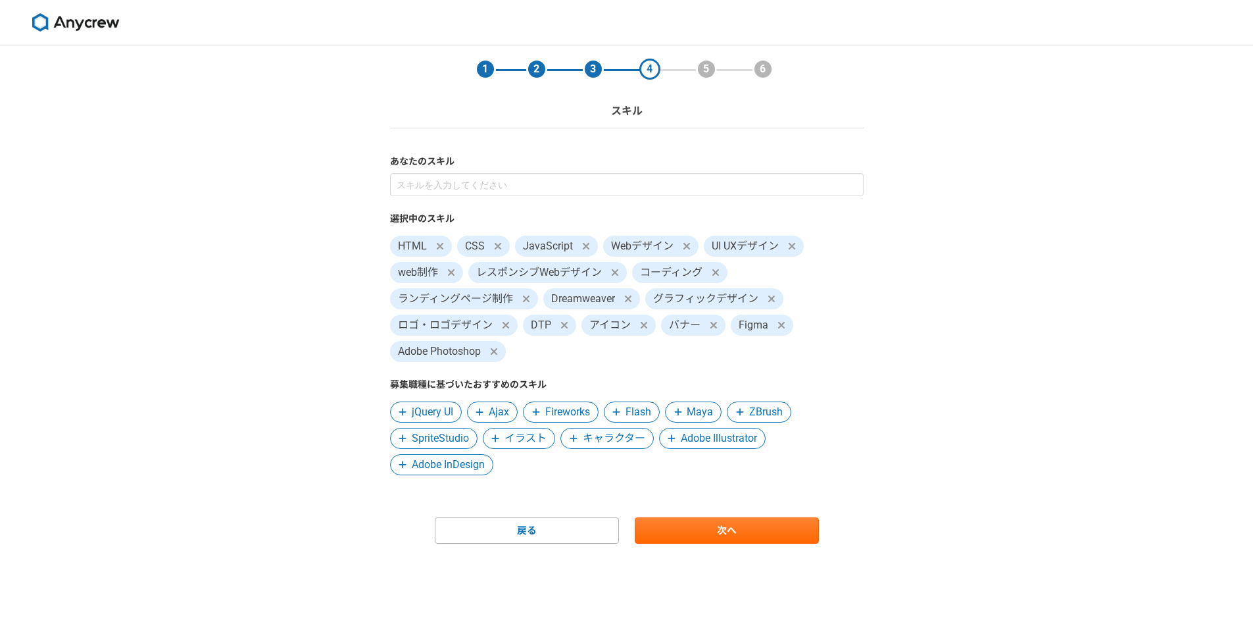
click at [672, 439] on icon at bounding box center [671, 438] width 7 height 7
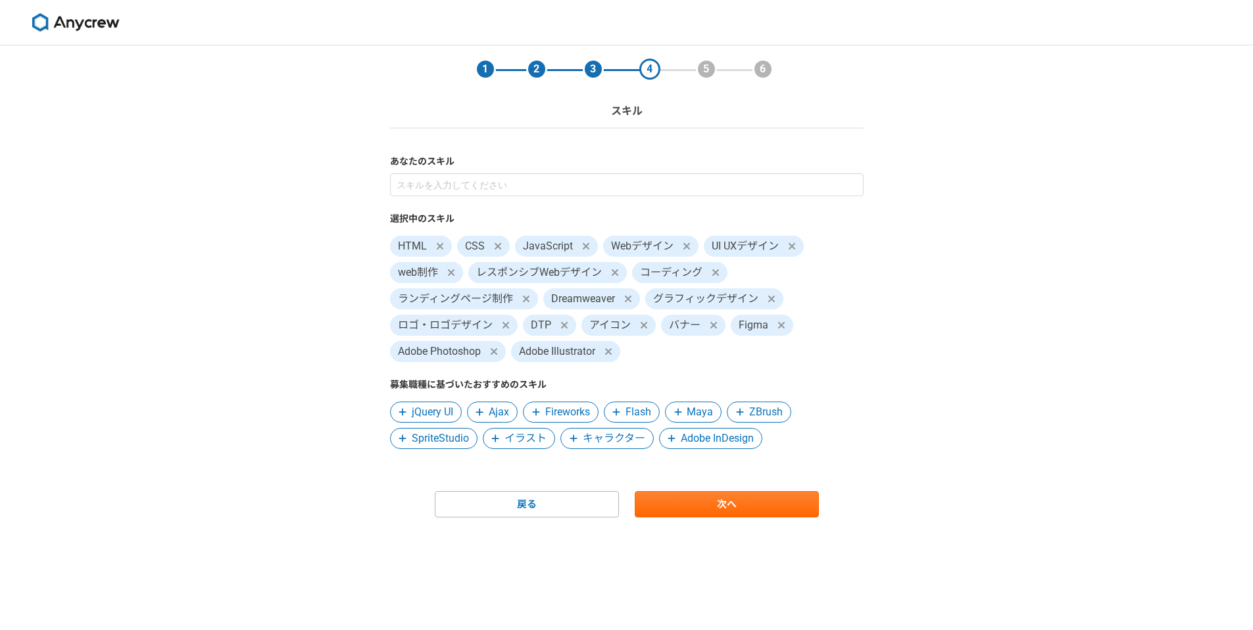
drag, startPoint x: 672, startPoint y: 440, endPoint x: 656, endPoint y: 453, distance: 20.1
click at [671, 440] on icon at bounding box center [672, 438] width 8 height 9
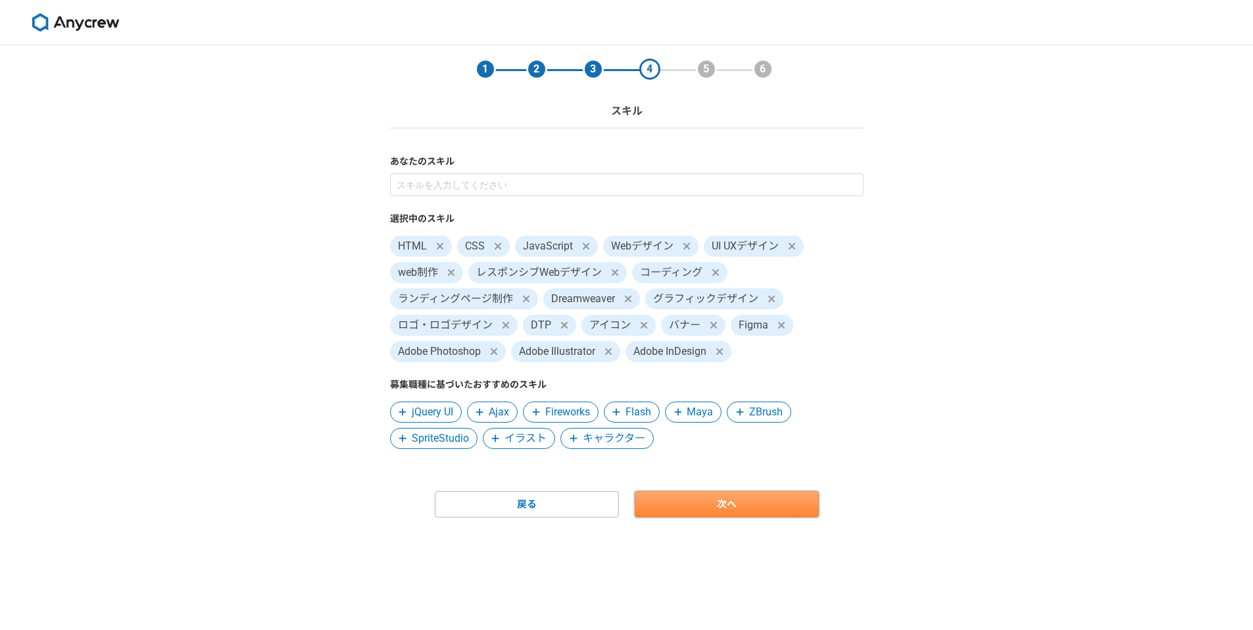
click at [727, 505] on link "次へ" at bounding box center [727, 504] width 184 height 26
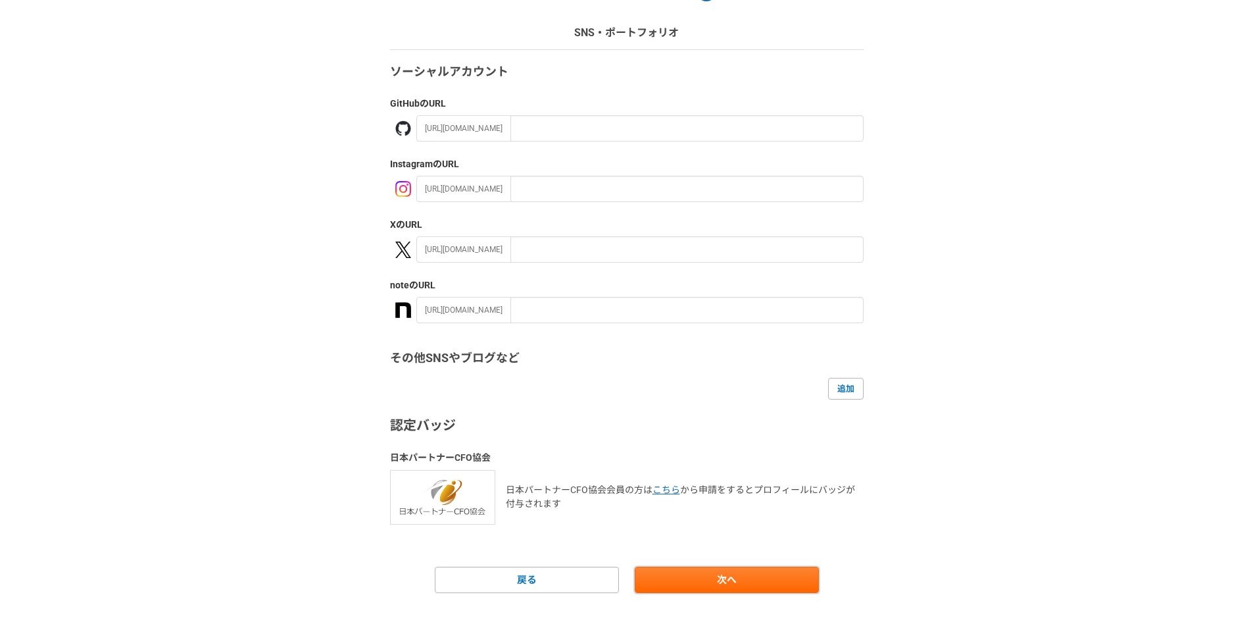
scroll to position [94, 0]
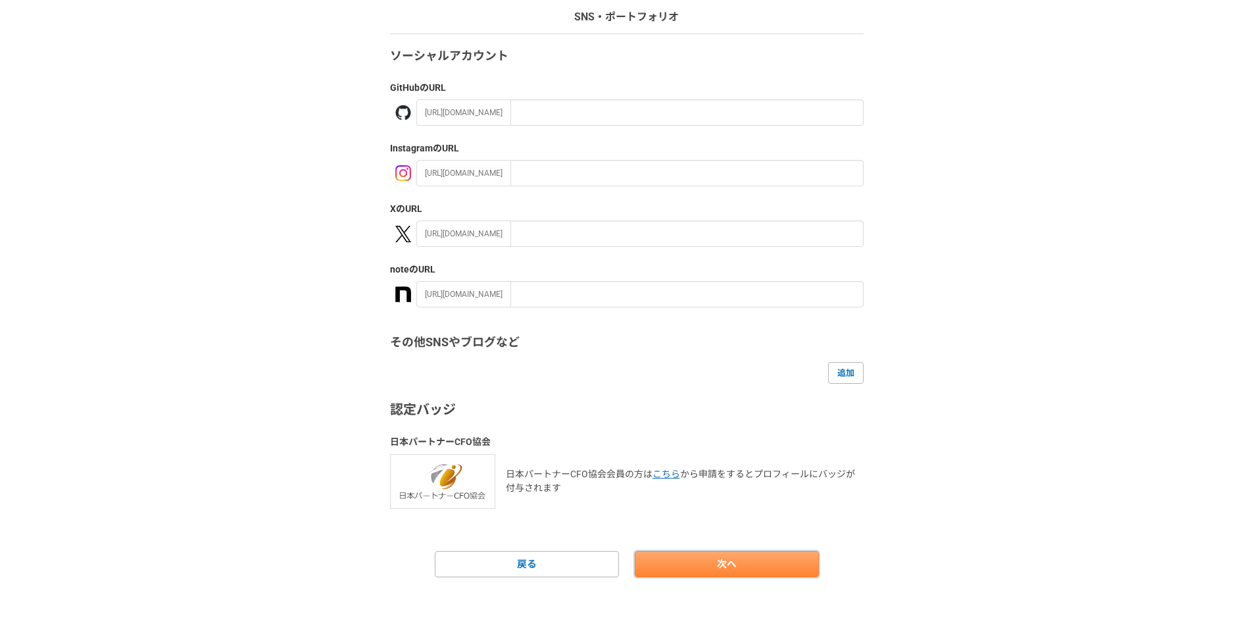
click at [684, 558] on link "次へ" at bounding box center [727, 564] width 184 height 26
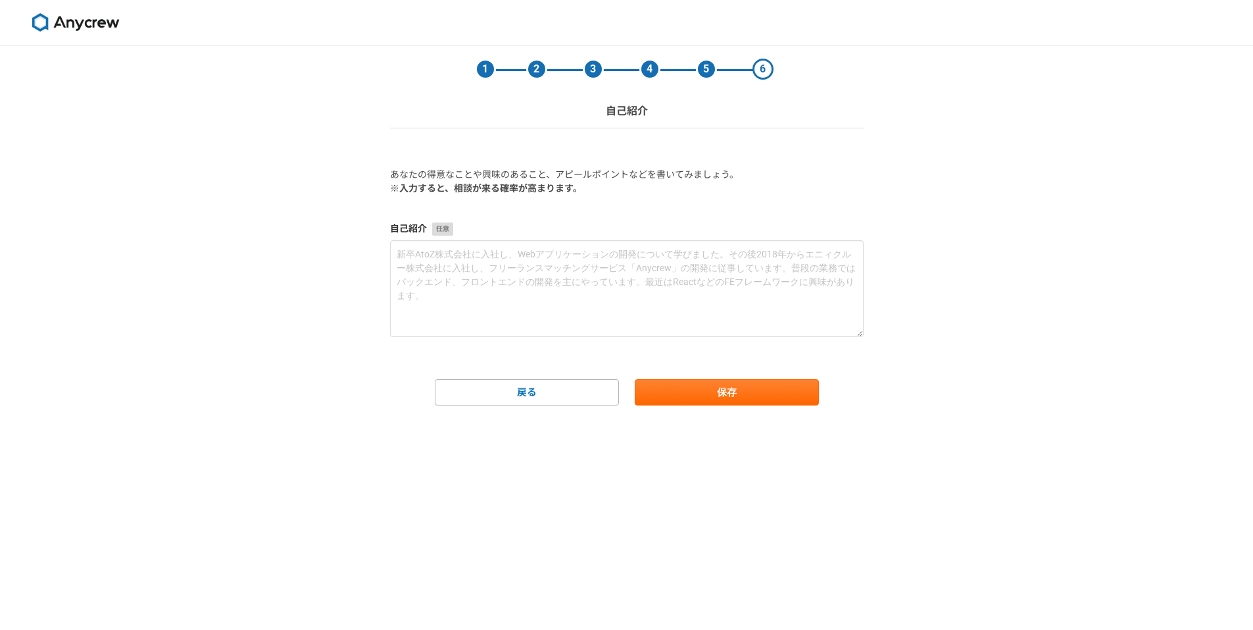
click at [52, 567] on div "1 2 3 4 5 6 自己紹介 あなたの得意なことや興味のあること、アピールポイントなどを書いてみましょう。 ※入力すると、相談が来る確率が高まります。 自…" at bounding box center [626, 337] width 1253 height 584
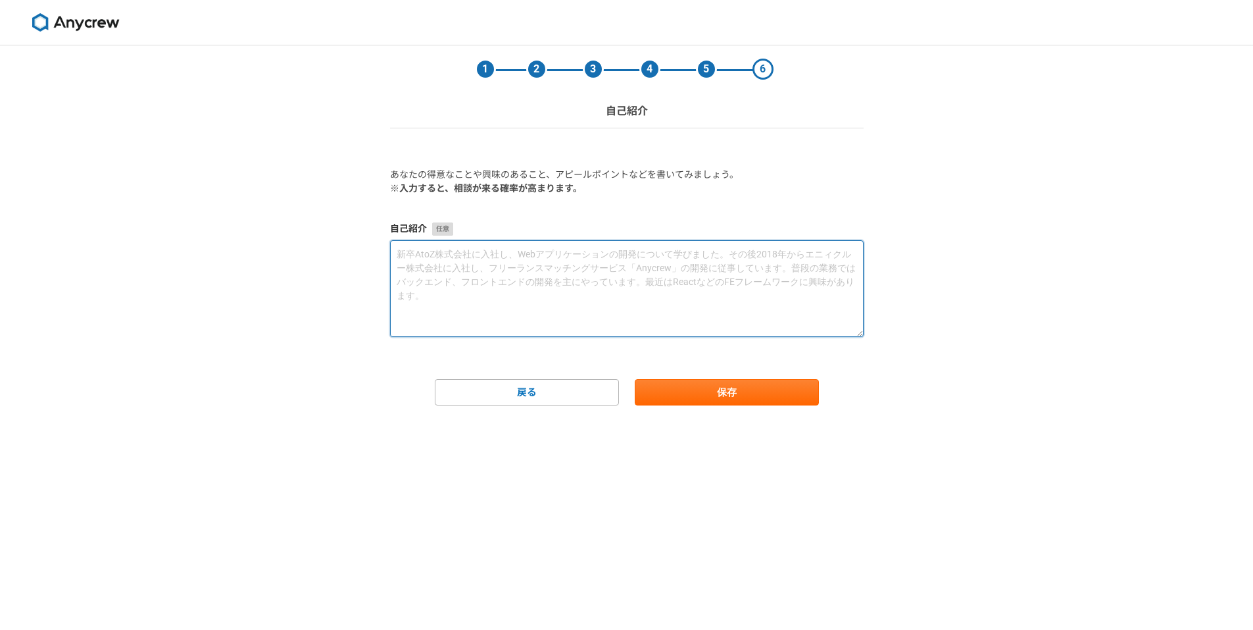
click at [458, 283] on textarea at bounding box center [627, 288] width 474 height 97
paste textarea "初めまして、都内金融系企業で、デザインエンジニア、マネージャーとして勤務している神谷と申します。 社内では主にデザイン業務、コーディング業務、その他、プロジェ…"
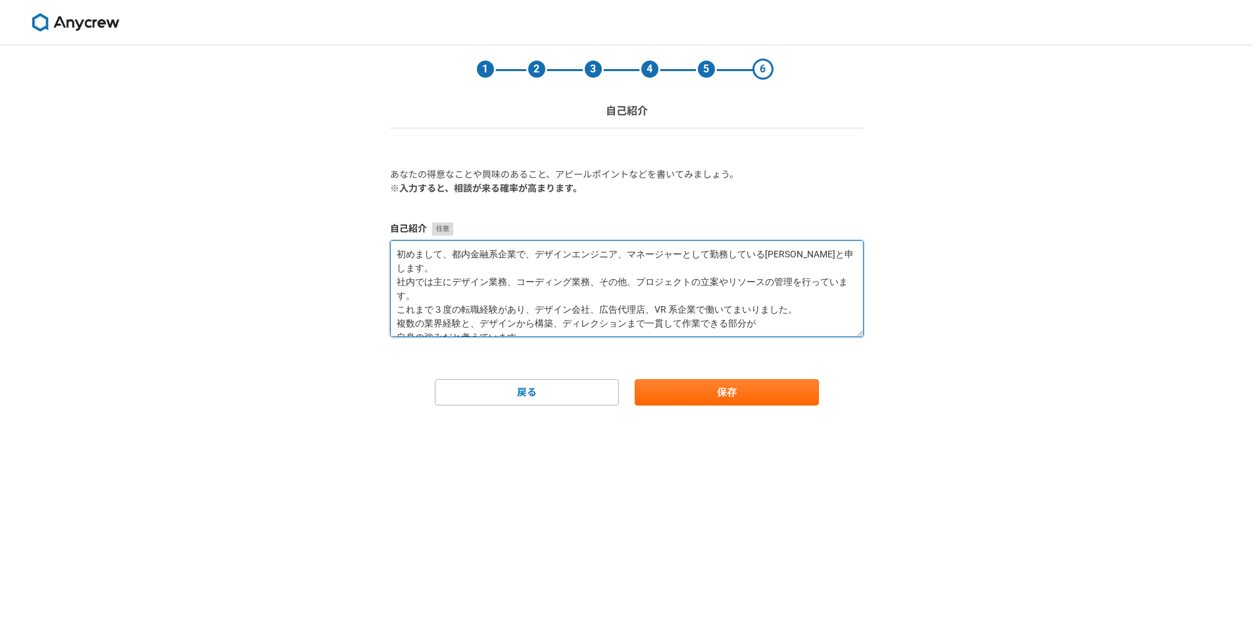
click at [532, 281] on textarea "初めまして、都内金融系企業で、デザインエンジニア、マネージャーとして勤務している神谷と申します。 社内では主にデザイン業務、コーディング業務、その他、プロジェ…" at bounding box center [627, 288] width 474 height 97
drag, startPoint x: 535, startPoint y: 276, endPoint x: 539, endPoint y: 284, distance: 8.6
click at [535, 278] on textarea "初めまして、都内金融系企業で、デザインエンジニア、マネージャーとして勤務している神谷と申します。 社内では主にデザイン業務、コーディング業務、その他、プロジェ…" at bounding box center [627, 288] width 474 height 97
click at [540, 284] on textarea "初めまして、都内金融系企業で、デザインエンジニア、マネージャーとして勤務している神谷と申します。 社内では主にデザイン業務、コーディング業務、その他、プロジェ…" at bounding box center [627, 288] width 474 height 97
type textarea "初めまして、都内金融系企業で、デザインエンジニア、マネージャーとして勤務している神谷と申します。 社内では主にデザイン業務、コーディング業務、その他、プロジェ…"
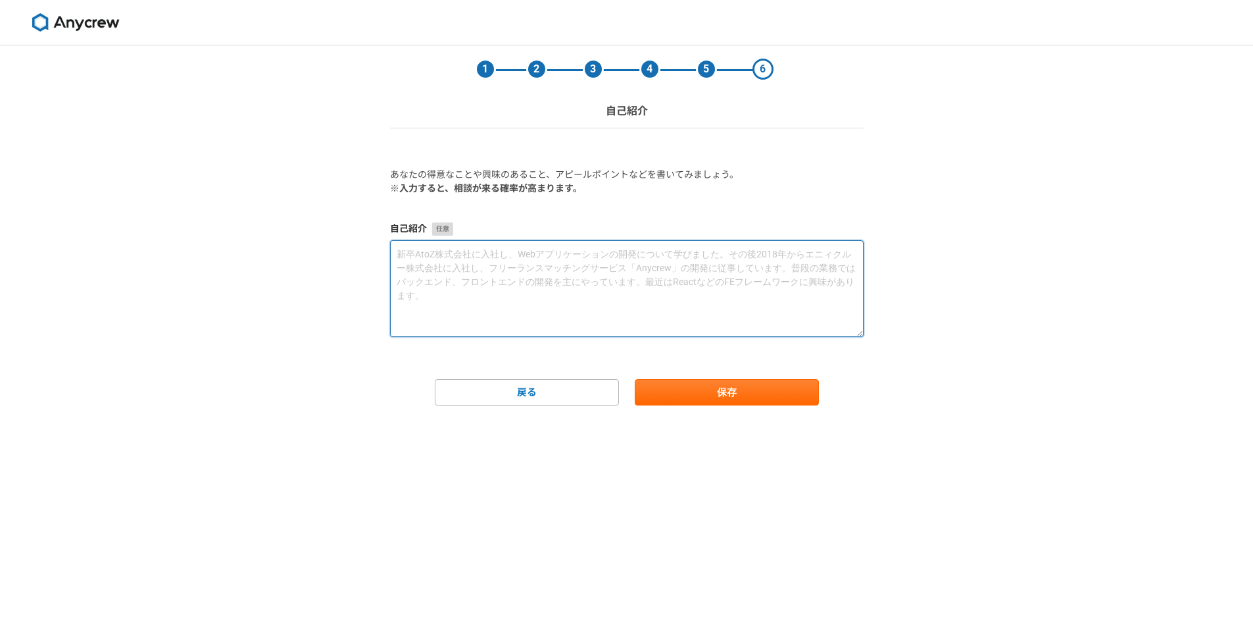
click at [439, 273] on textarea at bounding box center [627, 288] width 474 height 97
paste textarea "大学卒業後、デザイン会社に入社し、東京ビッグサイトや赤城乳業などの企業サイト制作に従事。 翌年にフリーランスとして独立し、クラウドワークスにて月間受注数ランキ…"
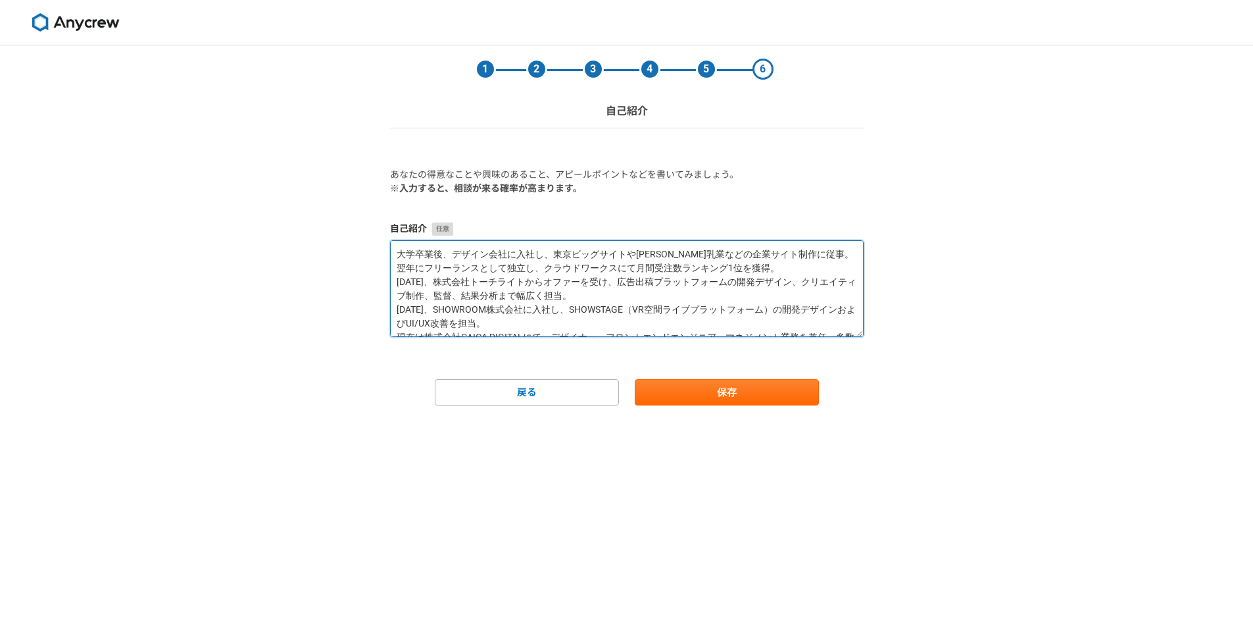
drag, startPoint x: 582, startPoint y: 283, endPoint x: 547, endPoint y: 226, distance: 66.8
click at [531, 213] on form "あなたの得意なことや興味のあること、アピールポイントなどを書いてみましょう。 ※入力すると、相談が来る確率が高まります。 自己紹介 戻る 保存" at bounding box center [627, 286] width 474 height 237
click at [645, 287] on textarea "大学卒業後、デザイン会社に入社し、東京ビッグサイトや赤城乳業などの企業サイト制作に従事。 翌年にフリーランスとして独立し、クラウドワークスにて月間受注数ランキ…" at bounding box center [627, 288] width 474 height 97
click at [809, 272] on textarea "大学卒業後、デザイン会社に入社し、東京ビッグサイトや赤城乳業などの企業サイト制作に従事。 翌年にフリーランスとして独立し、クラウドワークスにて月間受注数ランキ…" at bounding box center [627, 288] width 474 height 97
click at [666, 303] on textarea "大学卒業後、デザイン会社に入社し、東京ビッグサイトや赤城乳業などの企業サイト制作に従事。 翌年にフリーランスとして独立し、クラウドワークスにて月間受注数ランキ…" at bounding box center [627, 288] width 474 height 97
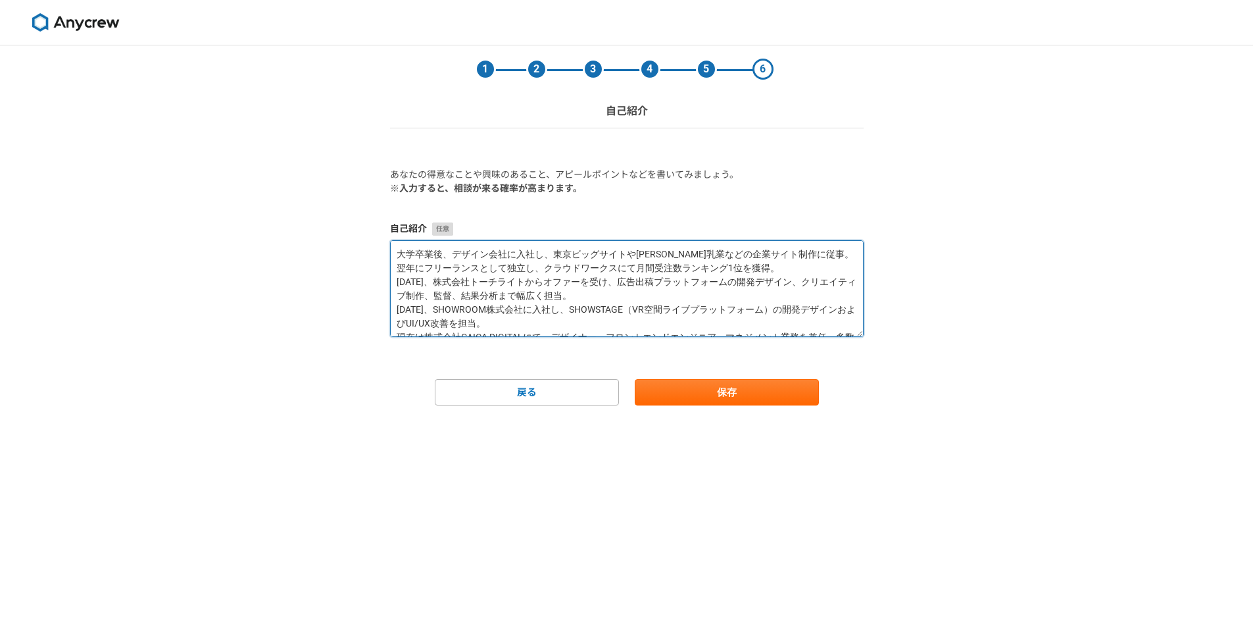
click at [670, 294] on textarea "大学卒業後、デザイン会社に入社し、東京ビッグサイトや赤城乳業などの企業サイト制作に従事。 翌年にフリーランスとして独立し、クラウドワークスにて月間受注数ランキ…" at bounding box center [627, 288] width 474 height 97
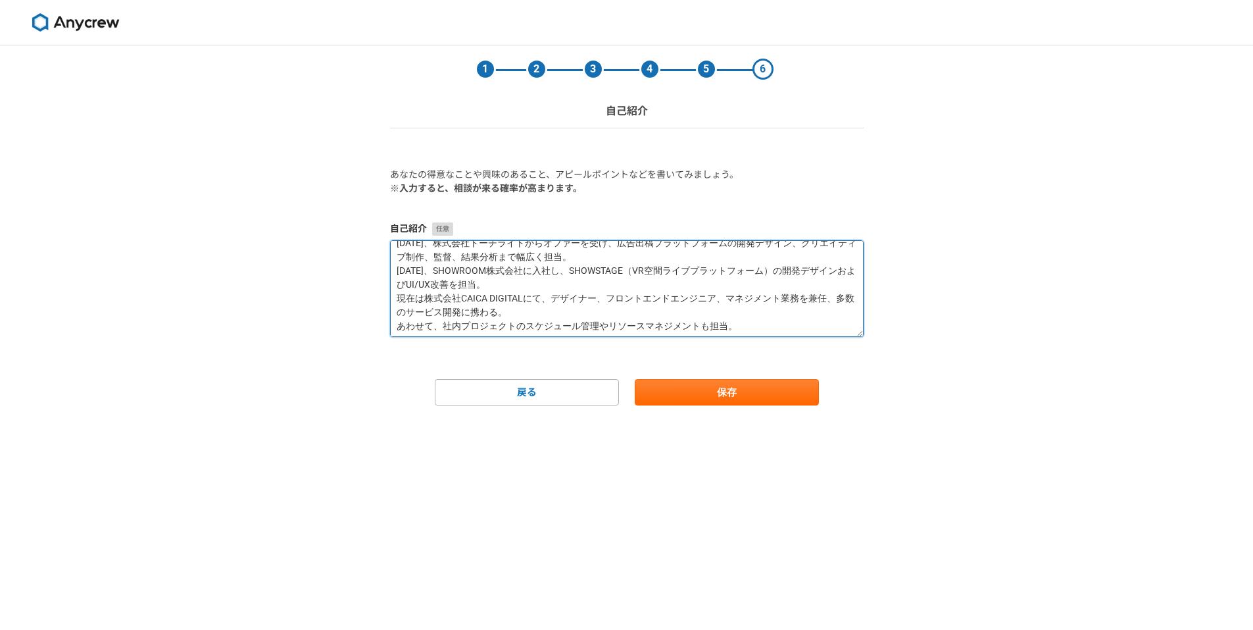
scroll to position [41, 0]
type textarea "大学卒業後、デザイン会社に入社し、東京ビッグサイトや赤城乳業などの企業サイト制作に従事。 翌年にフリーランスとして独立し、クラウドワークスにて月間受注数ランキ…"
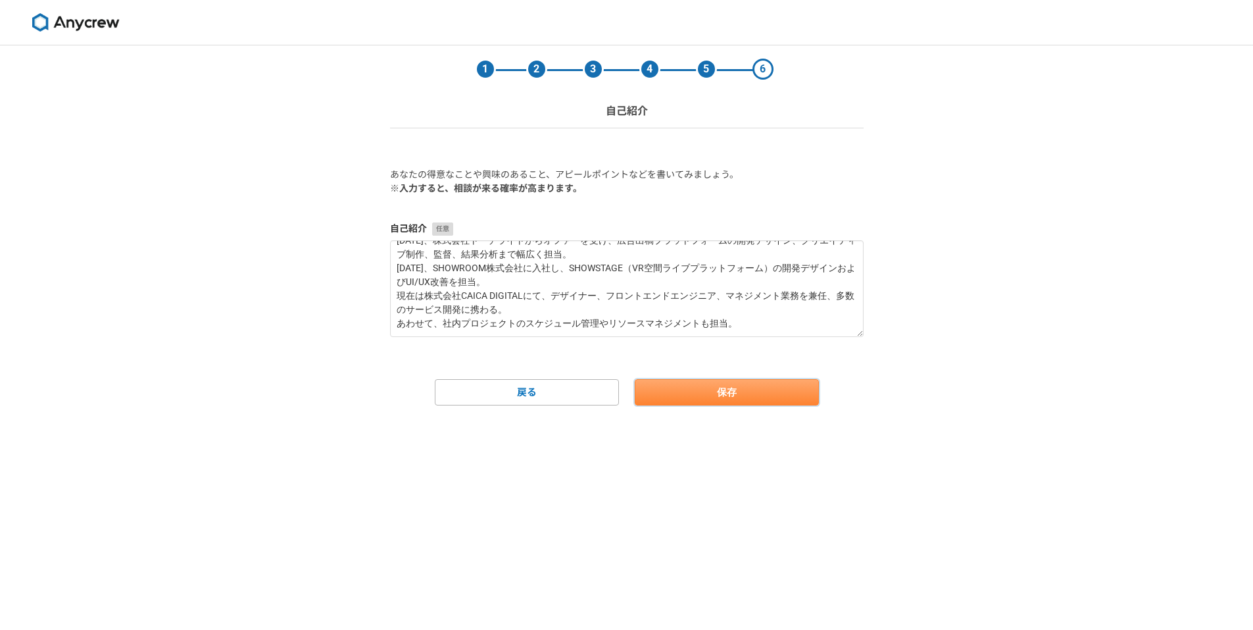
click at [676, 392] on button "保存" at bounding box center [727, 392] width 184 height 26
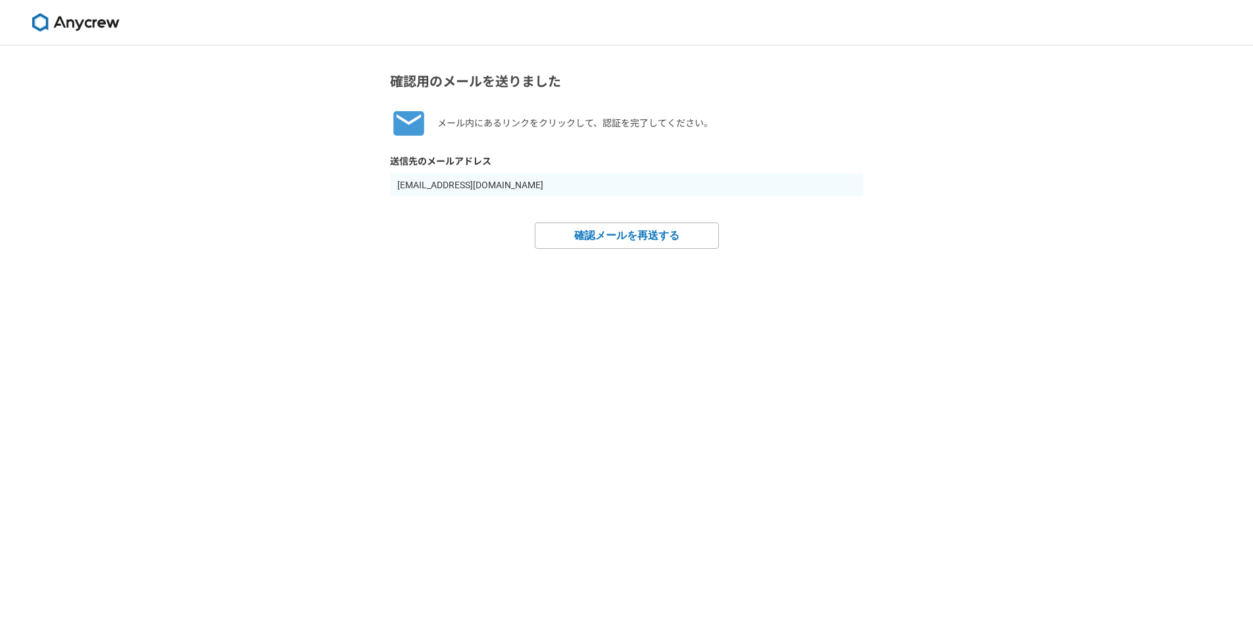
click at [358, 390] on div "確認用のメールを送りました メール内にあるリンクをクリックして、認証を完了してください。 送信先のメールアドレス dinmri2030@gmail.com 確…" at bounding box center [626, 337] width 1253 height 584
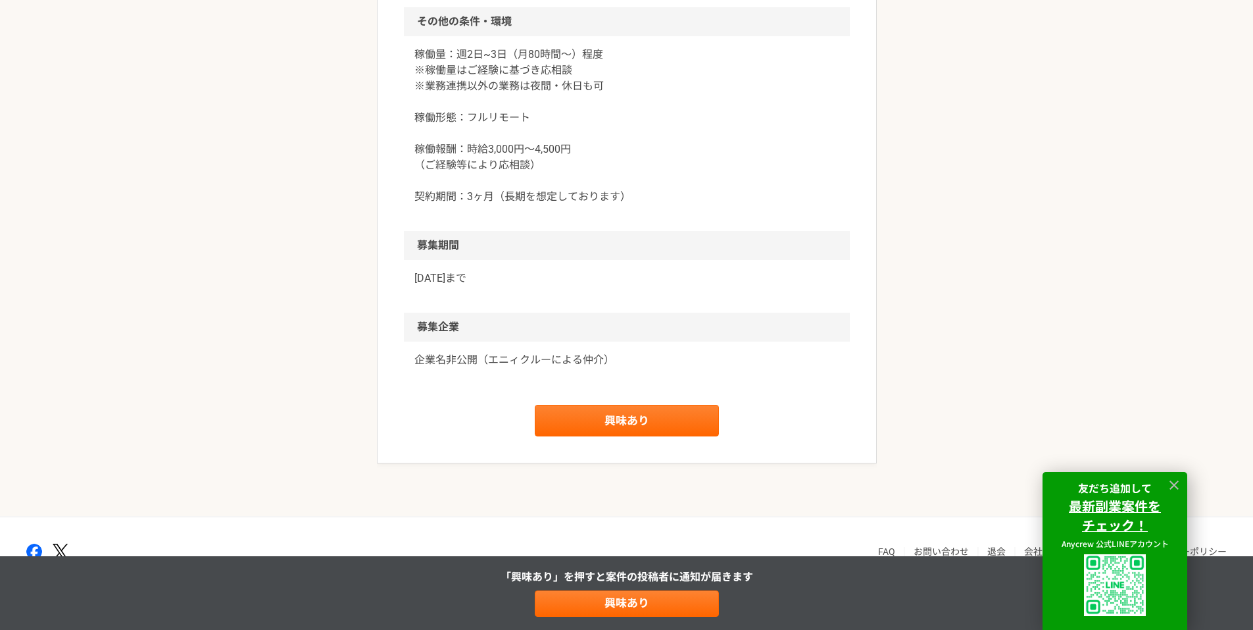
scroll to position [1366, 0]
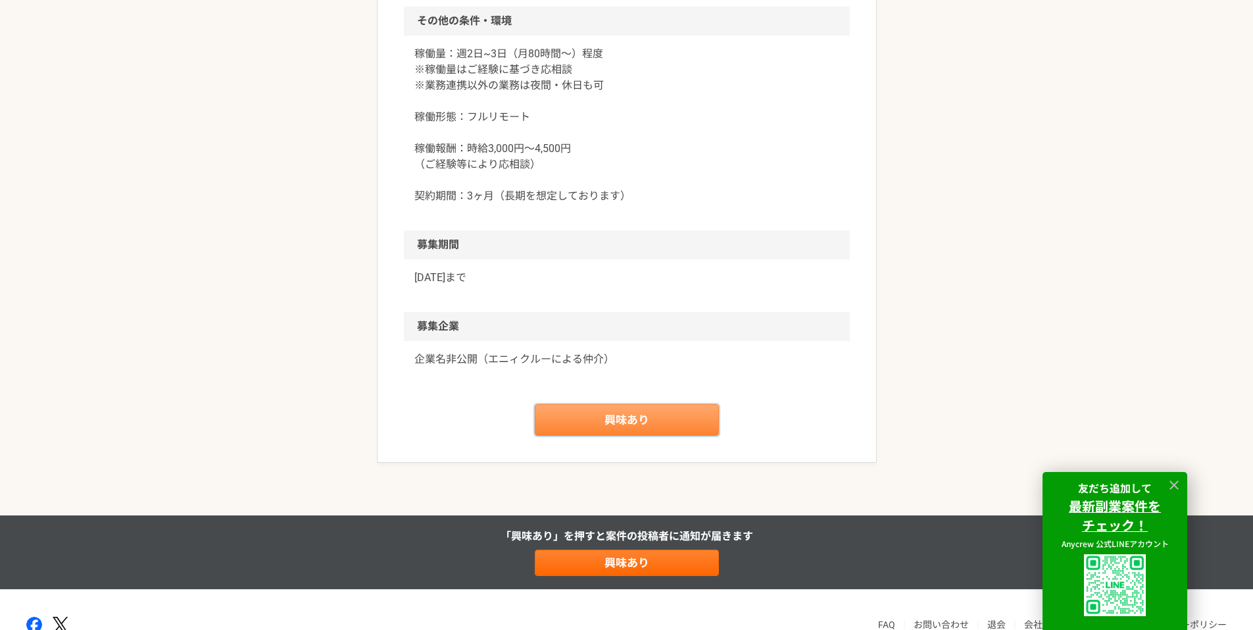
click at [637, 417] on link "興味あり" at bounding box center [627, 420] width 184 height 32
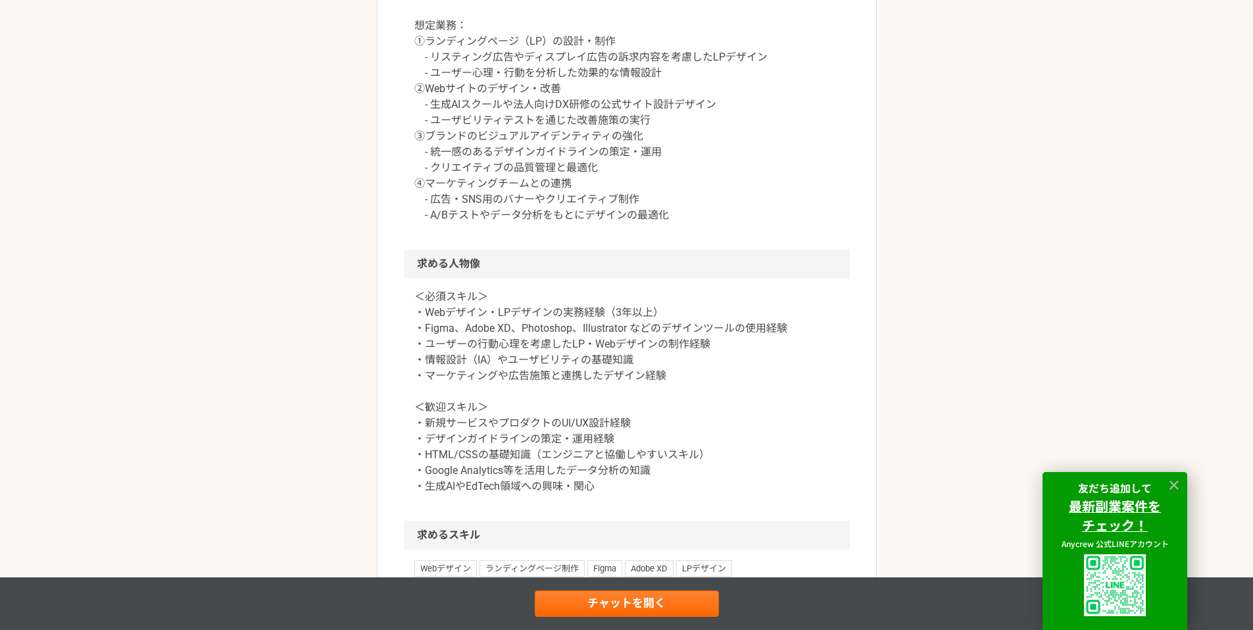
scroll to position [921, 0]
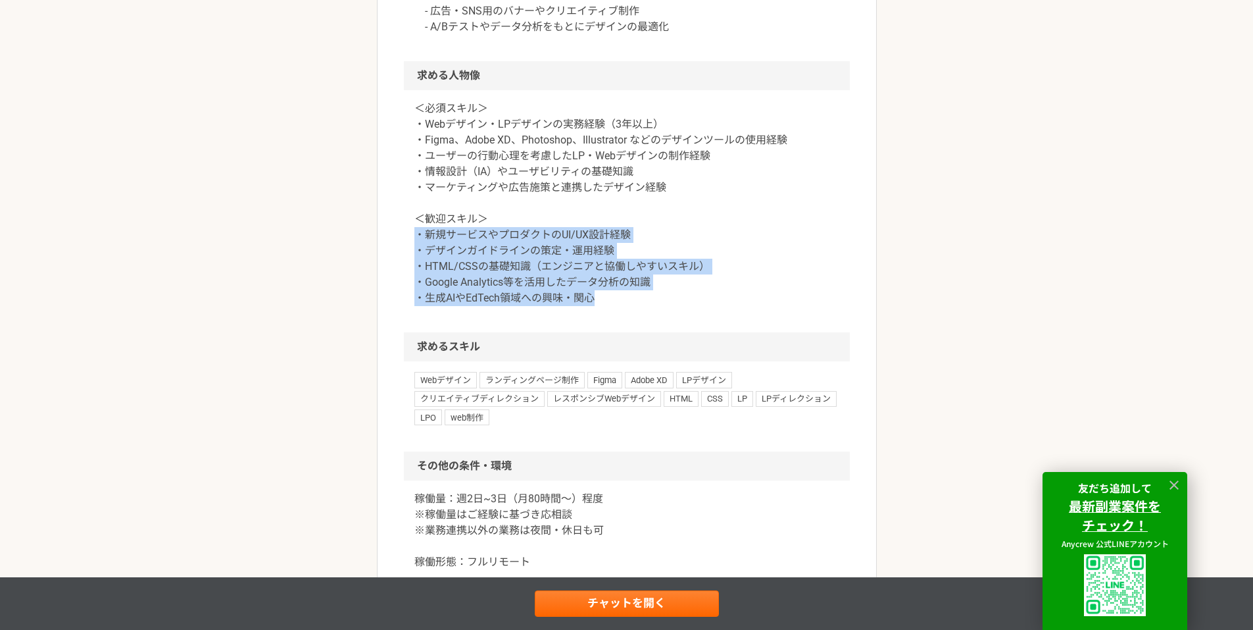
drag, startPoint x: 572, startPoint y: 295, endPoint x: 419, endPoint y: 236, distance: 164.1
click at [419, 236] on p "＜必須スキル＞ ・Webデザイン・LPデザインの実務経験（3年以上） ・Figma、Adobe XD、Photoshop、Illustrator などのデザイ…" at bounding box center [626, 203] width 425 height 205
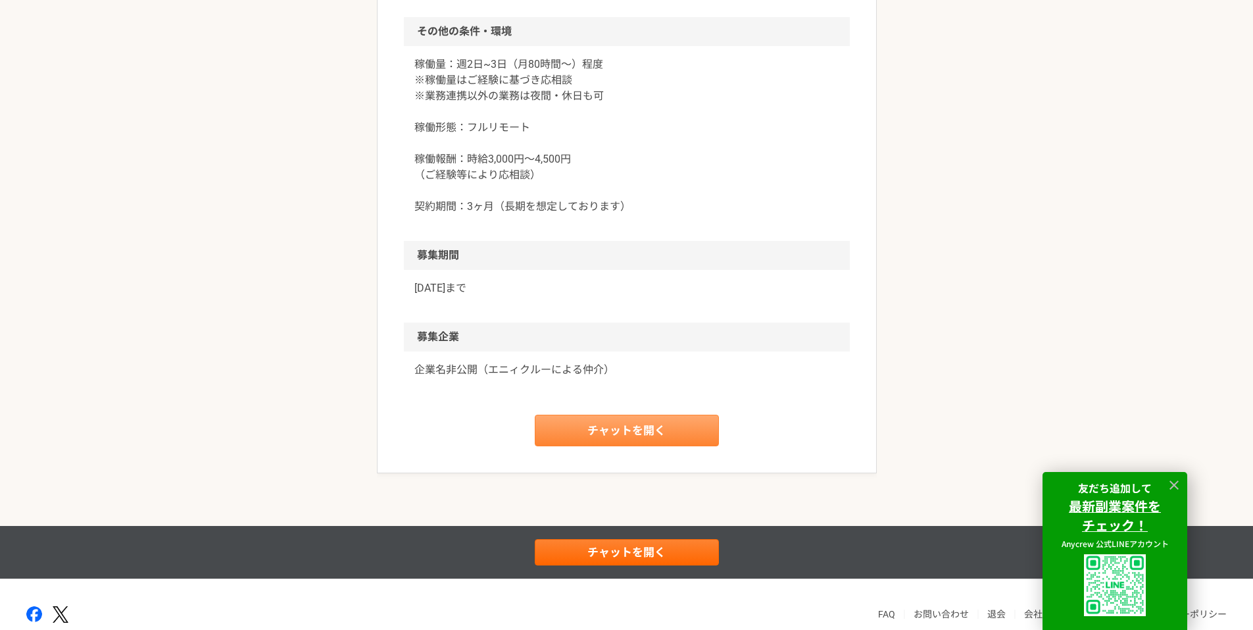
scroll to position [1418, 0]
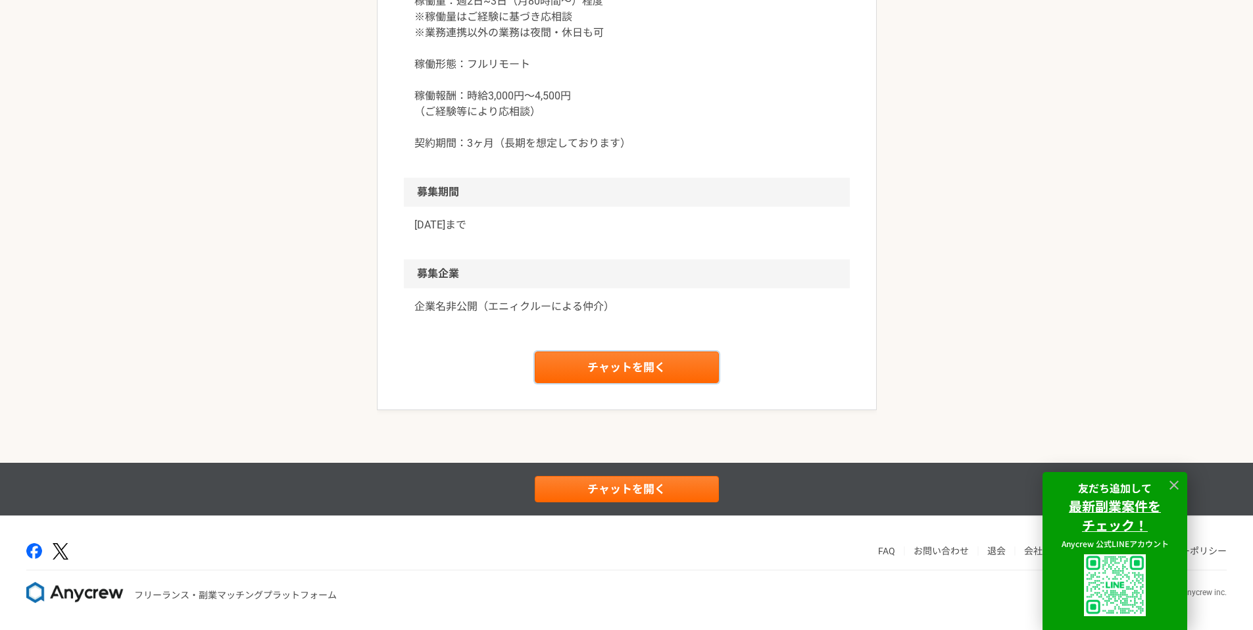
drag, startPoint x: 589, startPoint y: 382, endPoint x: 599, endPoint y: 380, distance: 10.0
click at [598, 380] on link "チャットを開く" at bounding box center [627, 367] width 184 height 32
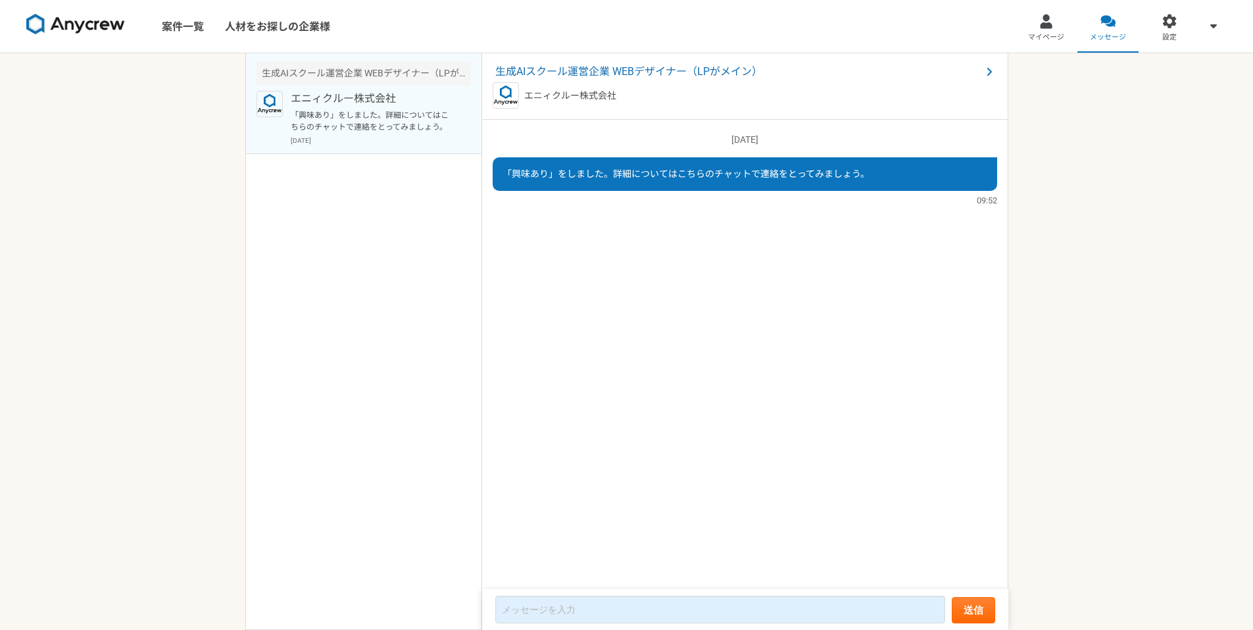
click at [605, 171] on span "「興味あり」をしました。詳細についてはこちらのチャットで連絡をとってみましょう。" at bounding box center [686, 173] width 367 height 11
click at [528, 74] on span "生成AIスクール運営企業 WEBデザイナー（LPがメイン）" at bounding box center [738, 72] width 486 height 16
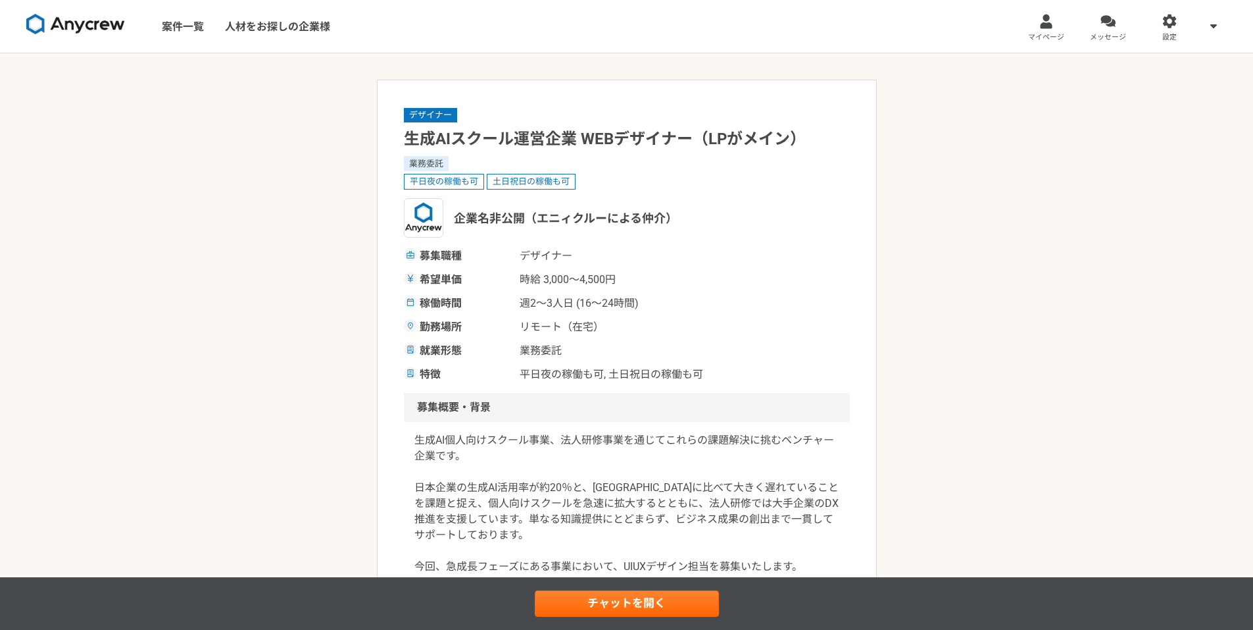
drag, startPoint x: 180, startPoint y: 33, endPoint x: 82, endPoint y: 26, distance: 98.2
click at [35, 18] on img at bounding box center [75, 24] width 99 height 21
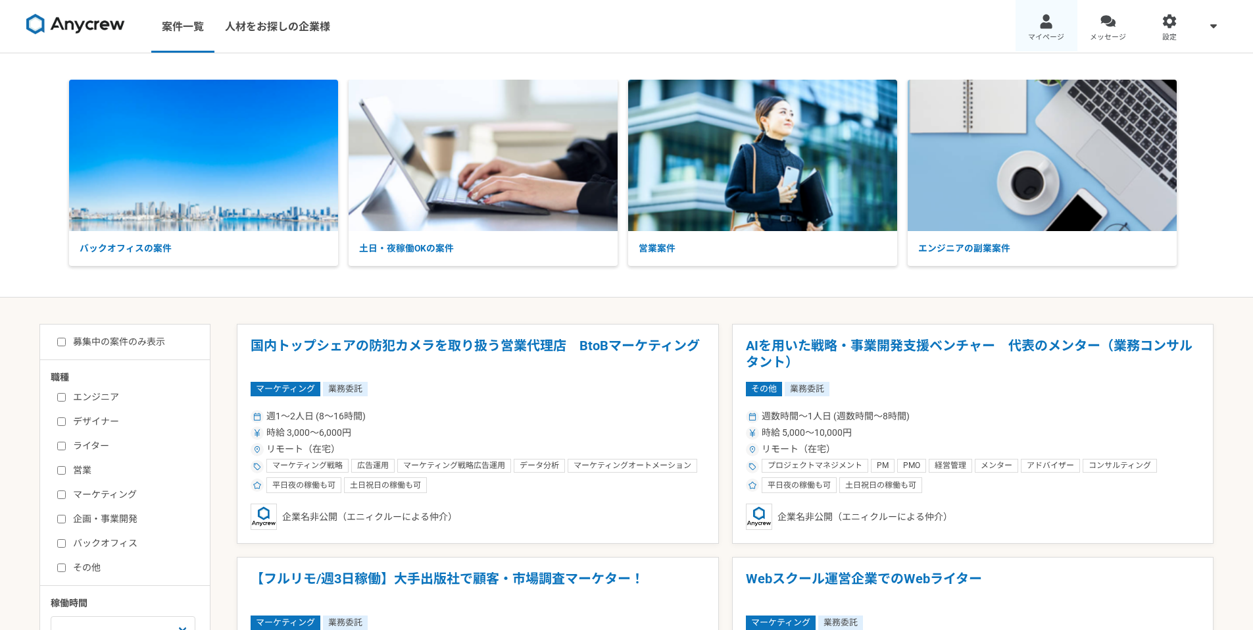
click at [1035, 32] on span "マイページ" at bounding box center [1046, 37] width 36 height 11
click at [1208, 22] on span at bounding box center [1214, 26] width 16 height 16
click at [269, 40] on link "人材をお探しの企業様" at bounding box center [277, 26] width 126 height 53
click at [1110, 26] on div at bounding box center [1108, 21] width 15 height 15
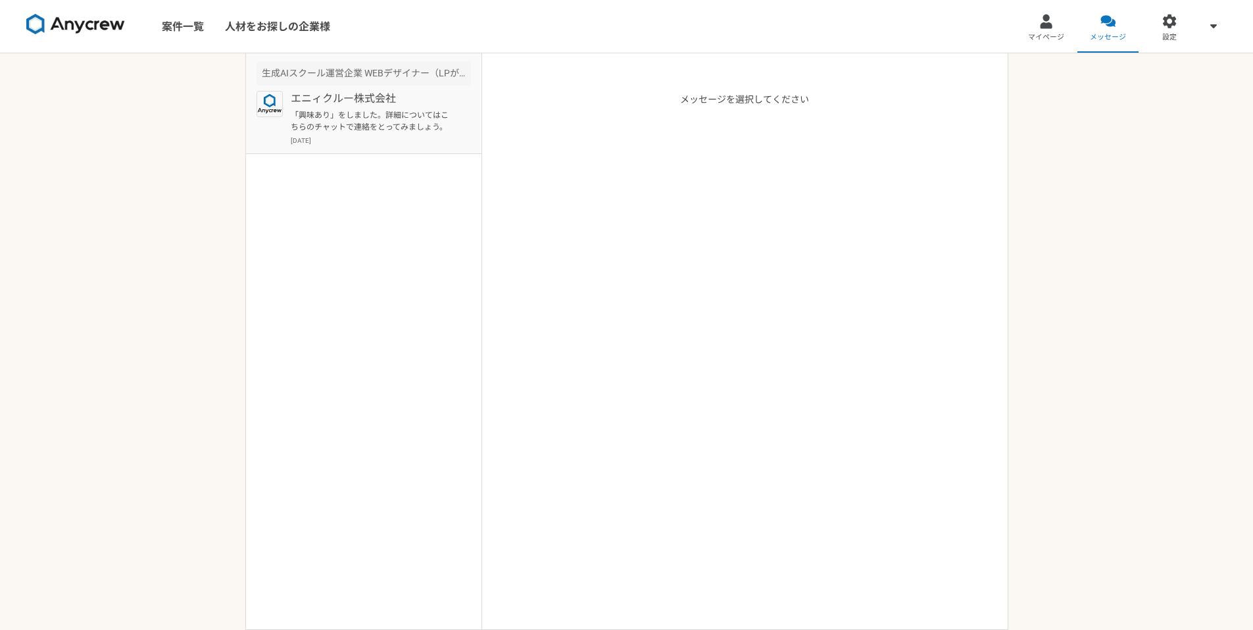
click at [402, 149] on article "生成AIスクール運営企業 WEBデザイナー（LPがメイン） エニィクルー株式会社 「興味あり」をしました。詳細についてはこちらのチャットで連絡をとってみましょ…" at bounding box center [364, 103] width 236 height 101
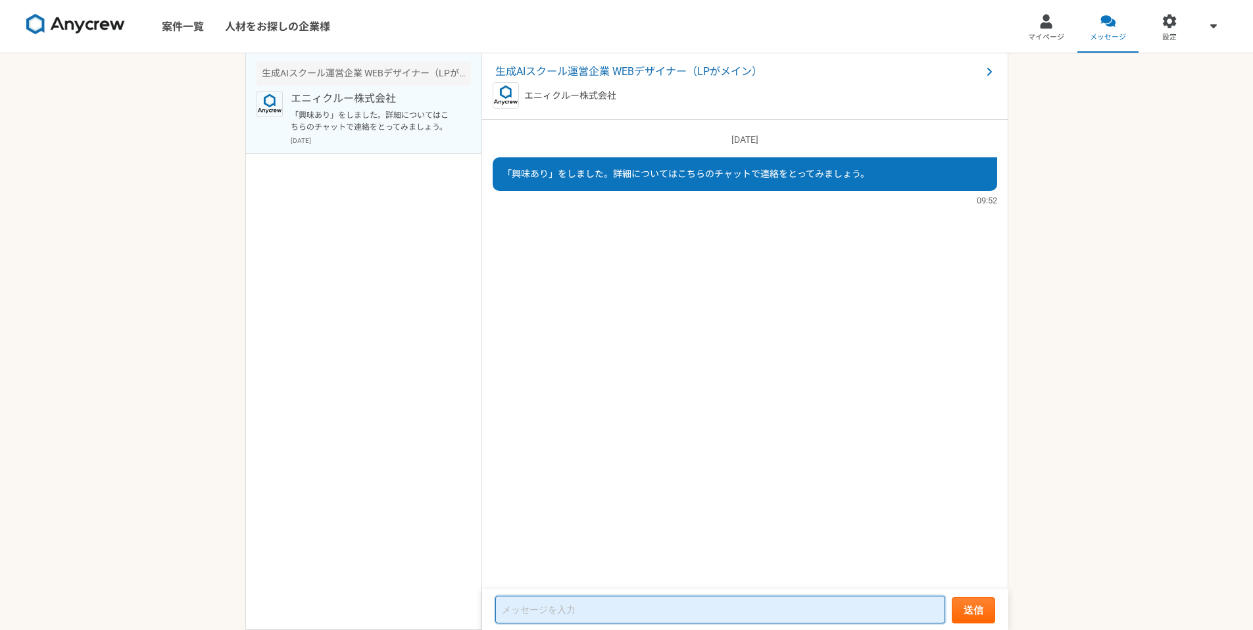
drag, startPoint x: 518, startPoint y: 603, endPoint x: 550, endPoint y: 602, distance: 32.2
click at [522, 603] on textarea at bounding box center [720, 609] width 450 height 28
paste textarea "初めまして。都内でデザインエンジニアとして活動しております、[PERSON_NAME]と申します。 案件内容を拝見し、大変興味を持っておりますが、こちらは現在…"
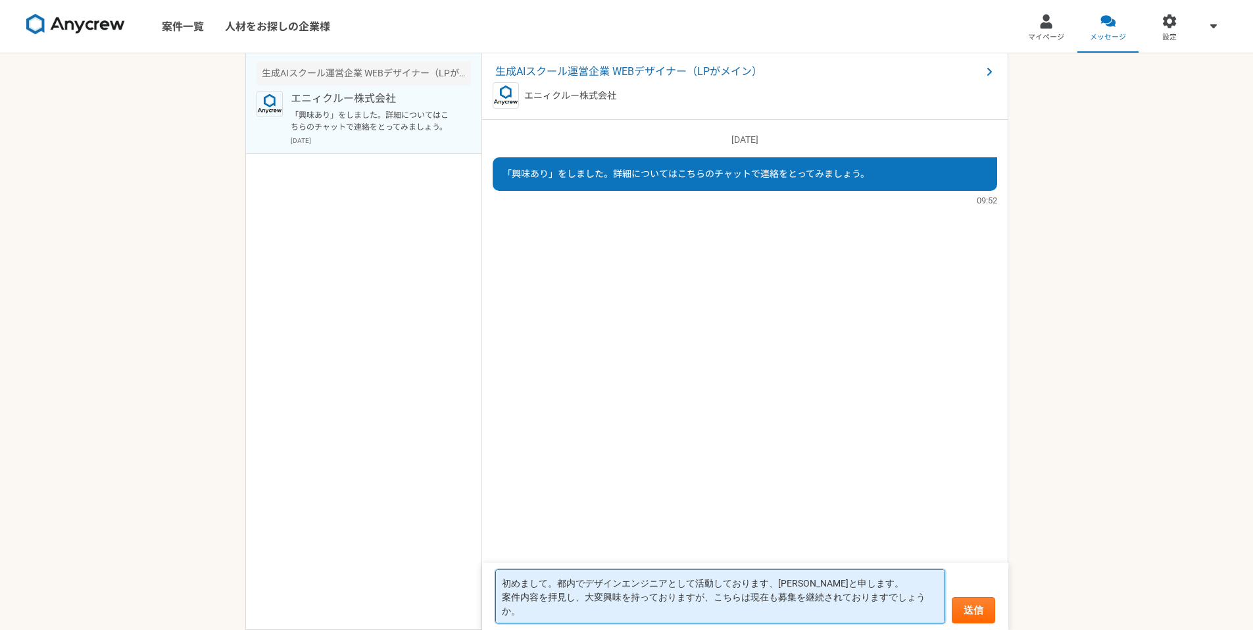
click at [566, 608] on textarea "初めまして。都内でデザインエンジニアとして活動しております、[PERSON_NAME]と申します。 案件内容を拝見し、大変興味を持っておりますが、こちらは現在…" at bounding box center [720, 596] width 450 height 54
type textarea "初めまして。都内でデザインエンジニアとして活動しております、[PERSON_NAME]と申します。 案件内容を拝見し、大変興味を持っておりますが、こちらは現在…"
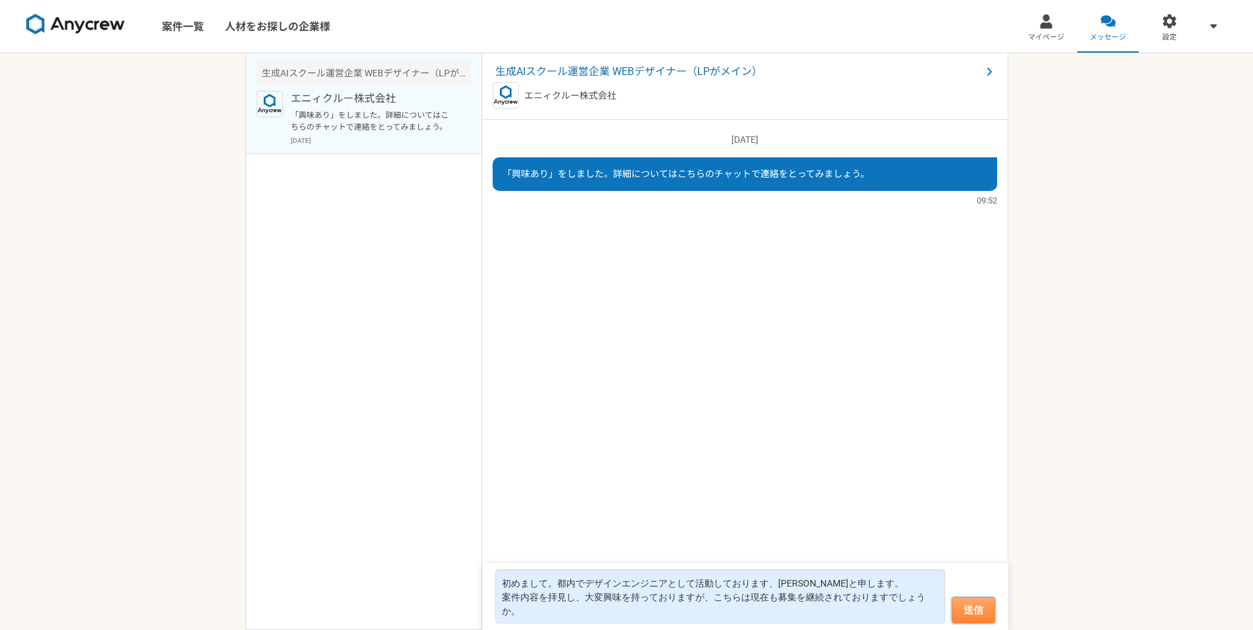
click at [968, 612] on button "送信" at bounding box center [973, 610] width 43 height 26
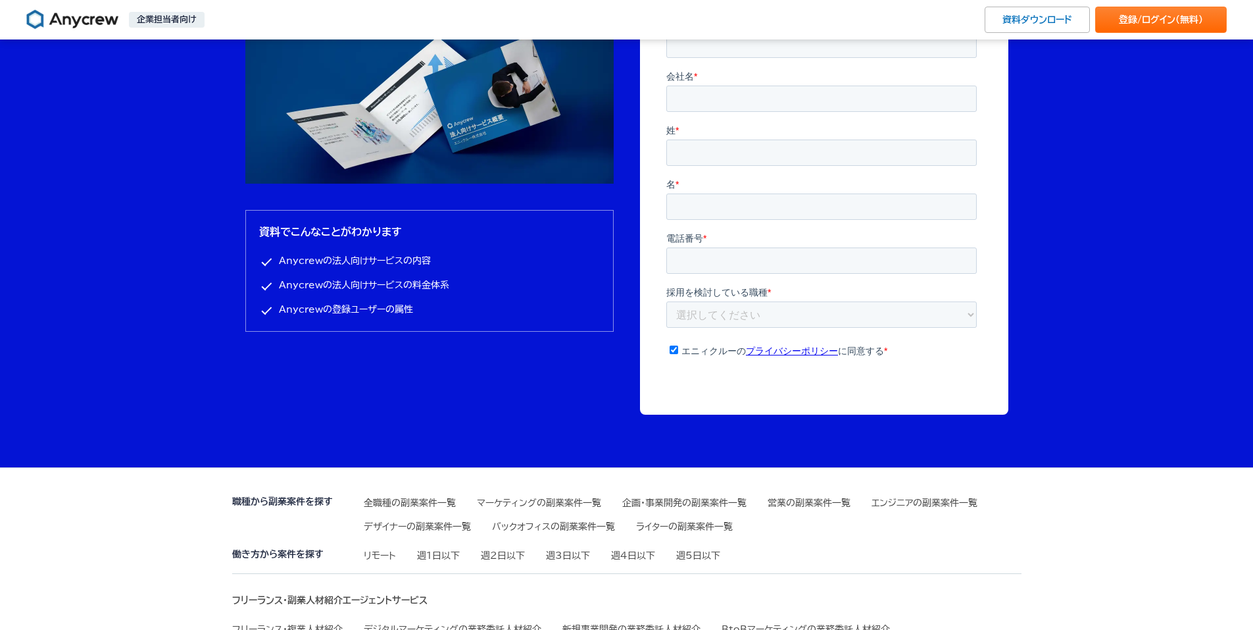
scroll to position [4373, 0]
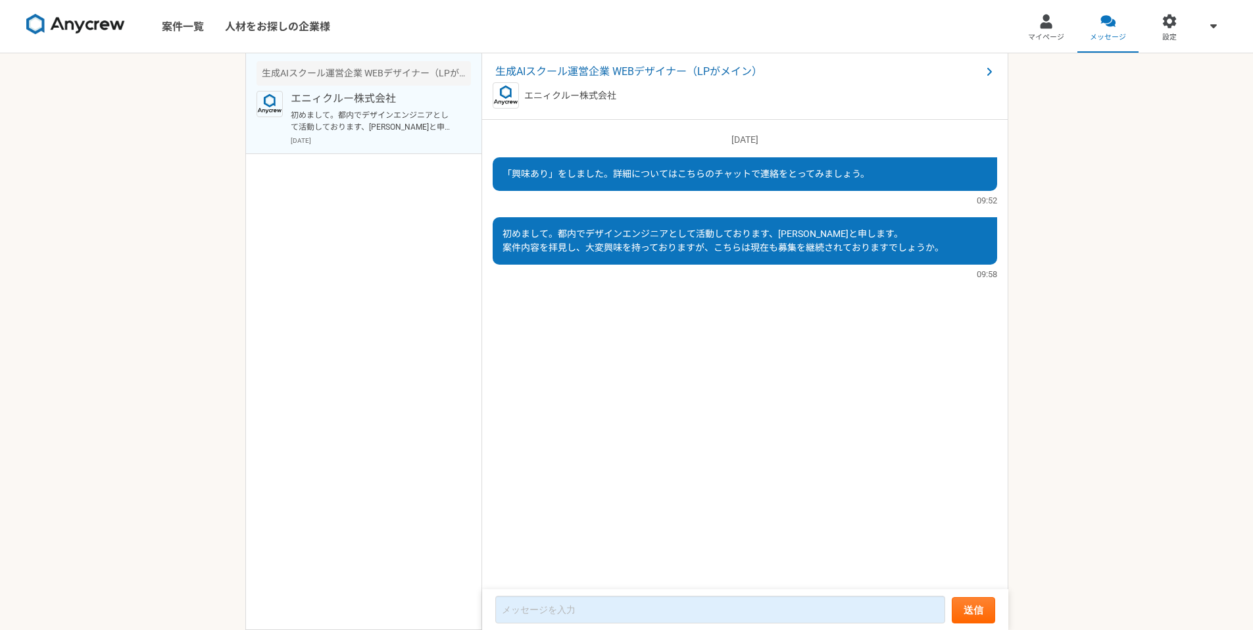
click at [107, 22] on img at bounding box center [75, 24] width 99 height 21
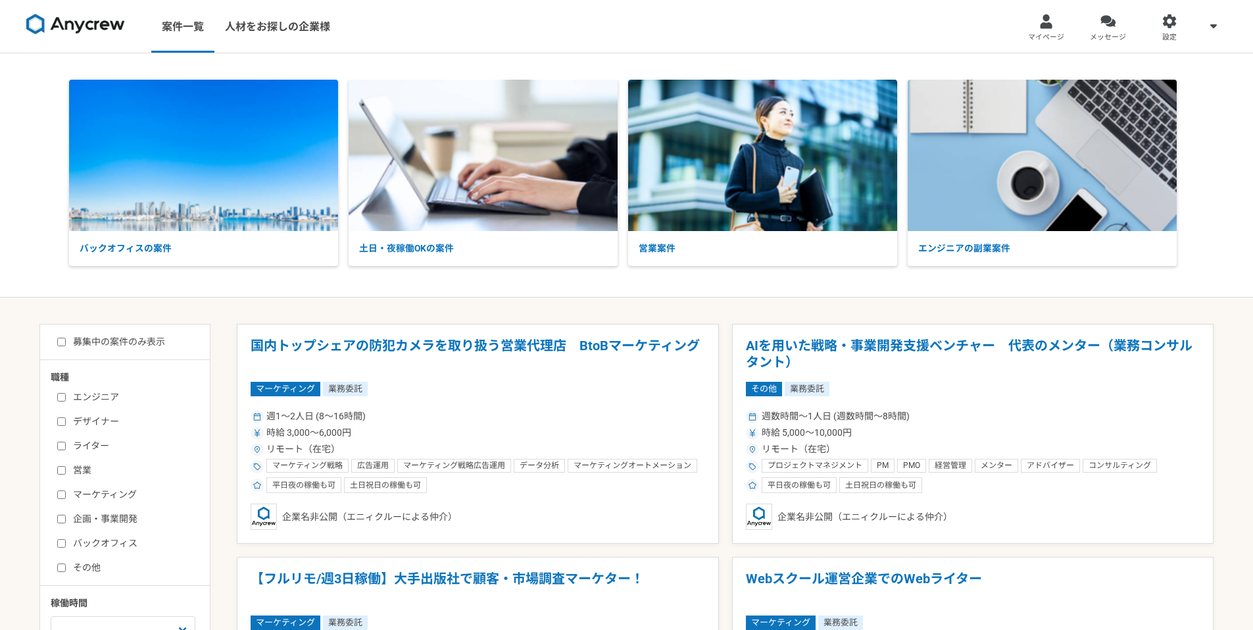
click at [62, 423] on input "デザイナー" at bounding box center [61, 421] width 9 height 9
checkbox input "true"
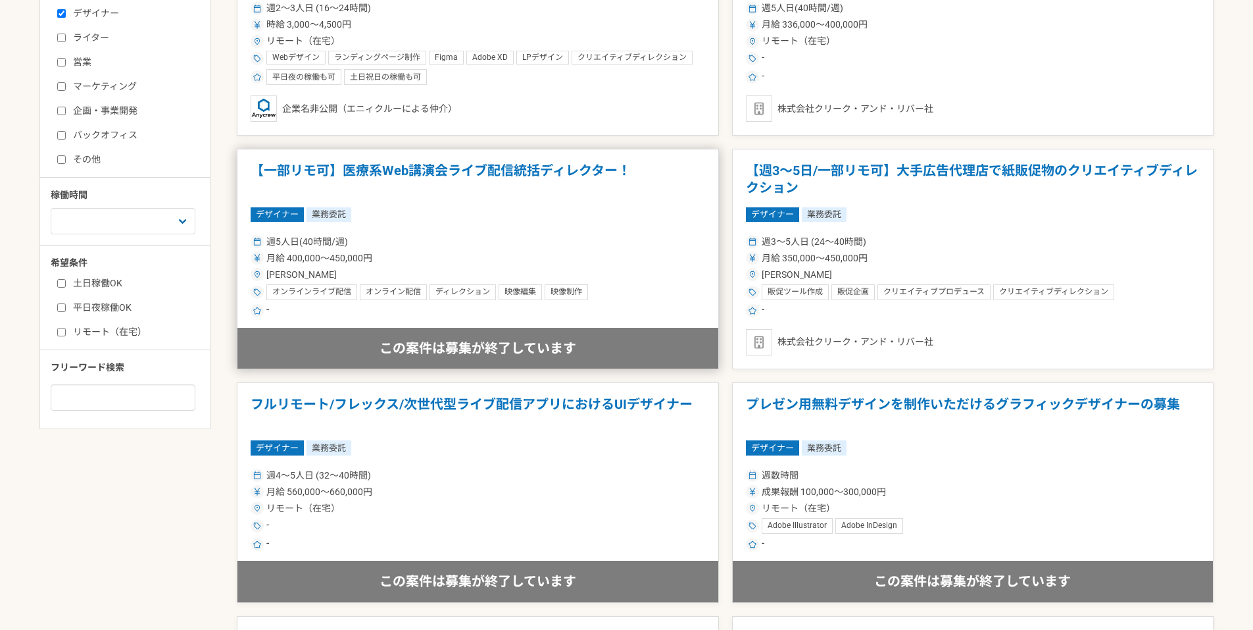
scroll to position [197, 0]
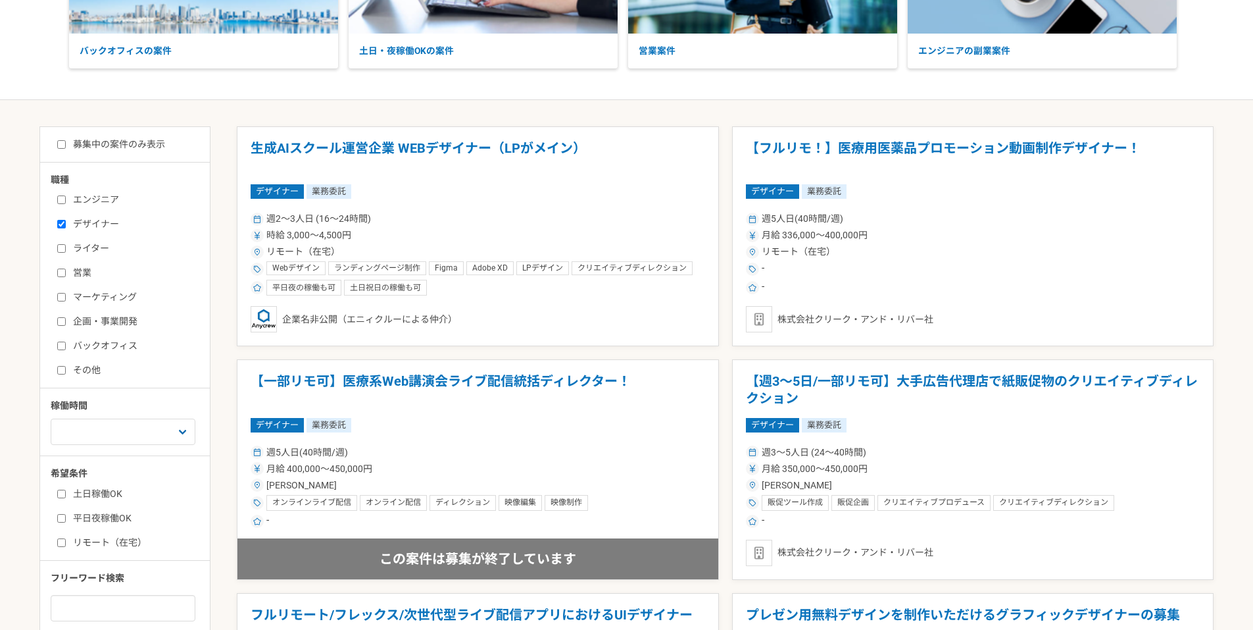
click at [60, 199] on input "エンジニア" at bounding box center [61, 199] width 9 height 9
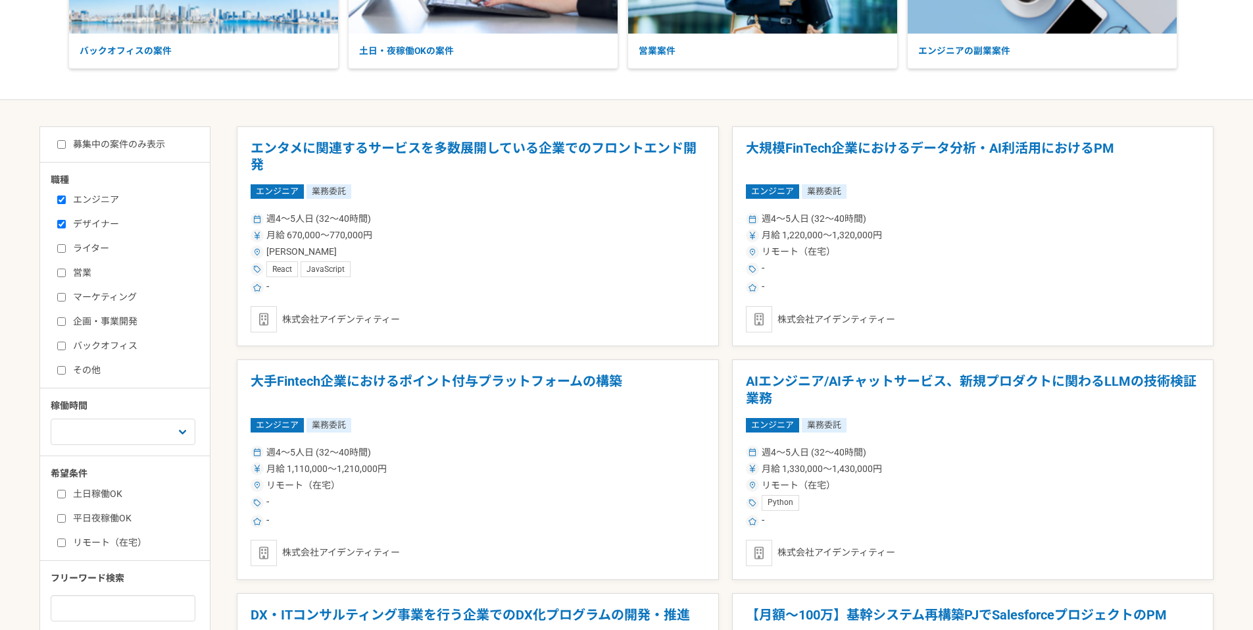
click at [65, 202] on input "エンジニア" at bounding box center [61, 199] width 9 height 9
checkbox input "false"
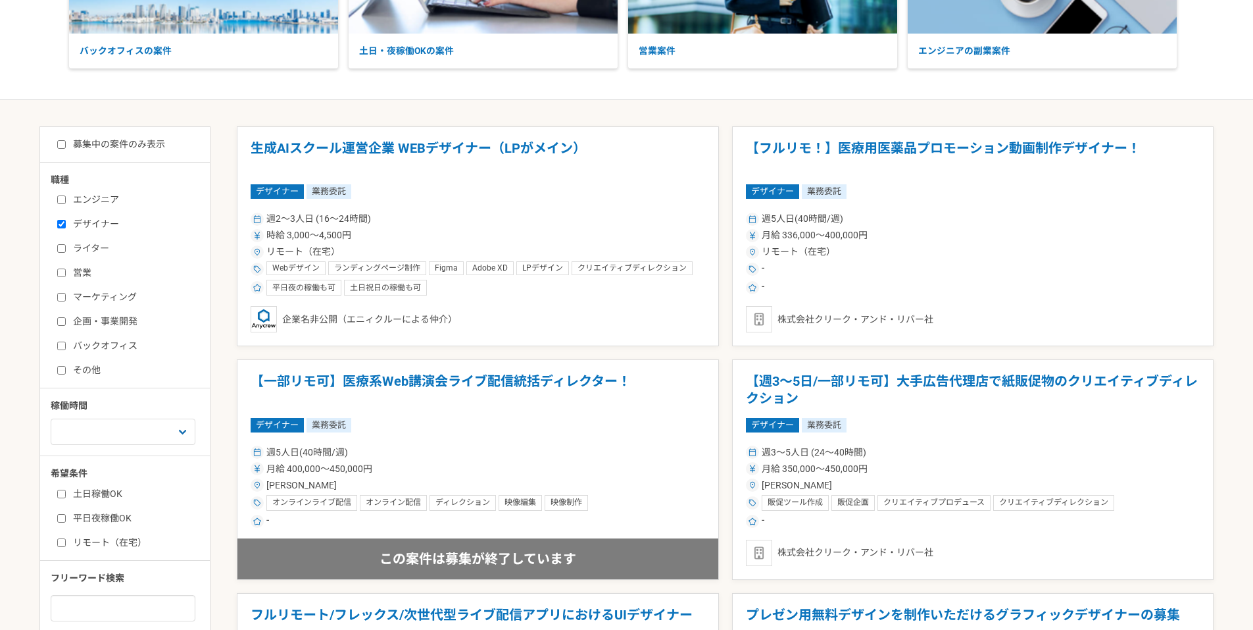
click at [64, 219] on label "デザイナー" at bounding box center [132, 224] width 151 height 14
click at [64, 220] on input "デザイナー" at bounding box center [61, 224] width 9 height 9
checkbox input "false"
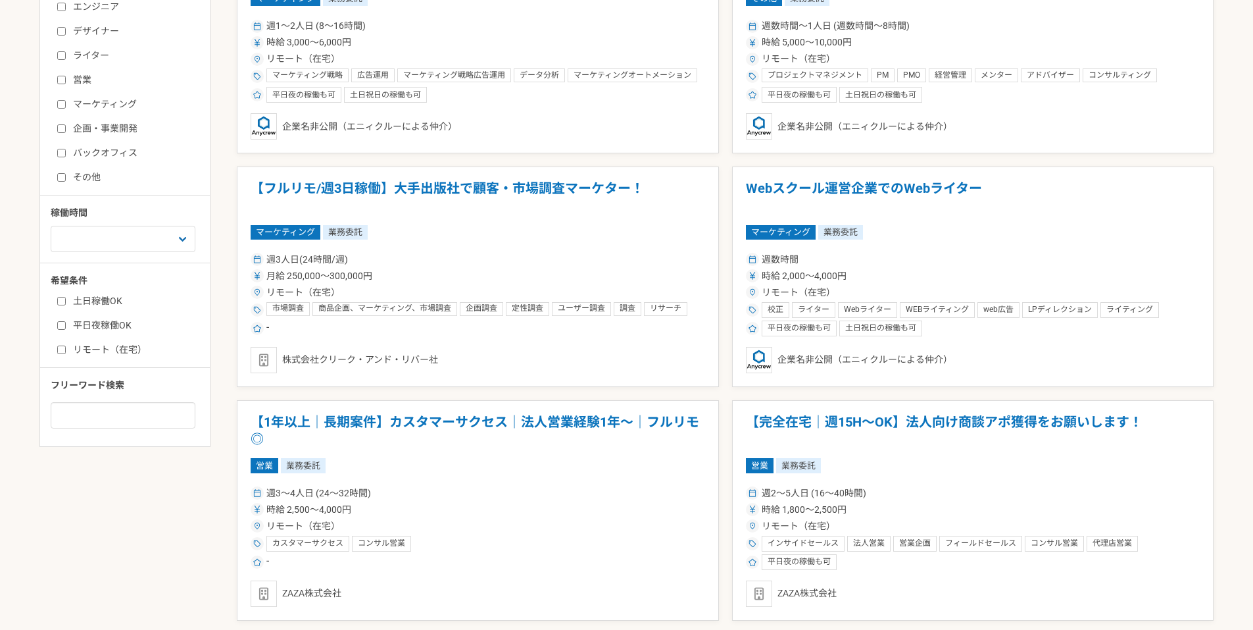
scroll to position [395, 0]
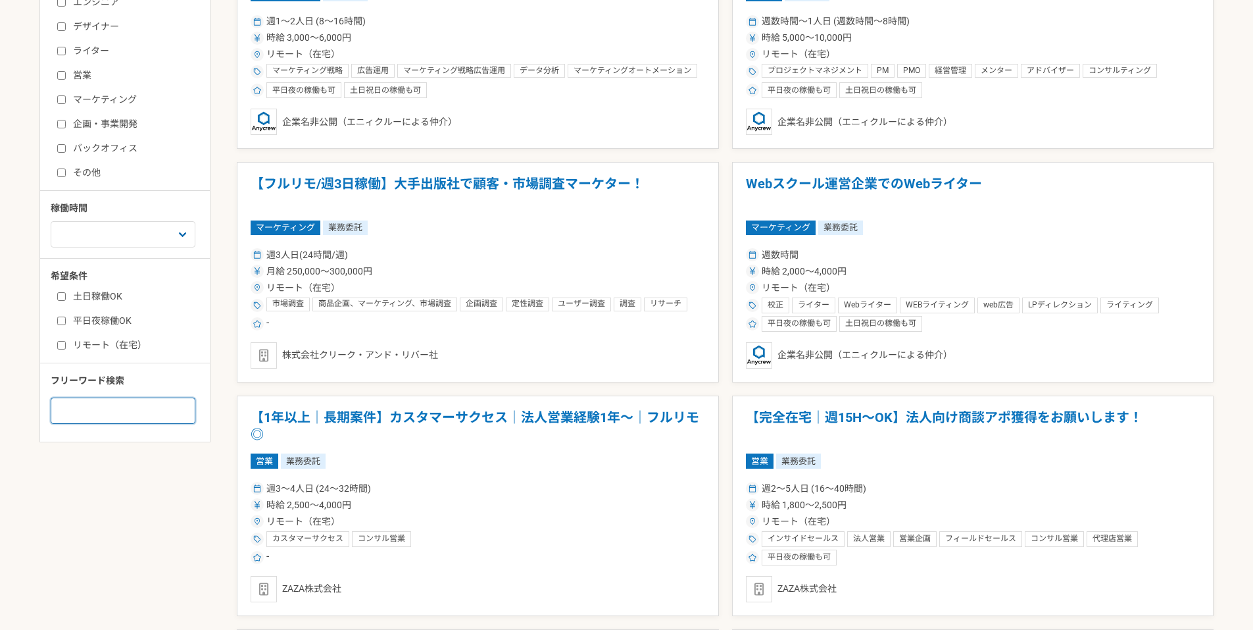
click at [114, 407] on input at bounding box center [123, 410] width 145 height 26
type input "Ｗ"
type input "WEBデザイナー"
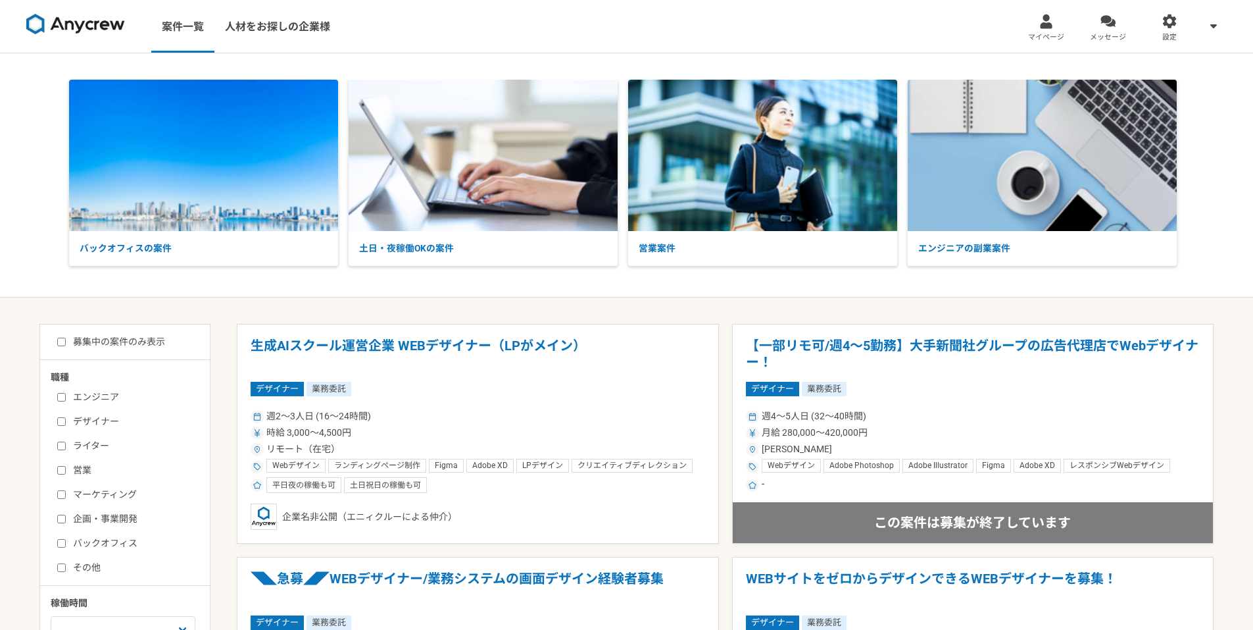
click at [66, 337] on label "募集中の案件のみ表示" at bounding box center [111, 342] width 108 height 14
click at [66, 337] on input "募集中の案件のみ表示" at bounding box center [61, 341] width 9 height 9
checkbox input "true"
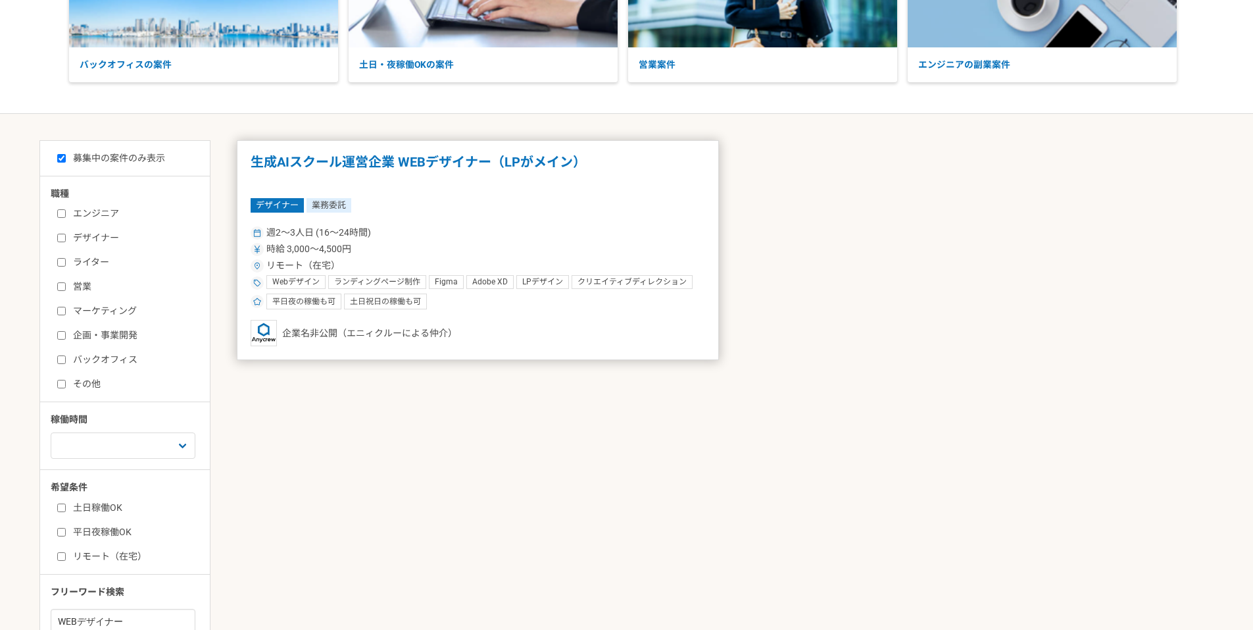
scroll to position [263, 0]
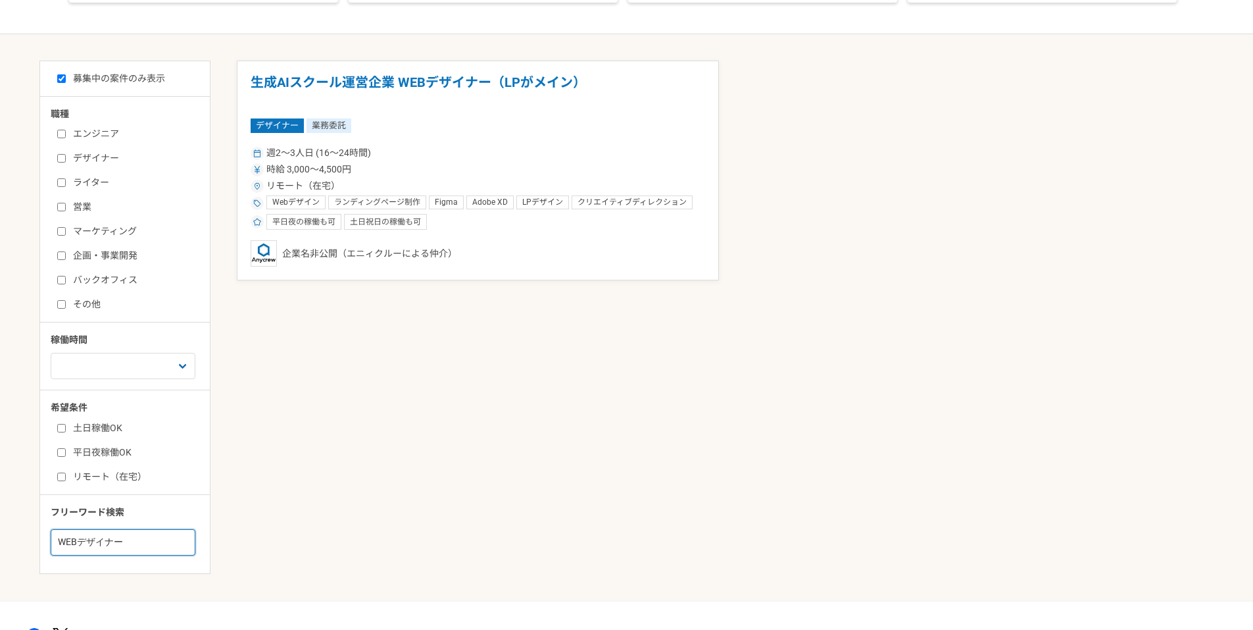
drag, startPoint x: 139, startPoint y: 541, endPoint x: 136, endPoint y: 534, distance: 8.8
click at [140, 541] on input "WEBデザイナー" at bounding box center [123, 542] width 145 height 26
type input "コーダー"
